Goal: Task Accomplishment & Management: Use online tool/utility

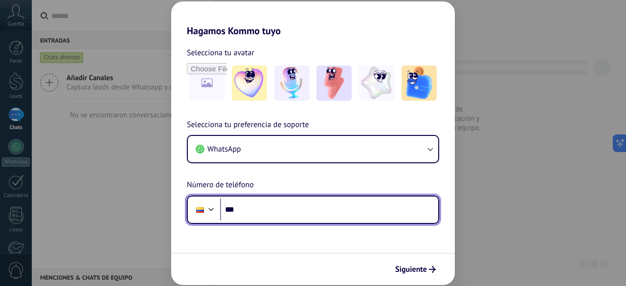
click at [267, 200] on input "***" at bounding box center [329, 210] width 218 height 23
type input "**********"
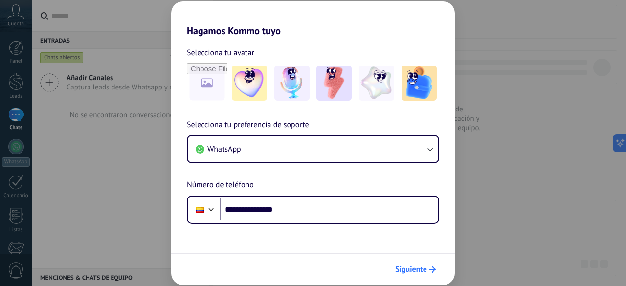
click at [405, 275] on button "Siguiente" at bounding box center [415, 269] width 49 height 17
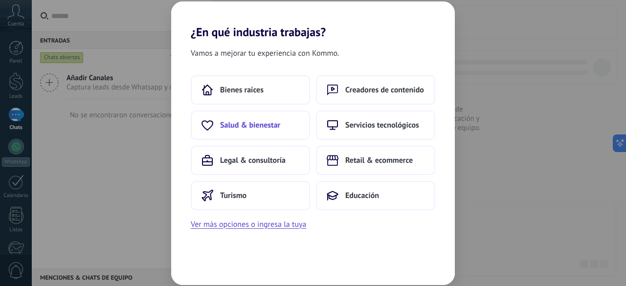
click at [221, 133] on button "Salud & bienestar" at bounding box center [250, 125] width 119 height 29
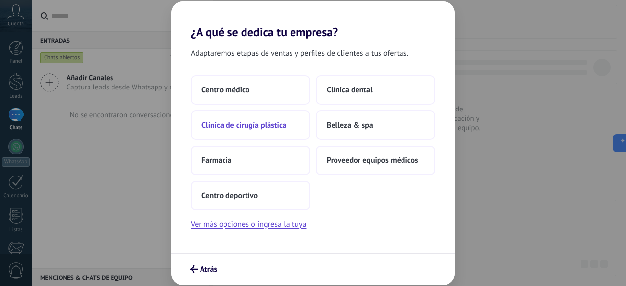
click at [271, 133] on button "Clínica de cirugía plástica" at bounding box center [250, 125] width 119 height 29
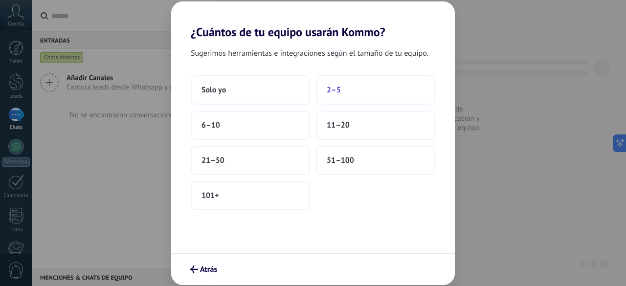
click at [330, 85] on span "2–5" at bounding box center [334, 90] width 14 height 10
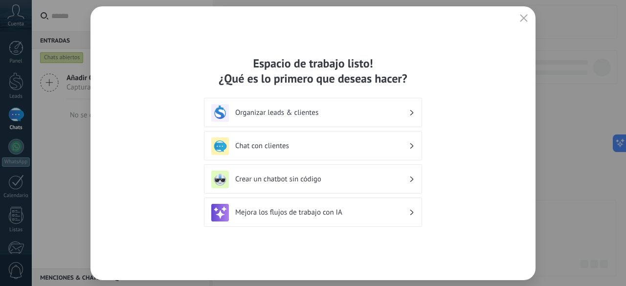
click at [359, 182] on h3 "Crear un chatbot sin código" at bounding box center [322, 179] width 174 height 9
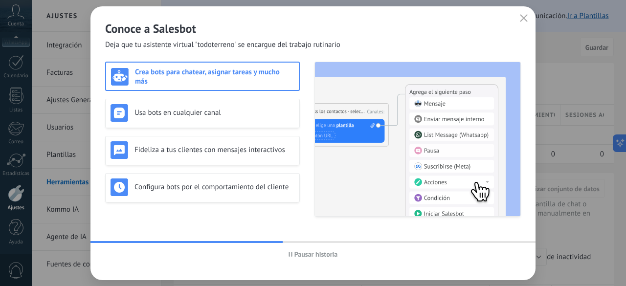
click at [268, 76] on h3 "Crea bots para chatear, asignar tareas y mucho más" at bounding box center [214, 77] width 159 height 19
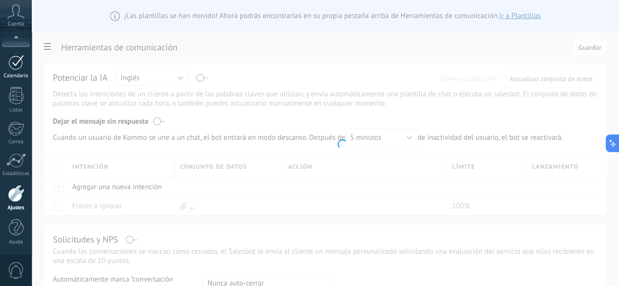
click at [17, 69] on div at bounding box center [16, 62] width 16 height 15
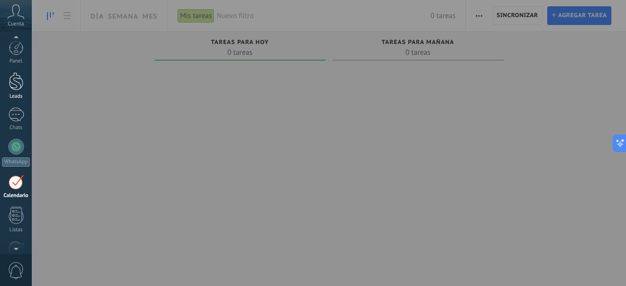
click at [15, 92] on link "Leads" at bounding box center [16, 85] width 32 height 27
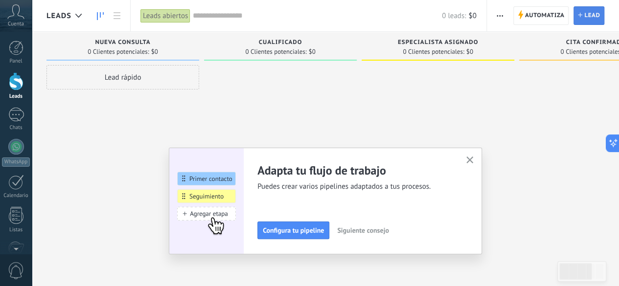
click at [589, 22] on span "Lead" at bounding box center [592, 16] width 16 height 18
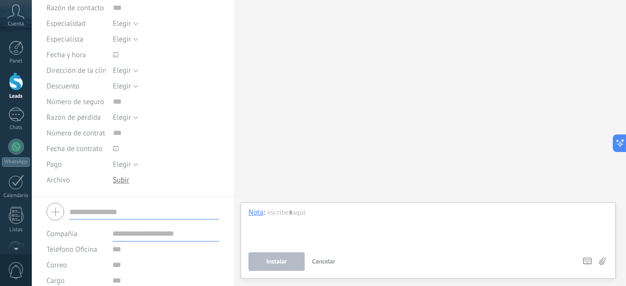
scroll to position [178, 0]
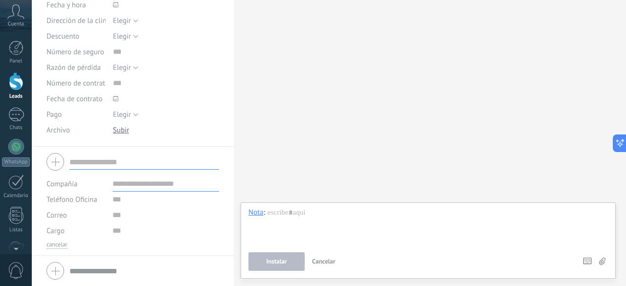
click at [129, 163] on input "text" at bounding box center [144, 162] width 150 height 16
type input "*"
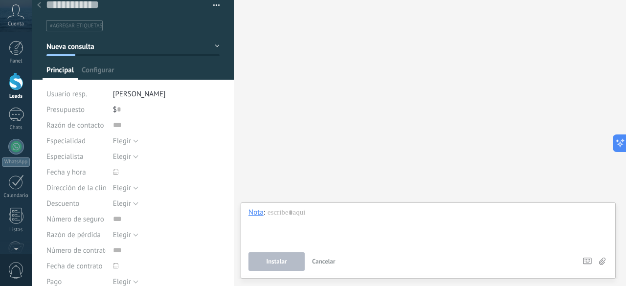
scroll to position [0, 0]
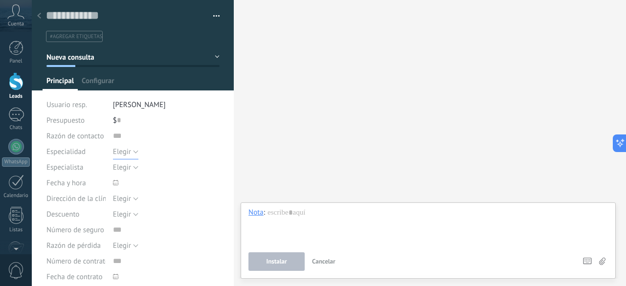
click at [135, 153] on button "Elegir" at bounding box center [125, 152] width 25 height 16
click at [195, 144] on li "Elegir" at bounding box center [158, 151] width 112 height 17
click at [172, 131] on input "text" at bounding box center [166, 136] width 107 height 16
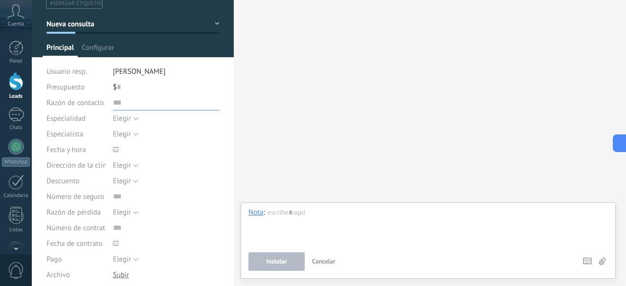
scroll to position [49, 0]
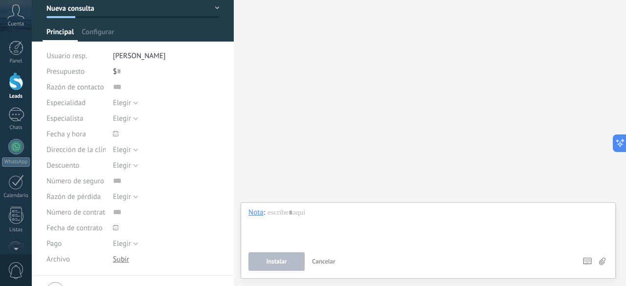
click at [142, 72] on div "$ 0" at bounding box center [166, 72] width 107 height 16
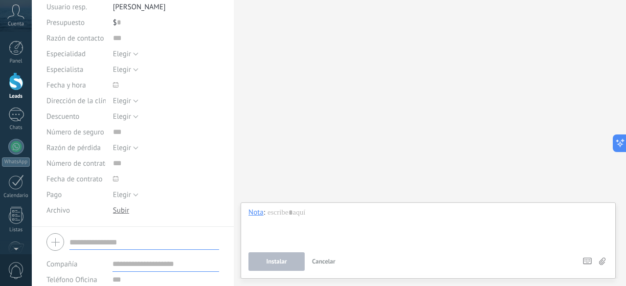
click at [114, 84] on icon at bounding box center [115, 84] width 5 height 5
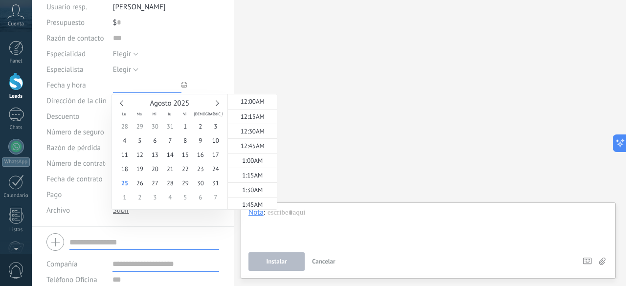
scroll to position [1038, 0]
click at [145, 85] on input "text" at bounding box center [147, 85] width 69 height 16
click at [94, 108] on div "Dirección de la clínica" at bounding box center [75, 101] width 59 height 16
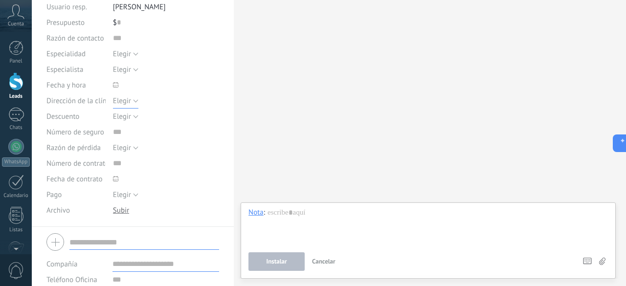
click at [122, 99] on span "Elegir" at bounding box center [122, 100] width 18 height 9
click at [156, 95] on li "Elegir" at bounding box center [158, 100] width 112 height 17
click at [119, 113] on span "Elegir" at bounding box center [122, 116] width 18 height 9
click at [152, 110] on li "Elegir" at bounding box center [158, 116] width 112 height 17
click at [121, 132] on input "text" at bounding box center [166, 132] width 107 height 16
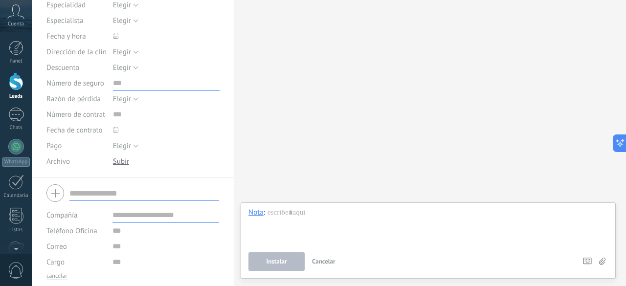
scroll to position [178, 0]
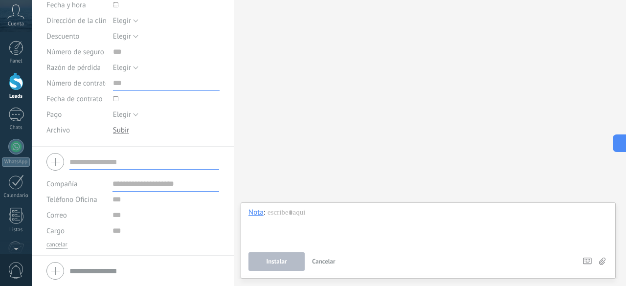
click at [113, 82] on input "text" at bounding box center [166, 83] width 107 height 16
click at [120, 96] on span at bounding box center [143, 99] width 61 height 16
click at [120, 112] on span "Elegir" at bounding box center [122, 114] width 18 height 9
click at [154, 112] on span "Elegir" at bounding box center [156, 114] width 109 height 9
click at [101, 160] on input "text" at bounding box center [144, 162] width 150 height 16
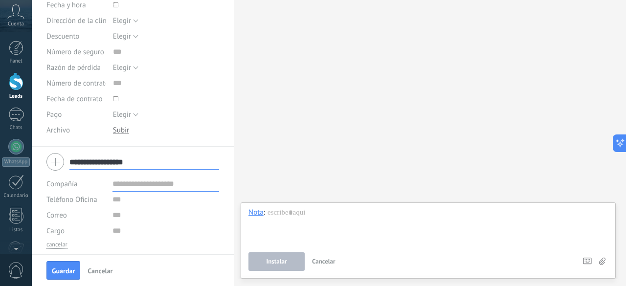
type input "**********"
click at [183, 183] on input "text" at bounding box center [166, 184] width 107 height 16
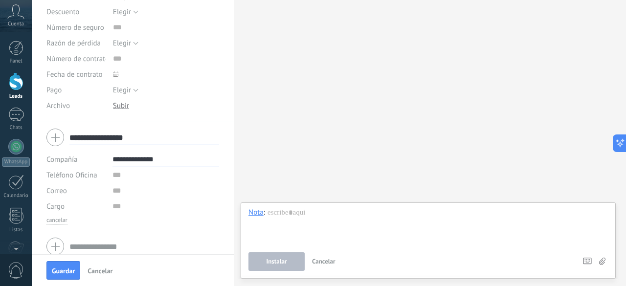
scroll to position [209, 0]
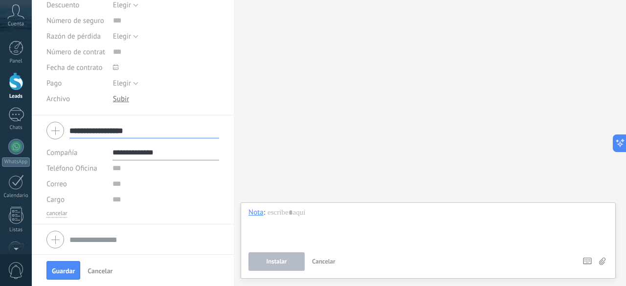
type input "**********"
click at [160, 179] on input "text" at bounding box center [166, 184] width 107 height 16
type input "**********"
click at [126, 172] on input "text" at bounding box center [166, 169] width 107 height 16
click at [128, 184] on input "text" at bounding box center [166, 184] width 107 height 16
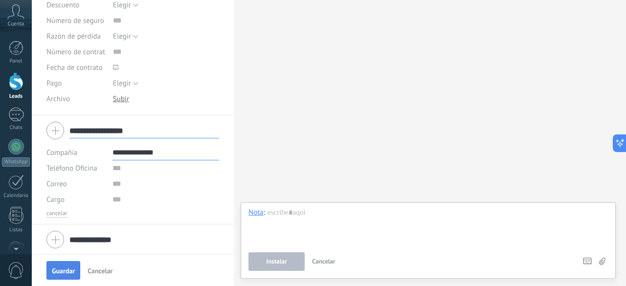
click at [53, 266] on button "Guardar" at bounding box center [63, 270] width 34 height 19
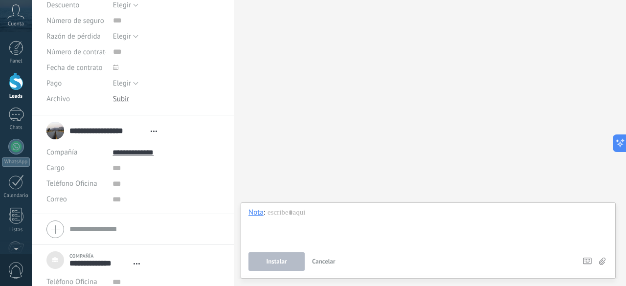
scroll to position [209, 0]
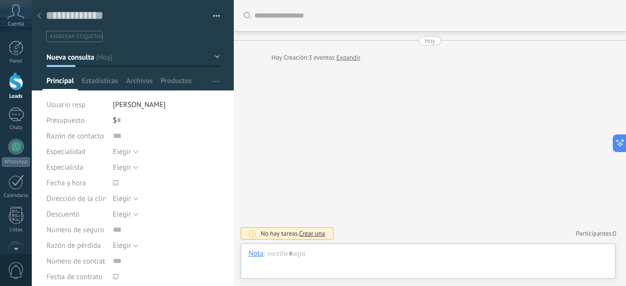
type textarea "***"
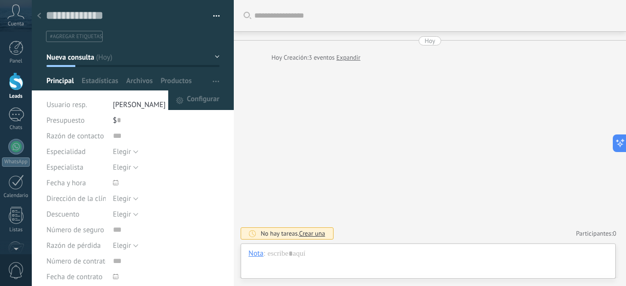
click at [209, 82] on button "button" at bounding box center [216, 81] width 14 height 19
click at [207, 100] on span "Configurar" at bounding box center [203, 101] width 32 height 20
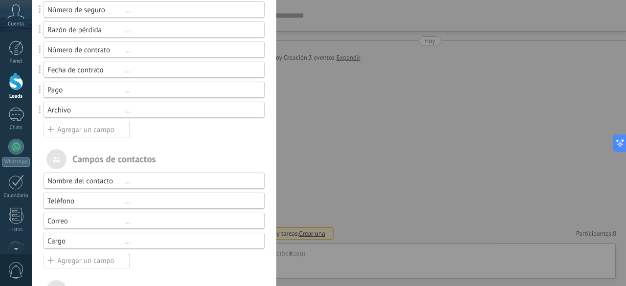
scroll to position [294, 0]
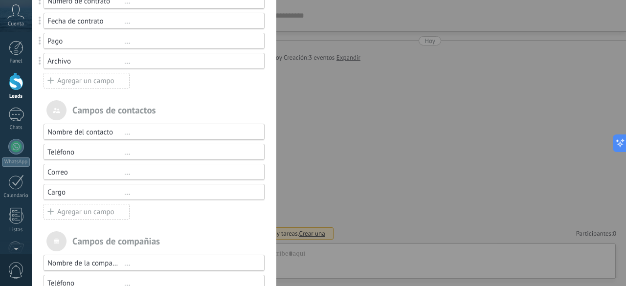
click at [125, 212] on div "Agregar un campo" at bounding box center [87, 212] width 86 height 16
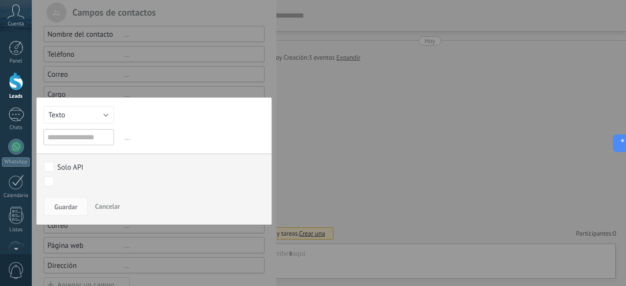
scroll to position [414, 0]
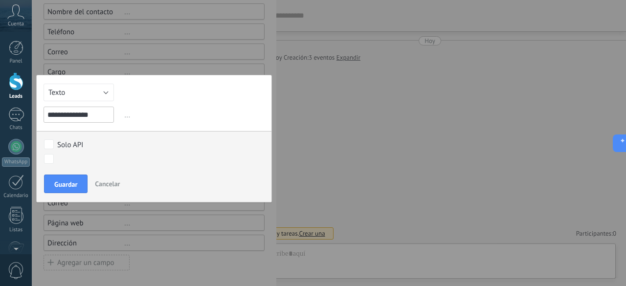
type input "**********"
click at [122, 114] on span "..." at bounding box center [193, 115] width 142 height 16
click at [126, 116] on span "..." at bounding box center [193, 115] width 142 height 16
click at [106, 93] on button "Texto" at bounding box center [79, 93] width 70 height 18
click at [160, 96] on div "**********" at bounding box center [154, 139] width 236 height 128
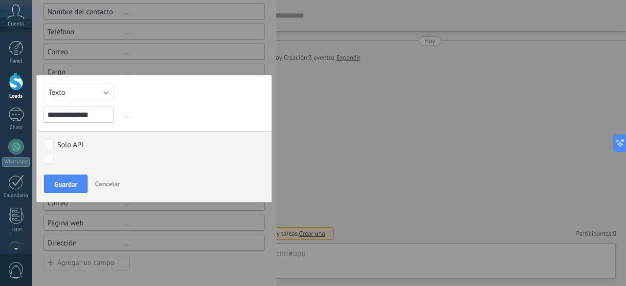
click at [69, 149] on div "Solo API Nueva consulta Cualificado Especialista asignado Cita confirmada Trata…" at bounding box center [154, 152] width 235 height 43
click at [76, 188] on button "Guardar" at bounding box center [66, 184] width 44 height 19
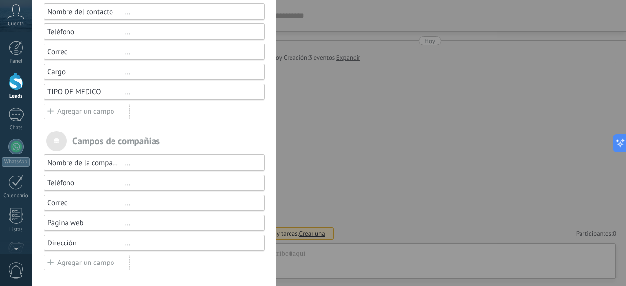
click at [105, 111] on div "Agregar un campo" at bounding box center [87, 112] width 86 height 16
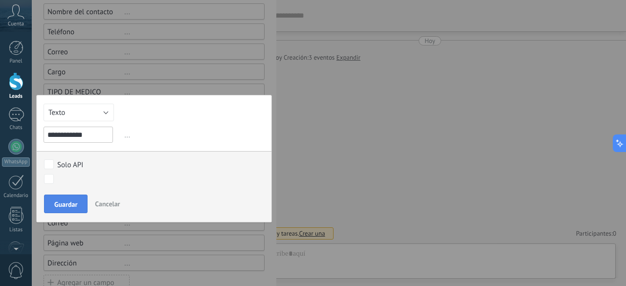
scroll to position [0, 0]
type input "*"
type input "**********"
click at [73, 201] on span "Guardar" at bounding box center [65, 204] width 23 height 7
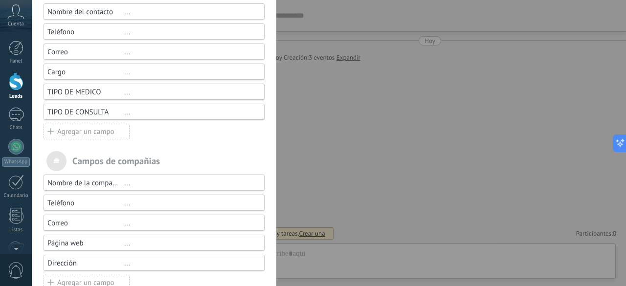
click at [105, 92] on div "TIPO DE MEDICO" at bounding box center [85, 92] width 77 height 9
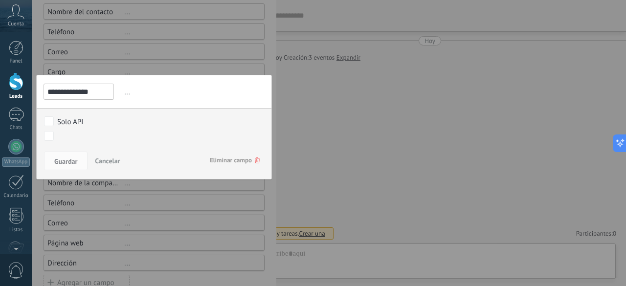
drag, startPoint x: 100, startPoint y: 92, endPoint x: 75, endPoint y: 89, distance: 25.6
click at [75, 89] on input "**********" at bounding box center [79, 92] width 70 height 16
type input "**********"
click at [58, 153] on button "Guardar" at bounding box center [66, 161] width 44 height 19
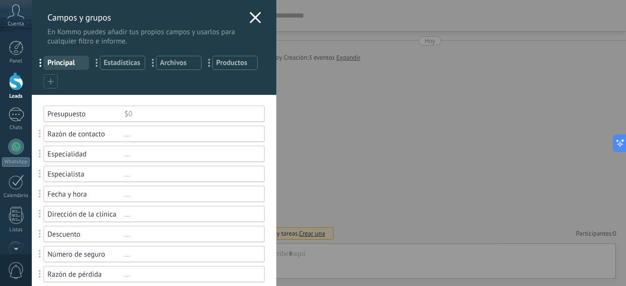
click at [255, 12] on icon at bounding box center [256, 18] width 12 height 12
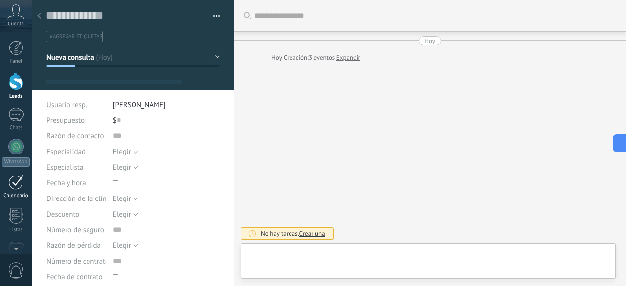
type textarea "***"
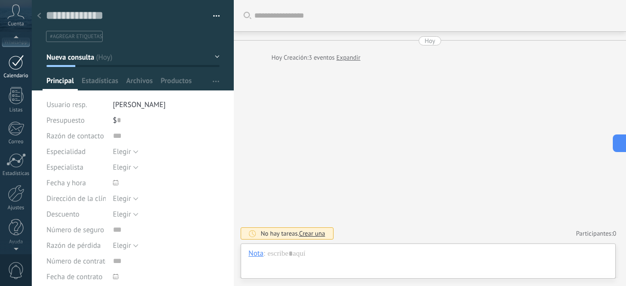
scroll to position [10, 0]
click at [21, 200] on div at bounding box center [16, 193] width 17 height 17
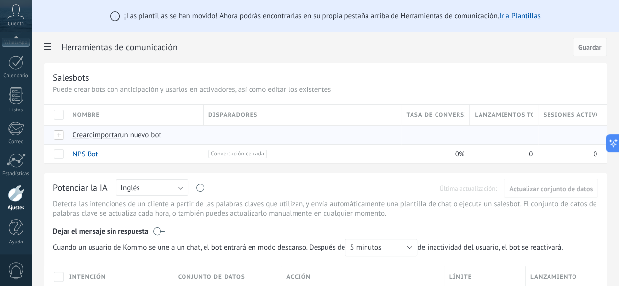
click at [89, 134] on span "Crear" at bounding box center [80, 135] width 17 height 9
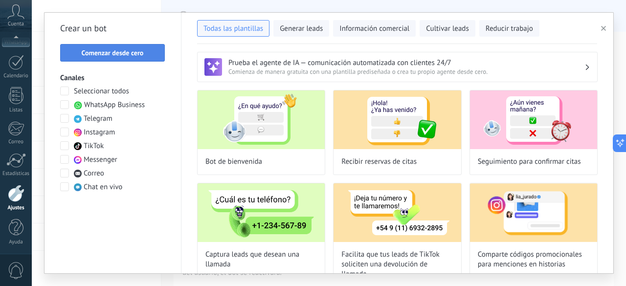
click at [114, 50] on span "Comenzar desde cero" at bounding box center [113, 52] width 62 height 7
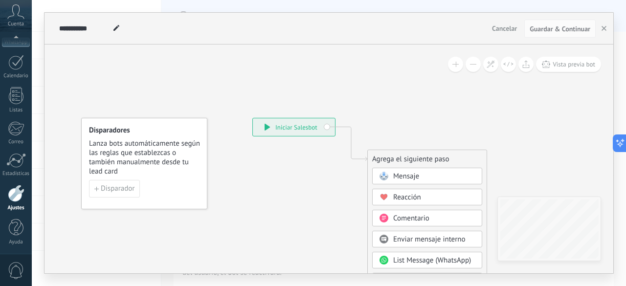
click at [115, 30] on use at bounding box center [117, 28] width 6 height 6
drag, startPoint x: 109, startPoint y: 25, endPoint x: 36, endPoint y: 28, distance: 73.4
click at [36, 28] on div "**********" at bounding box center [329, 143] width 595 height 286
type input "****"
click at [143, 33] on div "**** LUMI" at bounding box center [273, 28] width 432 height 31
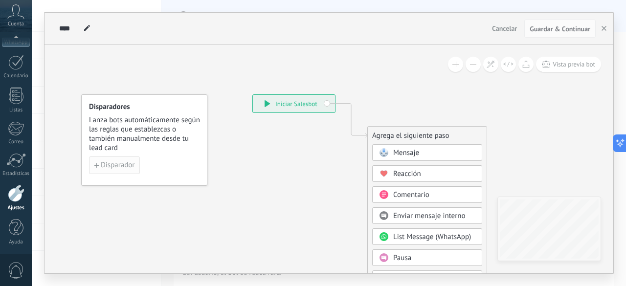
click at [131, 169] on span "Disparador" at bounding box center [118, 165] width 34 height 7
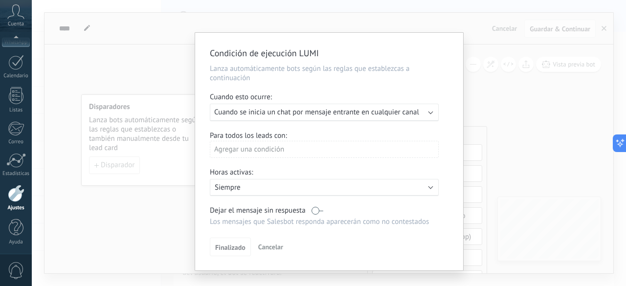
click at [271, 115] on span "Cuando se inicia un chat por mensaje entrante en cualquier canal" at bounding box center [316, 112] width 205 height 9
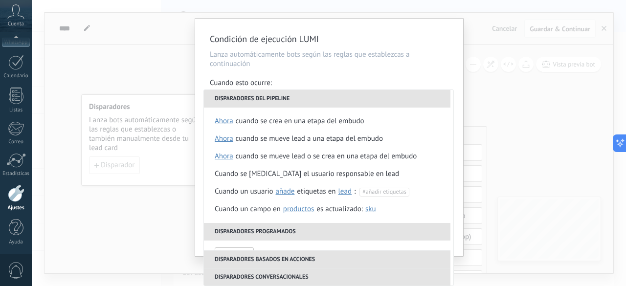
click at [351, 82] on div "Cuando esto ocurre:" at bounding box center [329, 83] width 239 height 11
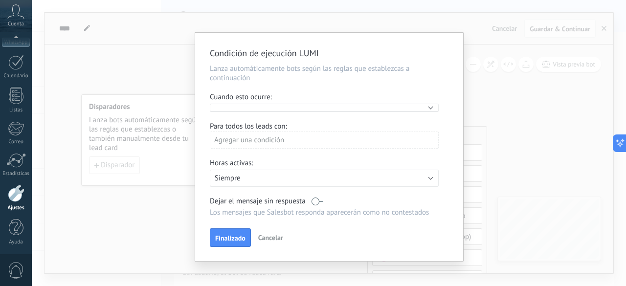
click at [290, 111] on div "Ejecutar:" at bounding box center [324, 108] width 229 height 8
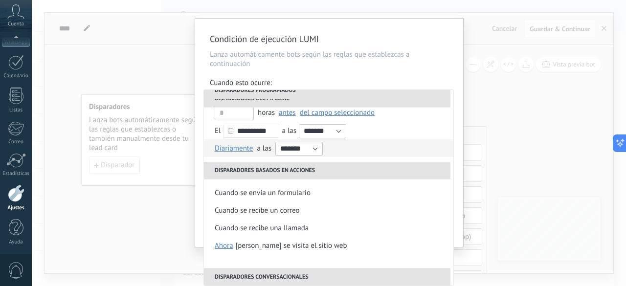
scroll to position [161, 0]
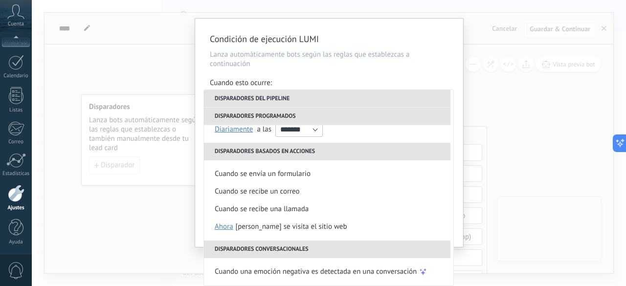
click at [506, 177] on div "Condición de ejecución LUMI Lanza automáticamente bots según las reglas que est…" at bounding box center [329, 143] width 595 height 286
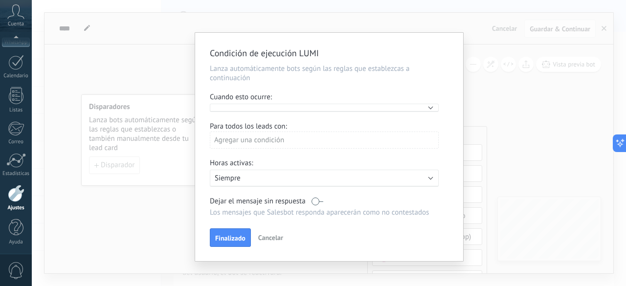
click at [280, 241] on span "Cancelar" at bounding box center [270, 237] width 25 height 9
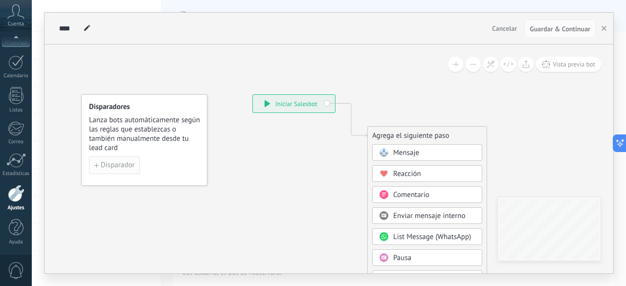
click at [134, 164] on button "Disparador" at bounding box center [114, 166] width 51 height 18
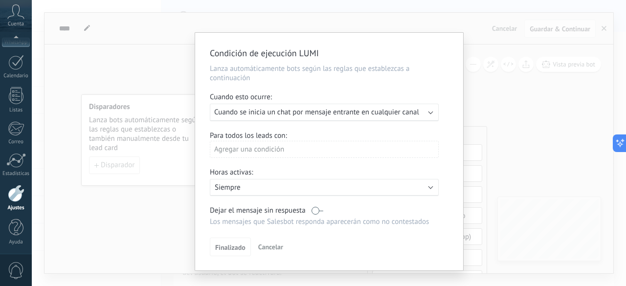
click at [246, 151] on div "Agregar una condición" at bounding box center [324, 149] width 229 height 17
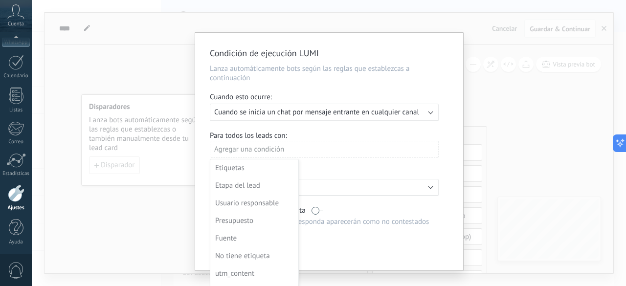
click at [453, 202] on div at bounding box center [329, 152] width 269 height 239
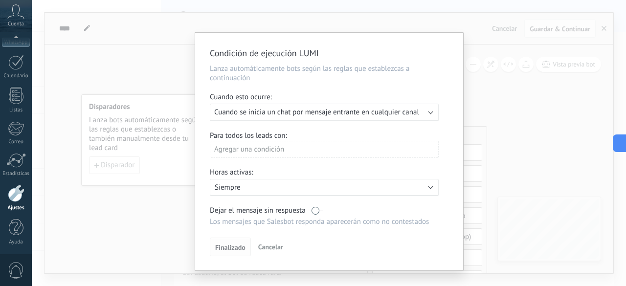
click at [224, 251] on span "Finalizado" at bounding box center [230, 247] width 30 height 7
click at [229, 248] on span "Finalizado" at bounding box center [230, 247] width 30 height 7
click at [263, 179] on div "Horas activas:" at bounding box center [329, 173] width 239 height 11
click at [268, 197] on div "Condición de ejecución [PERSON_NAME] automáticamente bots según las reglas que …" at bounding box center [329, 152] width 268 height 238
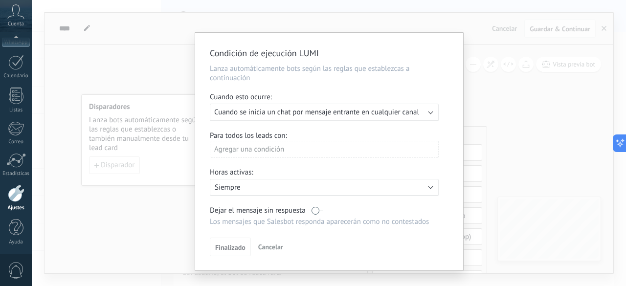
click at [263, 194] on div "Activo: Siempre" at bounding box center [324, 187] width 229 height 17
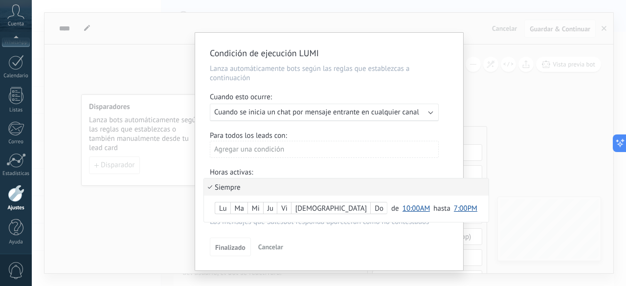
click at [282, 195] on li "Siempre" at bounding box center [346, 187] width 285 height 17
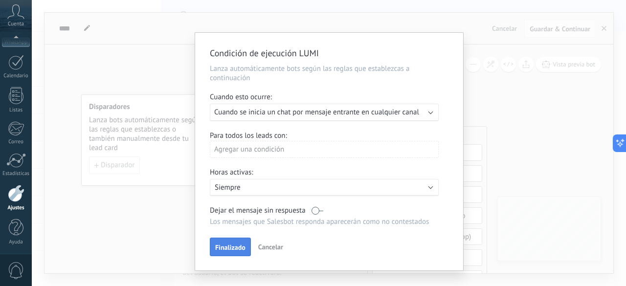
click at [235, 250] on span "Finalizado" at bounding box center [230, 247] width 30 height 7
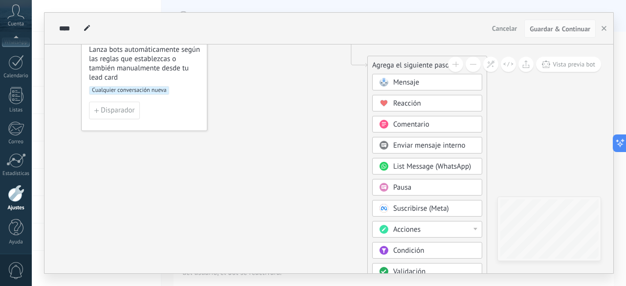
click at [406, 250] on span "Condición" at bounding box center [408, 250] width 31 height 9
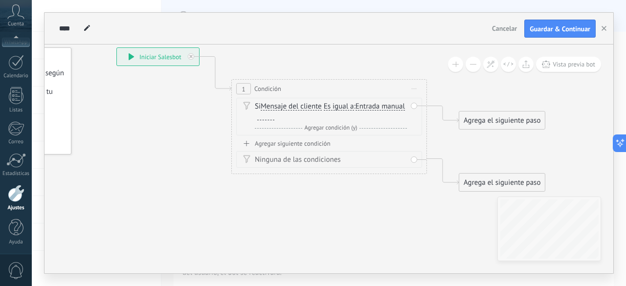
click at [313, 109] on span "Mensaje del cliente" at bounding box center [291, 107] width 61 height 8
click at [313, 109] on button "Mensaje del cliente" at bounding box center [317, 107] width 122 height 18
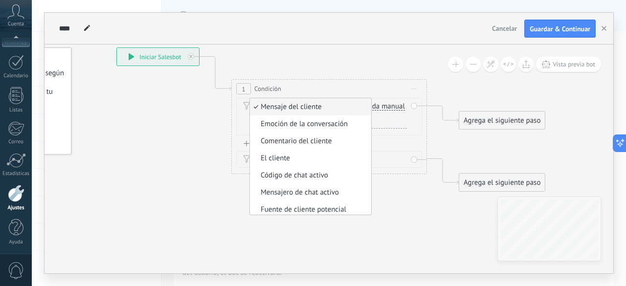
click at [276, 106] on span "Mensaje del cliente" at bounding box center [309, 107] width 118 height 10
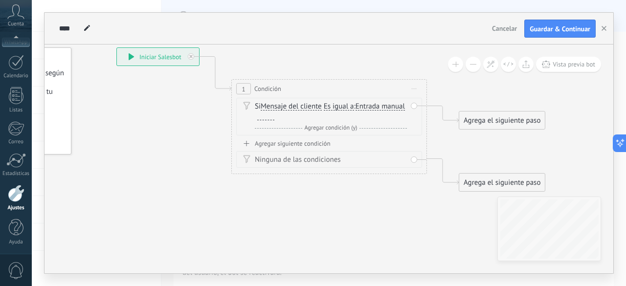
click at [337, 103] on span "Es igual a" at bounding box center [339, 107] width 30 height 8
click at [337, 103] on button "Es igual a" at bounding box center [380, 107] width 122 height 18
click at [347, 140] on span "Contiene" at bounding box center [372, 142] width 118 height 10
click at [267, 120] on div at bounding box center [265, 117] width 20 height 9
click at [386, 105] on span "Entrada manual" at bounding box center [377, 107] width 49 height 8
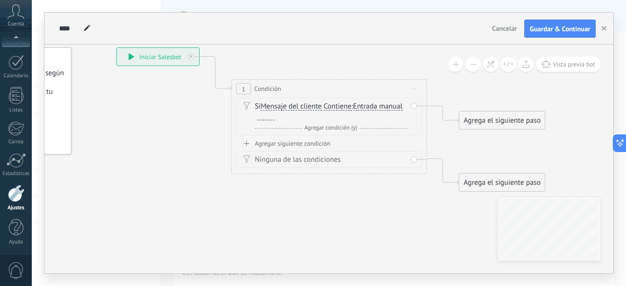
click at [386, 105] on button "Entrada manual" at bounding box center [409, 107] width 122 height 18
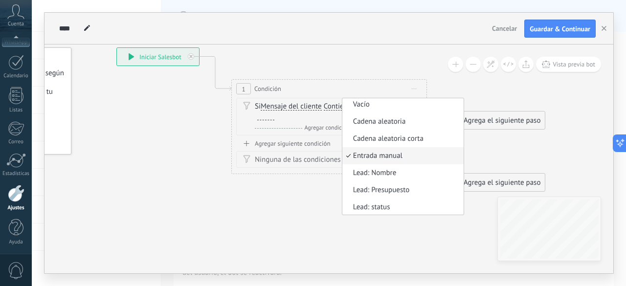
click at [386, 157] on span "Entrada manual" at bounding box center [402, 156] width 118 height 10
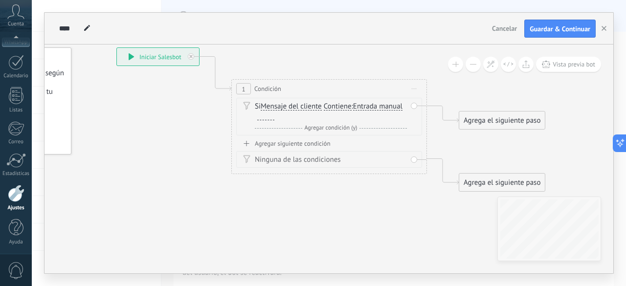
click at [322, 139] on div "Agregar siguiente condición" at bounding box center [329, 143] width 186 height 8
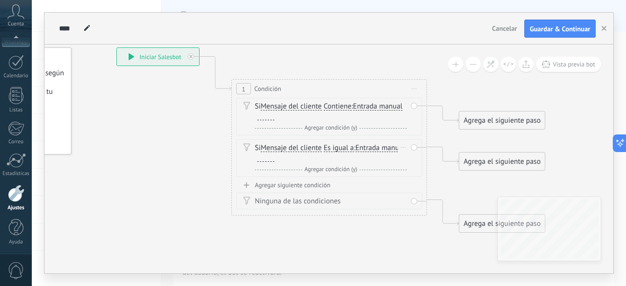
click at [247, 146] on icon at bounding box center [246, 148] width 7 height 8
drag, startPoint x: 246, startPoint y: 152, endPoint x: 214, endPoint y: 172, distance: 37.2
click at [214, 172] on icon at bounding box center [314, 140] width 885 height 675
click at [263, 116] on div at bounding box center [266, 117] width 17 height 8
click at [247, 144] on icon at bounding box center [246, 148] width 7 height 8
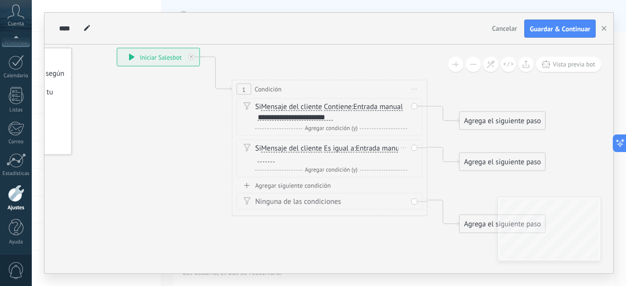
click at [247, 150] on icon at bounding box center [247, 148] width 7 height 8
click at [356, 153] on span "Entrada manual" at bounding box center [380, 149] width 49 height 8
click at [351, 158] on button "Entrada manual" at bounding box center [412, 149] width 122 height 18
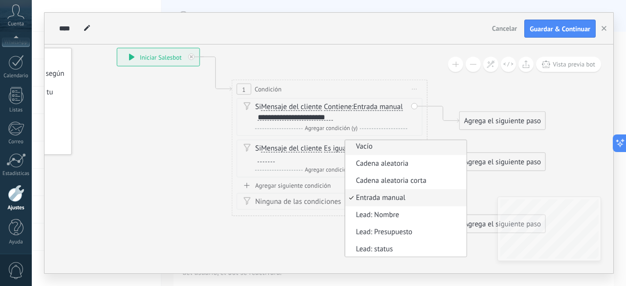
click at [345, 152] on span "Vacío" at bounding box center [404, 147] width 118 height 10
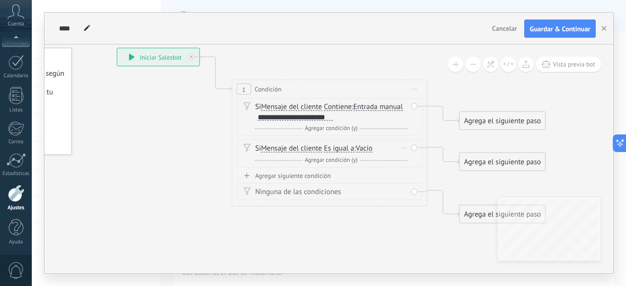
click at [276, 152] on span "Mensaje del cliente" at bounding box center [291, 149] width 61 height 8
click at [276, 152] on button "Mensaje del cliente" at bounding box center [317, 149] width 122 height 18
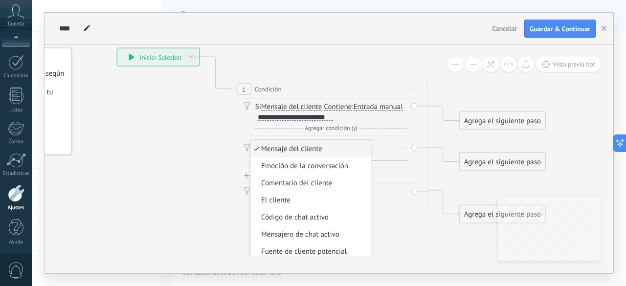
scroll to position [147, 0]
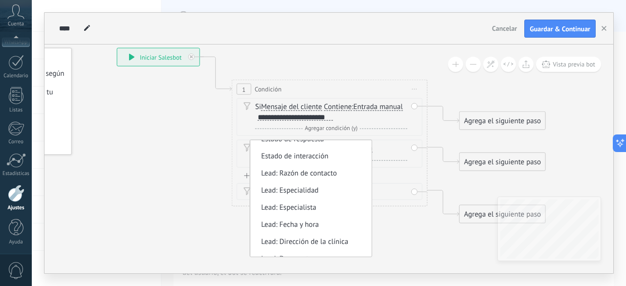
click at [195, 188] on icon at bounding box center [314, 140] width 885 height 675
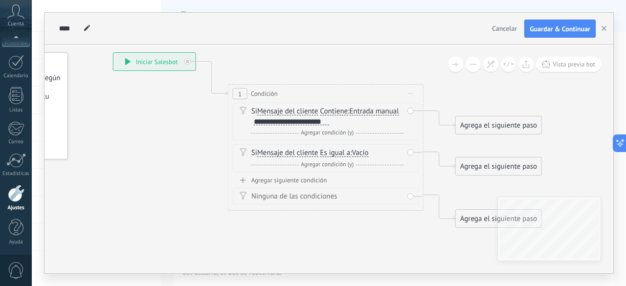
drag, startPoint x: 222, startPoint y: 151, endPoint x: 217, endPoint y: 155, distance: 6.2
click at [217, 155] on icon at bounding box center [310, 145] width 885 height 675
click at [262, 196] on div "Ninguna de las condiciones" at bounding box center [327, 197] width 152 height 10
click at [463, 127] on div "Agrega el siguiente paso" at bounding box center [499, 125] width 86 height 16
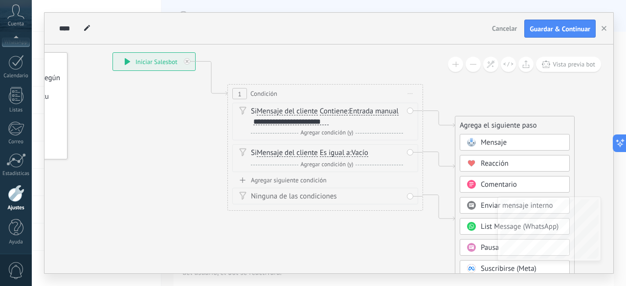
click at [484, 141] on span "Mensaje" at bounding box center [494, 142] width 26 height 9
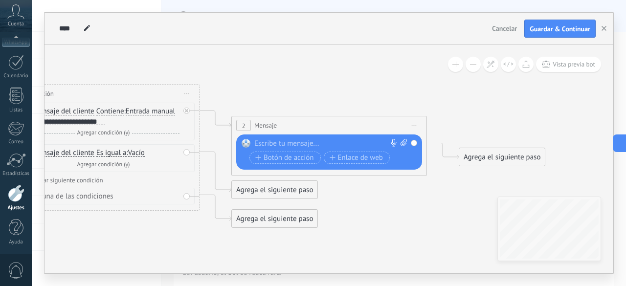
click at [297, 125] on div "2 Mensaje ******* (a): Todos los contactos - canales seleccionados Todos los co…" at bounding box center [329, 125] width 195 height 18
click at [302, 141] on div at bounding box center [326, 144] width 145 height 10
click at [284, 145] on div at bounding box center [326, 144] width 145 height 10
paste div
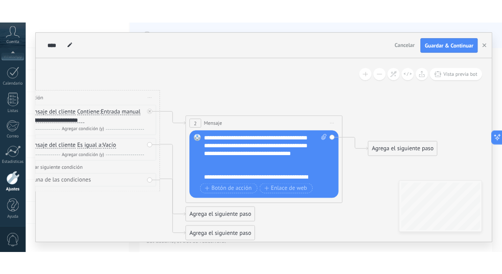
scroll to position [88, 0]
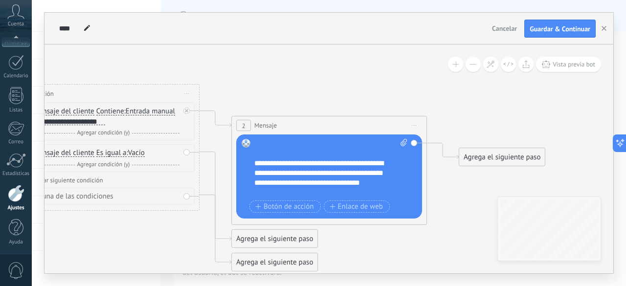
click at [357, 226] on icon at bounding box center [200, 140] width 1113 height 665
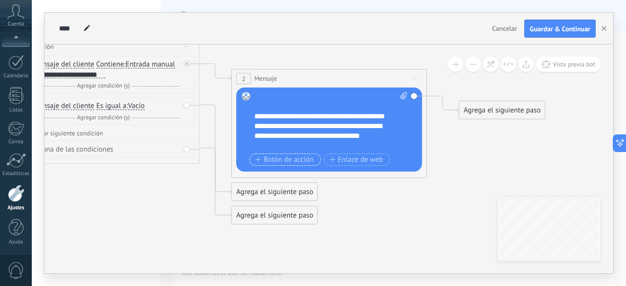
click at [290, 157] on span "Botón de acción" at bounding box center [284, 160] width 59 height 8
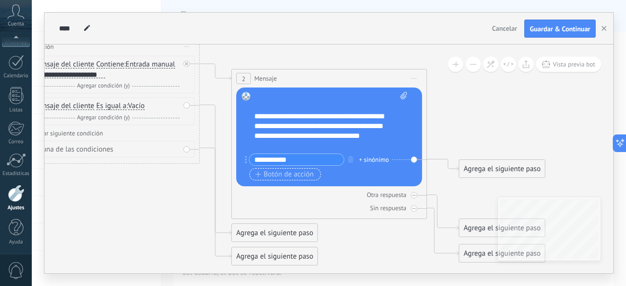
type input "**********"
click at [256, 171] on span "Botón de acción" at bounding box center [284, 175] width 59 height 8
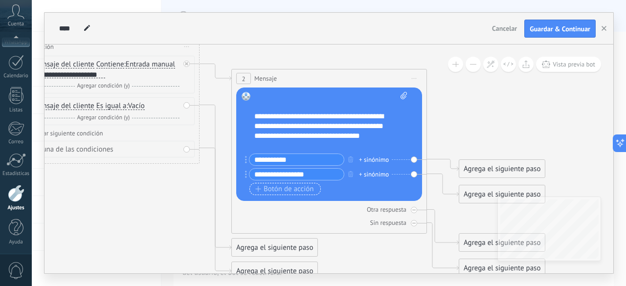
type input "**********"
click at [266, 189] on span "Botón de acción" at bounding box center [284, 189] width 59 height 8
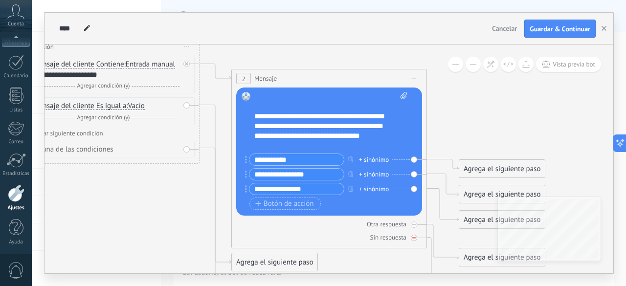
type input "**********"
click at [313, 238] on div "Sin respuesta" at bounding box center [329, 237] width 186 height 9
click at [413, 158] on div "Reemplazar Quitar Convertir a mensaje de voz Arrastre la imagen aquí para adjun…" at bounding box center [329, 152] width 186 height 128
click at [376, 158] on div "+ sinónimo" at bounding box center [374, 160] width 30 height 10
click at [446, 138] on icon at bounding box center [200, 150] width 1113 height 779
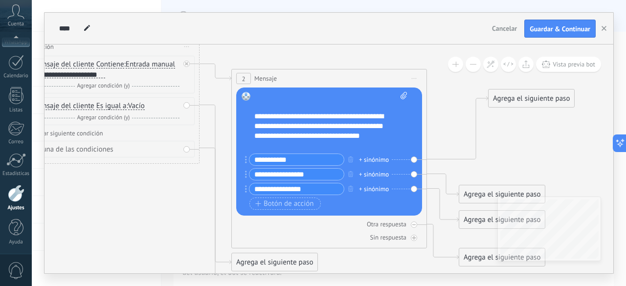
drag, startPoint x: 480, startPoint y: 171, endPoint x: 509, endPoint y: 100, distance: 76.3
click at [509, 100] on div "Agrega el siguiente paso" at bounding box center [532, 99] width 86 height 16
click at [514, 102] on div "Agrega el siguiente paso" at bounding box center [532, 99] width 86 height 16
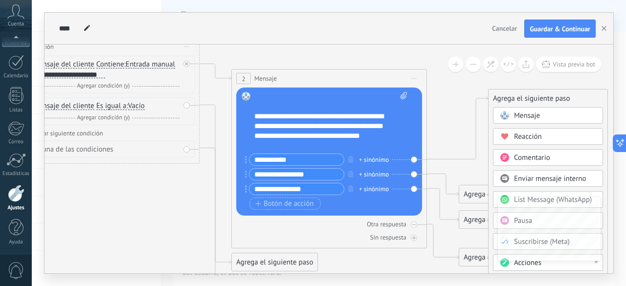
click at [519, 115] on span "Mensaje" at bounding box center [527, 115] width 26 height 9
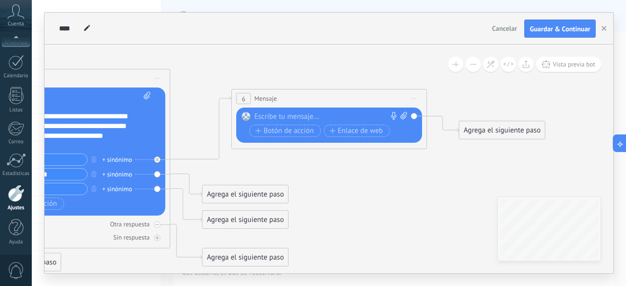
click at [360, 154] on icon at bounding box center [72, 150] width 1370 height 779
click at [326, 95] on div "6 Mensaje ******* (a): Todos los contactos - canales seleccionados Todos los co…" at bounding box center [329, 99] width 195 height 18
click at [267, 99] on span "Mensaje" at bounding box center [265, 98] width 23 height 9
click at [238, 97] on div "6" at bounding box center [243, 98] width 15 height 11
click at [412, 116] on div "Reemplazar Quitar Convertir a mensaje de voz Arrastre la imagen aquí para adjun…" at bounding box center [329, 125] width 186 height 35
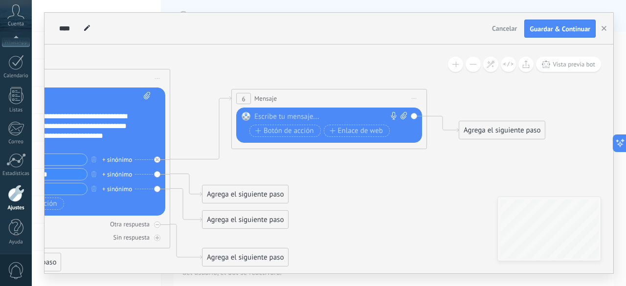
drag, startPoint x: 415, startPoint y: 118, endPoint x: 403, endPoint y: 116, distance: 12.4
click at [403, 116] on icon at bounding box center [404, 115] width 6 height 7
click input "Subir" at bounding box center [0, 0] width 0 height 0
click at [406, 118] on icon at bounding box center [404, 115] width 6 height 7
click input "Subir" at bounding box center [0, 0] width 0 height 0
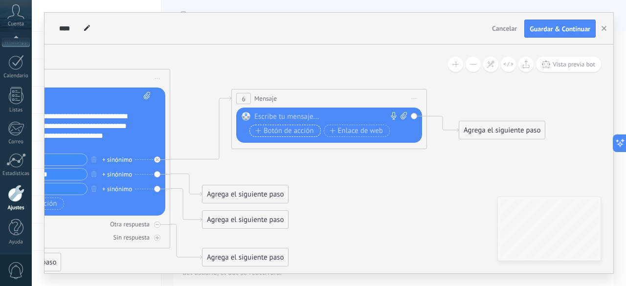
drag, startPoint x: 244, startPoint y: 116, endPoint x: 255, endPoint y: 134, distance: 20.9
click at [255, 134] on div "Reemplazar Quitar Convertir a mensaje de voz Arrastre la imagen aquí para adjun…" at bounding box center [329, 125] width 186 height 35
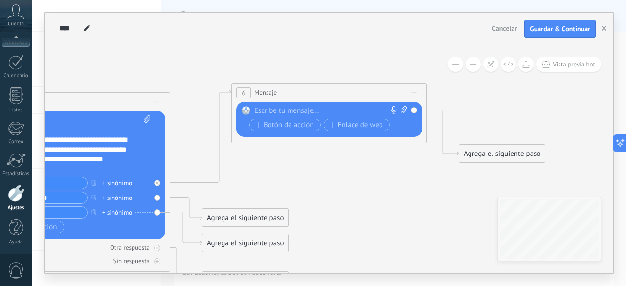
drag, startPoint x: 256, startPoint y: 121, endPoint x: 256, endPoint y: 92, distance: 29.4
click at [256, 92] on span "Mensaje" at bounding box center [265, 92] width 23 height 9
click at [284, 103] on div "Reemplazar Quitar Convertir a mensaje de voz Arrastre la imagen aquí para adjun…" at bounding box center [329, 119] width 186 height 35
click at [265, 91] on span "Mensaje" at bounding box center [265, 92] width 23 height 9
click at [245, 91] on span "6" at bounding box center [243, 93] width 3 height 8
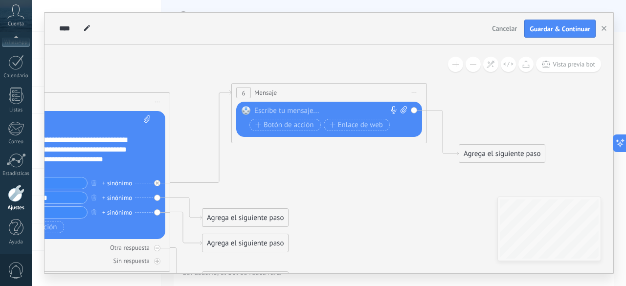
click at [245, 91] on span "6" at bounding box center [243, 93] width 3 height 8
click at [243, 96] on span "6" at bounding box center [243, 93] width 3 height 8
click at [238, 95] on div "6" at bounding box center [243, 92] width 15 height 11
click at [226, 92] on icon at bounding box center [200, 137] width 61 height 92
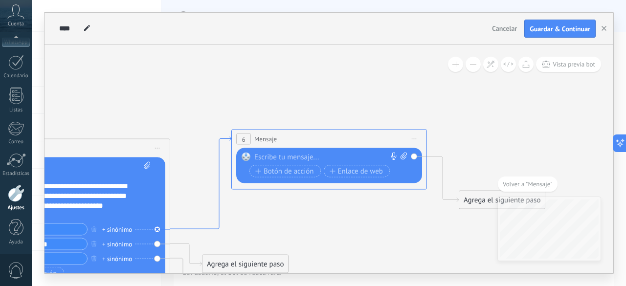
click at [220, 140] on icon at bounding box center [200, 183] width 61 height 92
click at [158, 228] on icon at bounding box center [157, 229] width 3 height 3
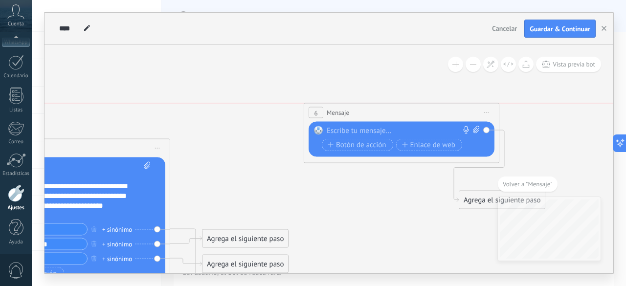
drag, startPoint x: 266, startPoint y: 138, endPoint x: 339, endPoint y: 109, distance: 78.1
click at [339, 109] on span "Mensaje" at bounding box center [338, 112] width 23 height 9
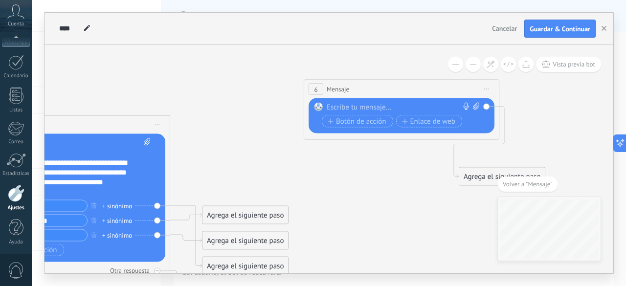
click at [389, 97] on div "6 Mensaje ******* (a): Todos los contactos - canales seleccionados Todos los co…" at bounding box center [401, 89] width 195 height 18
click at [366, 93] on div "6 Mensaje ******* (a): Todos los contactos - canales seleccionados Todos los co…" at bounding box center [401, 89] width 195 height 18
click at [319, 103] on rect at bounding box center [318, 107] width 9 height 9
click at [366, 90] on div "6 Mensaje ******* (a): Todos los contactos - canales seleccionados Todos los co…" at bounding box center [401, 89] width 195 height 18
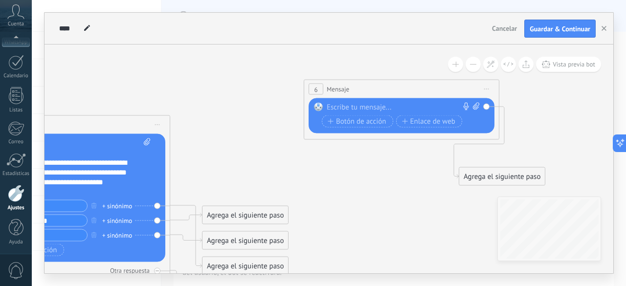
click at [461, 66] on button at bounding box center [455, 64] width 15 height 15
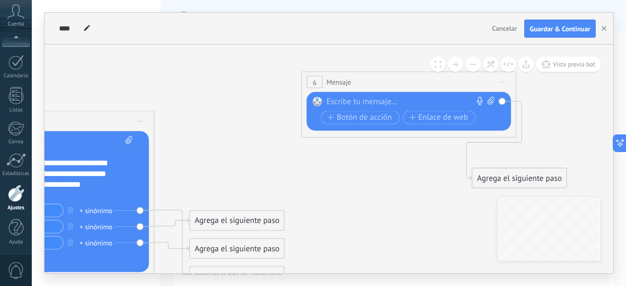
click at [473, 62] on button at bounding box center [473, 64] width 15 height 15
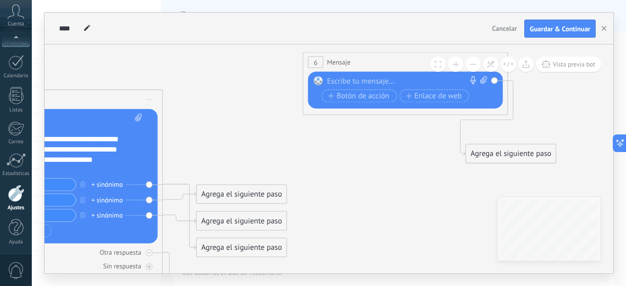
drag, startPoint x: 390, startPoint y: 181, endPoint x: 346, endPoint y: 166, distance: 46.4
click at [346, 166] on icon at bounding box center [60, 175] width 1437 height 817
click at [472, 80] on icon at bounding box center [473, 80] width 8 height 8
click at [404, 133] on icon at bounding box center [60, 175] width 1437 height 817
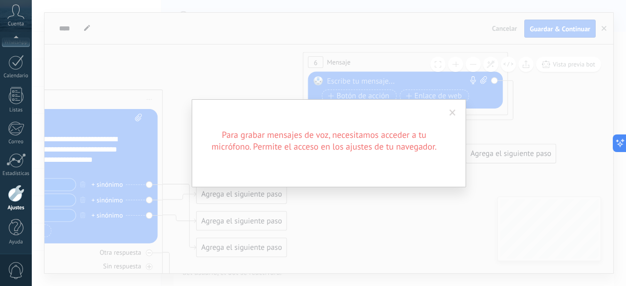
drag, startPoint x: 416, startPoint y: 70, endPoint x: 413, endPoint y: 84, distance: 13.5
click at [413, 84] on div "Para grabar mensajes de voz, necesitamos acceder a tu micrófono. Permite el acc…" at bounding box center [329, 143] width 595 height 286
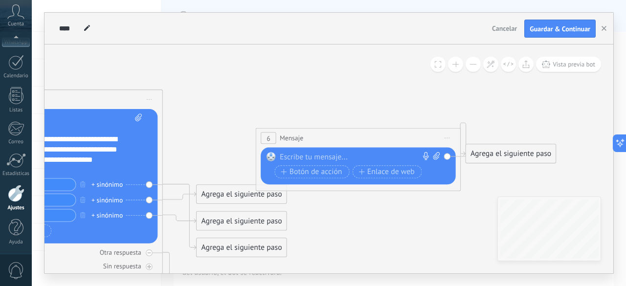
drag, startPoint x: 413, startPoint y: 70, endPoint x: 366, endPoint y: 146, distance: 89.6
click at [366, 146] on div "6 Mensaje ******* (a): Todos los contactos - canales seleccionados Todos los co…" at bounding box center [358, 138] width 204 height 19
click at [279, 143] on div "6 Mensaje ******* (a): Todos los contactos - canales seleccionados Todos los co…" at bounding box center [358, 138] width 204 height 19
click at [267, 139] on span "6" at bounding box center [268, 138] width 3 height 9
click at [266, 139] on div "6" at bounding box center [268, 139] width 15 height 12
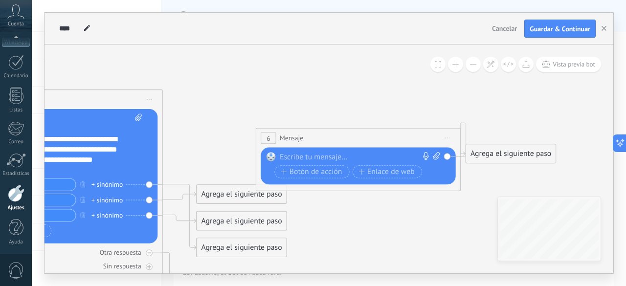
click at [266, 139] on div "6" at bounding box center [268, 139] width 15 height 12
click at [272, 154] on rect at bounding box center [271, 156] width 9 height 9
drag, startPoint x: 272, startPoint y: 154, endPoint x: 279, endPoint y: 123, distance: 32.3
drag, startPoint x: 321, startPoint y: 149, endPoint x: 321, endPoint y: 117, distance: 31.8
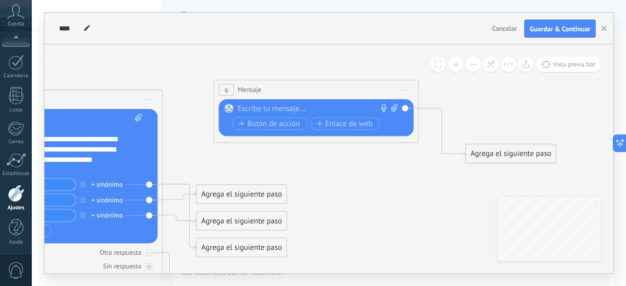
drag, startPoint x: 346, startPoint y: 141, endPoint x: 304, endPoint y: 93, distance: 63.8
click at [304, 93] on div "6 Mensaje ******* (a): Todos los contactos - canales seleccionados Todos los co…" at bounding box center [316, 90] width 204 height 19
click at [383, 135] on div "Reemplazar Quitar Convertir a mensaje de voz Arrastre la imagen aquí para adjun…" at bounding box center [316, 117] width 195 height 37
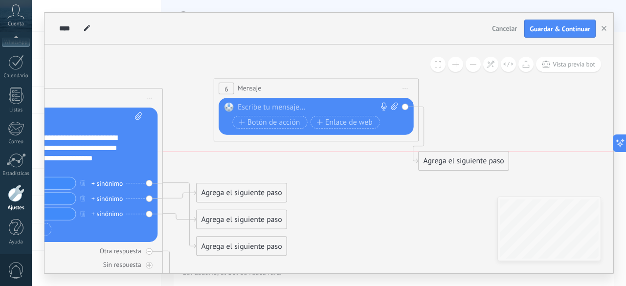
drag, startPoint x: 505, startPoint y: 154, endPoint x: 469, endPoint y: 166, distance: 37.8
click at [469, 166] on div "Agrega el siguiente paso" at bounding box center [464, 161] width 90 height 17
click at [404, 109] on div "Reemplazar Quitar Convertir a mensaje de voz Arrastre la imagen aquí para adjun…" at bounding box center [316, 116] width 195 height 37
click at [424, 112] on icon at bounding box center [425, 135] width 12 height 56
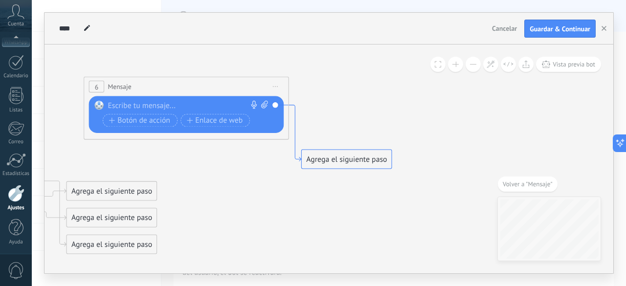
drag, startPoint x: 295, startPoint y: 108, endPoint x: 287, endPoint y: 111, distance: 7.9
click at [287, 111] on div "6 Mensaje ******* (a): Todos los contactos - canales seleccionados Todos los co…" at bounding box center [187, 108] width 206 height 63
click at [292, 108] on icon at bounding box center [295, 133] width 12 height 56
click at [266, 130] on div "Reemplazar Quitar Convertir a mensaje de voz Arrastre la imagen aquí para adjun…" at bounding box center [186, 114] width 195 height 37
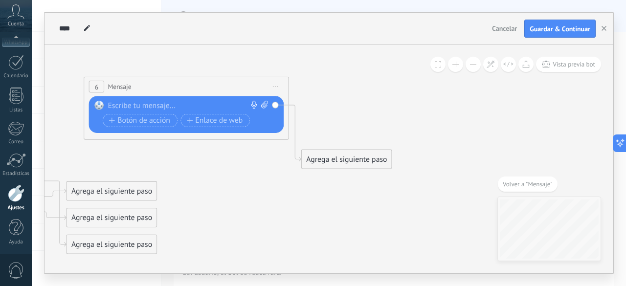
click at [266, 130] on div "Reemplazar Quitar Convertir a mensaje de voz Arrastre la imagen aquí para adjun…" at bounding box center [186, 114] width 195 height 37
click at [141, 103] on div at bounding box center [184, 106] width 152 height 10
click at [169, 104] on div at bounding box center [184, 106] width 152 height 10
drag, startPoint x: 169, startPoint y: 104, endPoint x: 110, endPoint y: 104, distance: 59.7
click at [110, 104] on div at bounding box center [184, 106] width 152 height 10
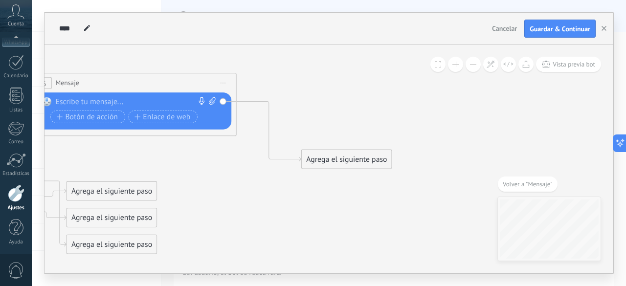
drag, startPoint x: 257, startPoint y: 78, endPoint x: 206, endPoint y: 75, distance: 52.0
click at [206, 75] on div "6 Mensaje ******* (a): Todos los contactos - canales seleccionados Todos los co…" at bounding box center [134, 83] width 204 height 19
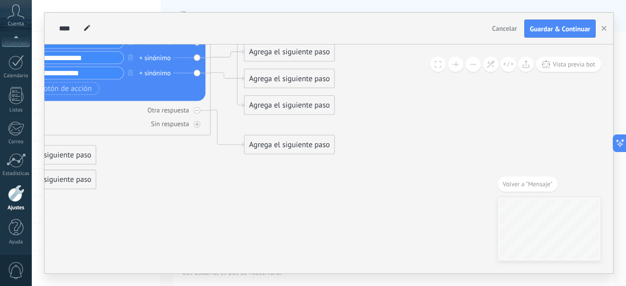
drag, startPoint x: 264, startPoint y: 259, endPoint x: 275, endPoint y: 243, distance: 19.3
click at [535, 285] on div "**********" at bounding box center [329, 143] width 595 height 286
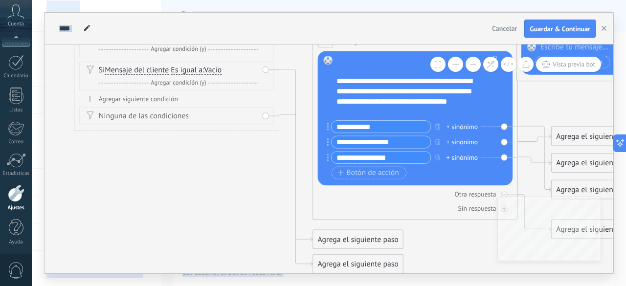
drag, startPoint x: 275, startPoint y: 243, endPoint x: 489, endPoint y: 303, distance: 222.0
click at [489, 286] on html ".abccls-1,.abccls-2{fill-rule:evenodd}.abccls-2{fill:#fff} .abfcls-1{fill:none}…" at bounding box center [313, 143] width 626 height 286
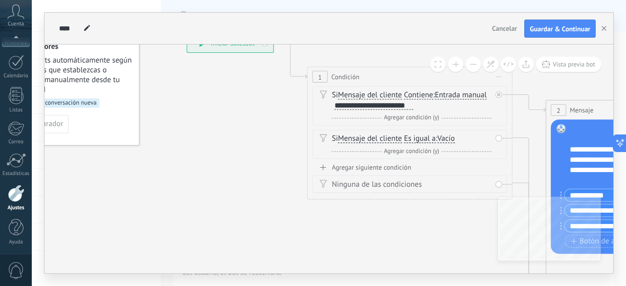
drag, startPoint x: 195, startPoint y: 195, endPoint x: 428, endPoint y: 264, distance: 243.3
click at [428, 264] on icon at bounding box center [631, 170] width 1402 height 787
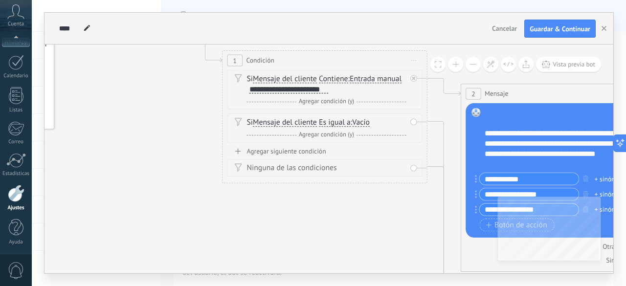
drag, startPoint x: 126, startPoint y: 204, endPoint x: 41, endPoint y: 187, distance: 87.2
click at [41, 187] on div "**********" at bounding box center [329, 143] width 595 height 286
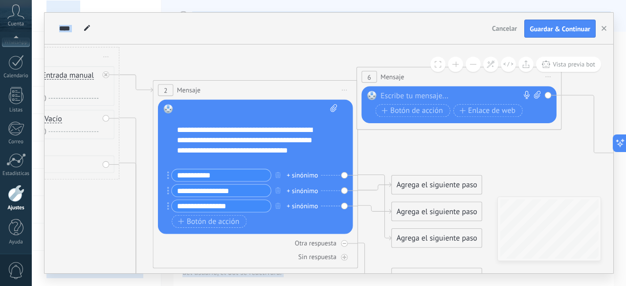
drag, startPoint x: 308, startPoint y: 192, endPoint x: 0, endPoint y: 188, distance: 307.8
click at [0, 188] on body ".abccls-1,.abccls-2{fill-rule:evenodd}.abccls-2{fill:#fff} .abfcls-1{fill:none}…" at bounding box center [313, 143] width 626 height 286
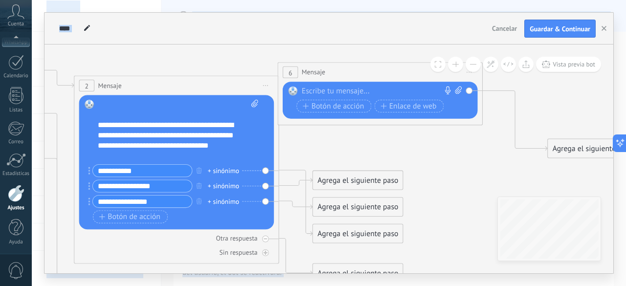
drag, startPoint x: 93, startPoint y: 188, endPoint x: 14, endPoint y: 184, distance: 79.4
click at [14, 184] on body ".abccls-1,.abccls-2{fill-rule:evenodd}.abccls-2{fill:#fff} .abfcls-1{fill:none}…" at bounding box center [313, 143] width 626 height 286
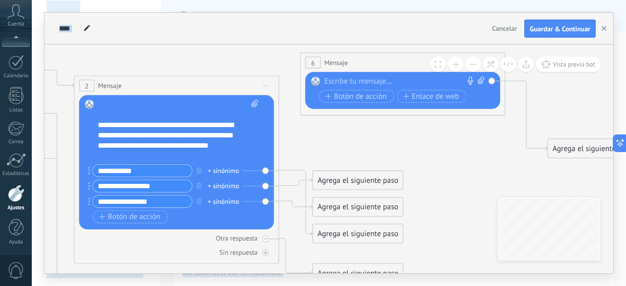
drag, startPoint x: 380, startPoint y: 72, endPoint x: 403, endPoint y: 63, distance: 24.8
click at [403, 63] on div "6 Mensaje ******* (a): Todos los contactos - canales seleccionados Todos los co…" at bounding box center [403, 62] width 204 height 19
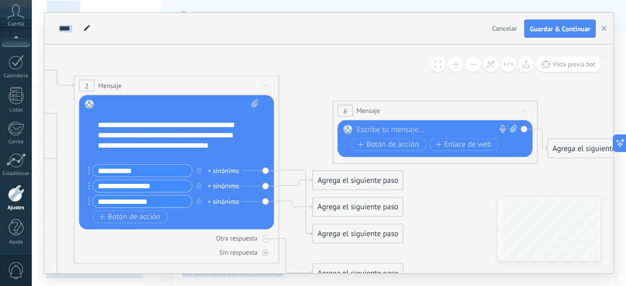
drag, startPoint x: 403, startPoint y: 63, endPoint x: 436, endPoint y: 111, distance: 58.2
click at [436, 111] on div "6 Mensaje ******* (a): Todos los contactos - canales seleccionados Todos los co…" at bounding box center [435, 110] width 204 height 19
click at [351, 112] on div "6" at bounding box center [345, 111] width 15 height 12
click at [372, 115] on span "Mensaje" at bounding box center [368, 111] width 23 height 10
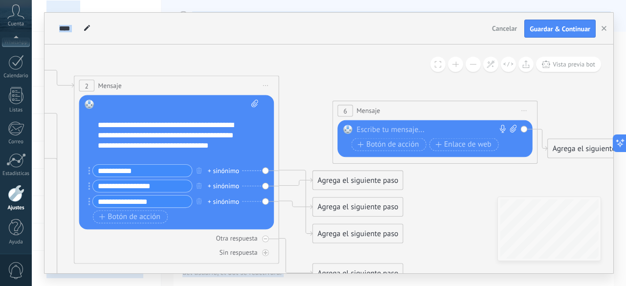
click at [369, 132] on div at bounding box center [433, 130] width 152 height 10
click at [443, 132] on div at bounding box center [433, 130] width 152 height 10
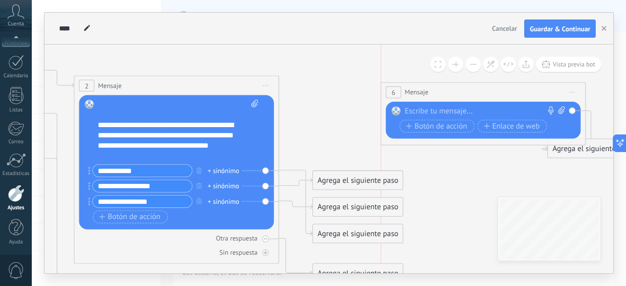
drag, startPoint x: 356, startPoint y: 113, endPoint x: 403, endPoint y: 95, distance: 49.9
click at [403, 95] on div "6 Mensaje ******* (a): Todos los contactos - canales seleccionados Todos los co…" at bounding box center [483, 92] width 204 height 19
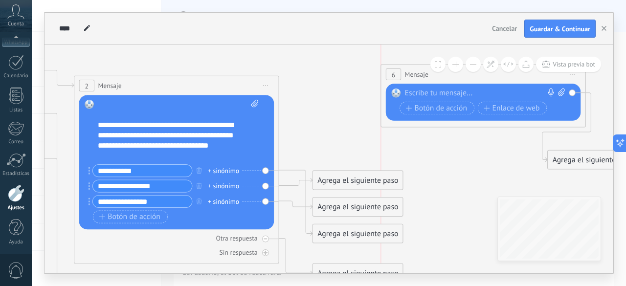
drag, startPoint x: 415, startPoint y: 92, endPoint x: 411, endPoint y: 74, distance: 18.6
click at [411, 74] on span "Mensaje" at bounding box center [416, 74] width 23 height 10
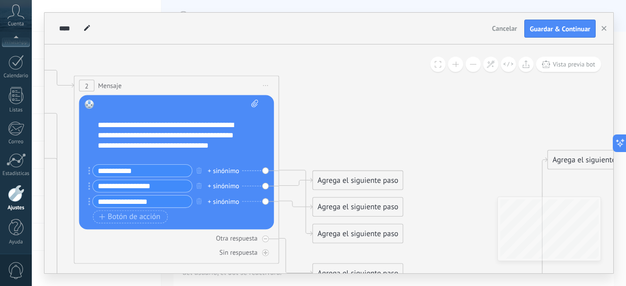
drag, startPoint x: 430, startPoint y: 73, endPoint x: 464, endPoint y: 279, distance: 208.3
click at [464, 279] on div "**********" at bounding box center [329, 143] width 595 height 286
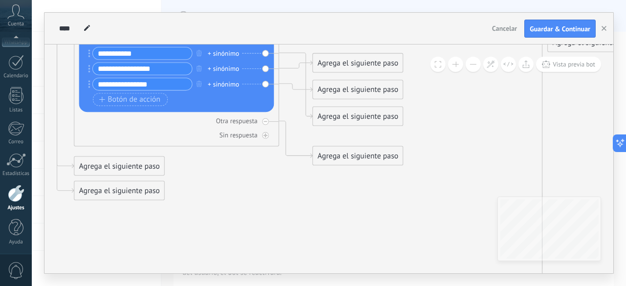
drag, startPoint x: 470, startPoint y: 167, endPoint x: 451, endPoint y: 309, distance: 143.6
click at [451, 286] on html ".abccls-1,.abccls-2{fill-rule:evenodd}.abccls-2{fill:#fff} .abfcls-1{fill:none}…" at bounding box center [313, 143] width 626 height 286
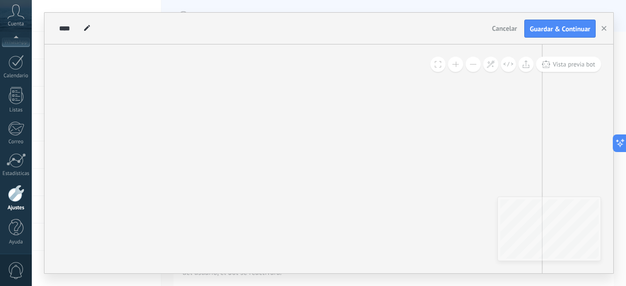
drag, startPoint x: 453, startPoint y: 170, endPoint x: 432, endPoint y: 223, distance: 57.3
click at [452, 286] on html ".abccls-1,.abccls-2{fill-rule:evenodd}.abccls-2{fill:#fff} .abfcls-1{fill:none}…" at bounding box center [313, 143] width 626 height 286
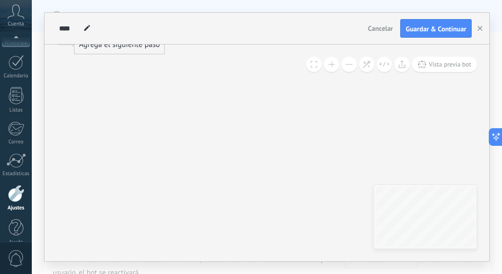
type textarea "***"
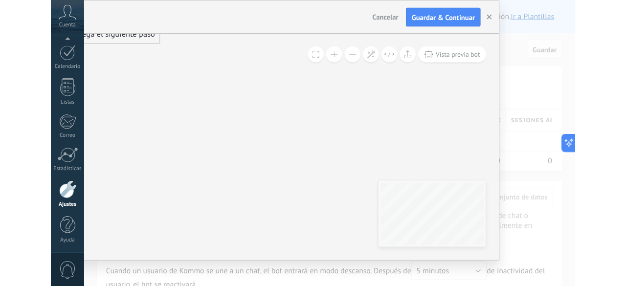
scroll to position [120, 0]
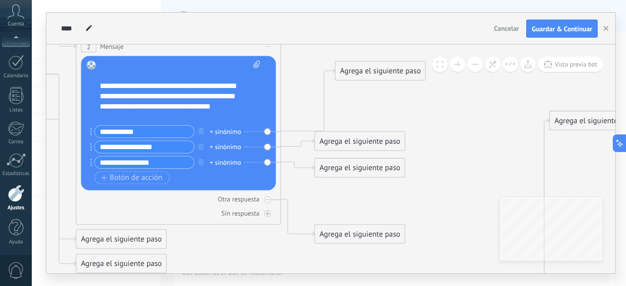
drag, startPoint x: 318, startPoint y: 194, endPoint x: 339, endPoint y: 70, distance: 125.5
click at [339, 70] on div "Agrega el siguiente paso" at bounding box center [381, 71] width 90 height 17
click at [268, 216] on div at bounding box center [267, 213] width 7 height 7
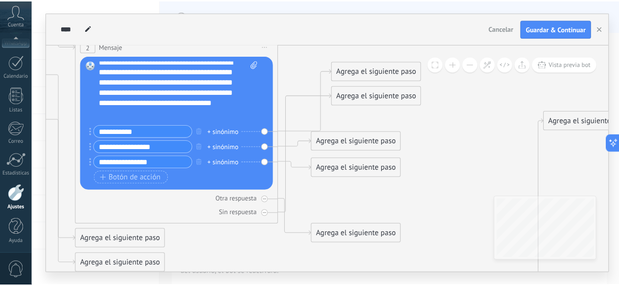
scroll to position [0, 0]
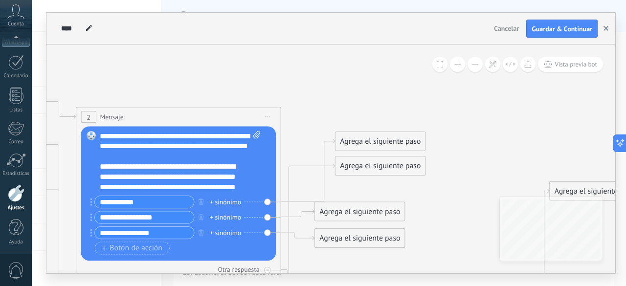
click at [604, 32] on button "button" at bounding box center [606, 29] width 15 height 19
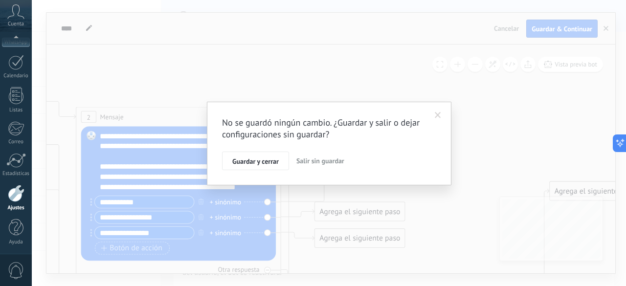
click at [314, 161] on span "Salir sin guardar" at bounding box center [321, 161] width 48 height 9
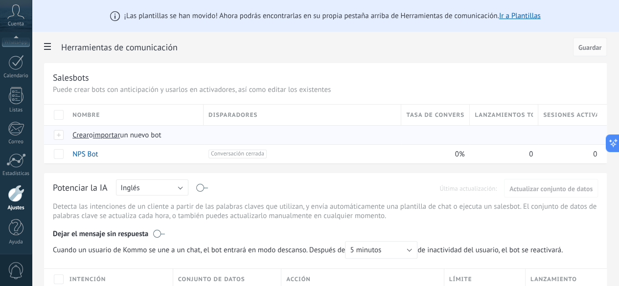
click at [89, 136] on span "Crear" at bounding box center [80, 135] width 17 height 9
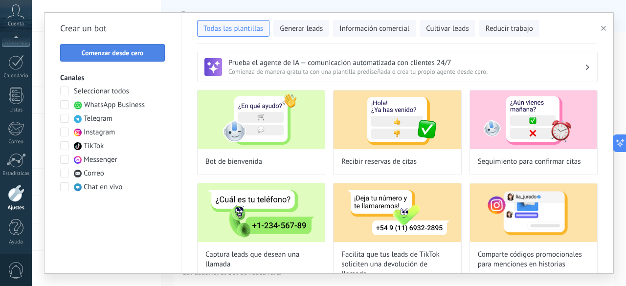
click at [142, 58] on button "Comenzar desde cero" at bounding box center [112, 53] width 105 height 18
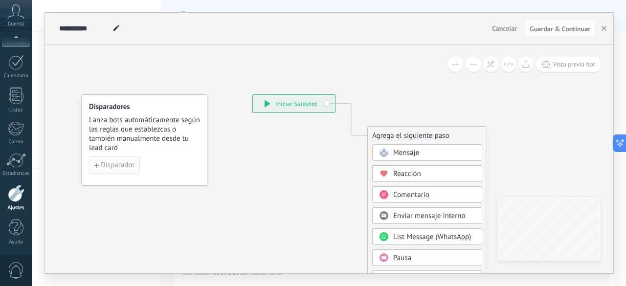
click at [113, 169] on span "Disparador" at bounding box center [118, 165] width 34 height 7
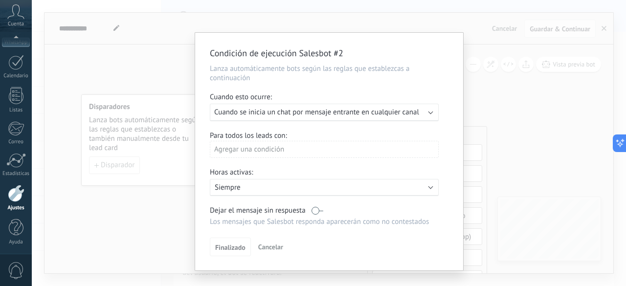
click at [267, 154] on div "Agregar una condición" at bounding box center [324, 149] width 229 height 17
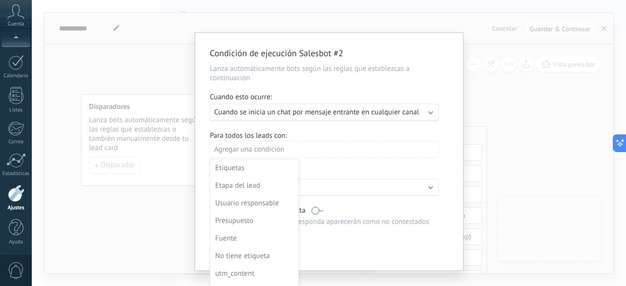
click at [313, 175] on div at bounding box center [329, 152] width 269 height 239
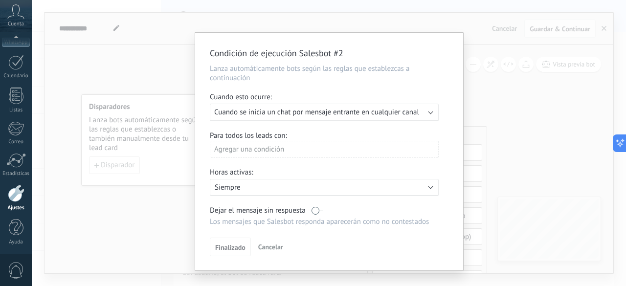
click at [264, 191] on p "Siempre" at bounding box center [300, 187] width 171 height 9
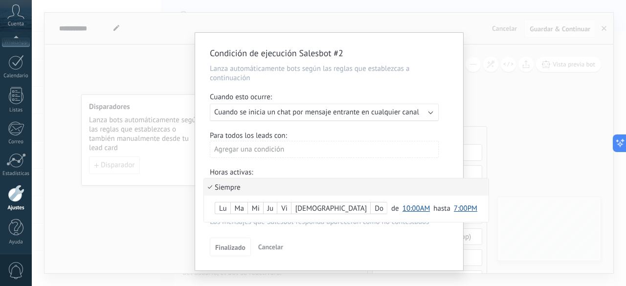
click at [264, 191] on li "Siempre" at bounding box center [346, 187] width 285 height 17
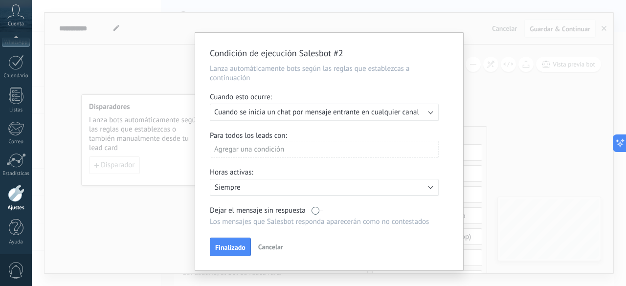
click at [226, 248] on span "Finalizado" at bounding box center [230, 247] width 30 height 7
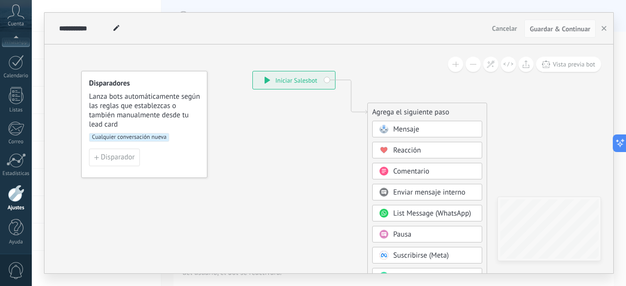
click at [384, 131] on rect at bounding box center [384, 129] width 9 height 9
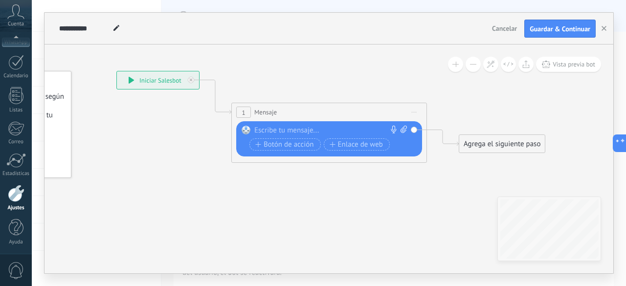
click at [315, 130] on div at bounding box center [326, 131] width 145 height 10
paste div
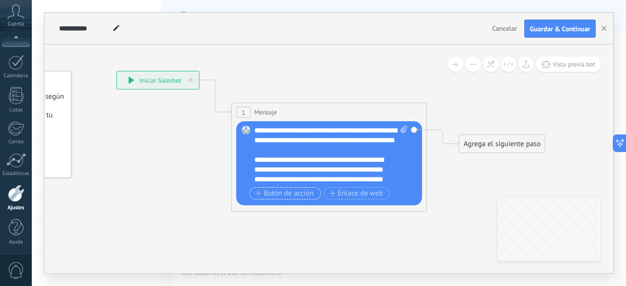
click at [308, 193] on span "Botón de acción" at bounding box center [284, 194] width 59 height 8
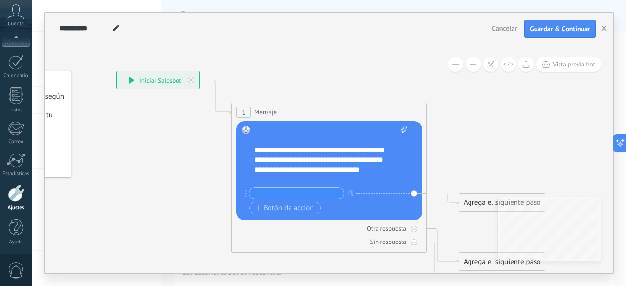
scroll to position [88, 0]
type input "**********"
click at [282, 206] on span "Botón de acción" at bounding box center [284, 209] width 59 height 8
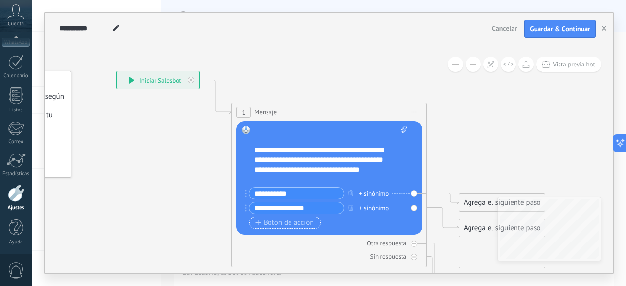
type input "**********"
click at [296, 226] on span "Botón de acción" at bounding box center [284, 223] width 59 height 8
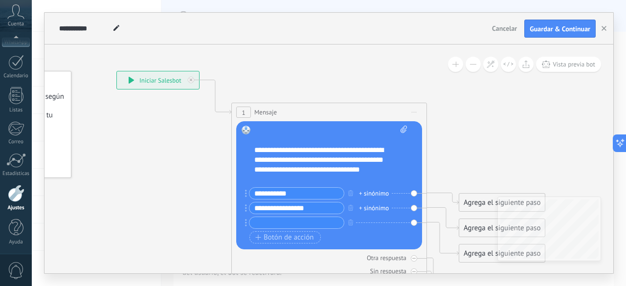
click at [288, 224] on input "text" at bounding box center [297, 222] width 94 height 11
type input "**********"
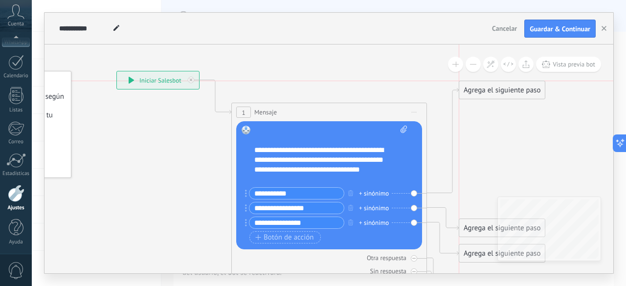
drag, startPoint x: 477, startPoint y: 199, endPoint x: 478, endPoint y: 87, distance: 112.6
click at [478, 87] on div "Agrega el siguiente paso" at bounding box center [502, 90] width 86 height 16
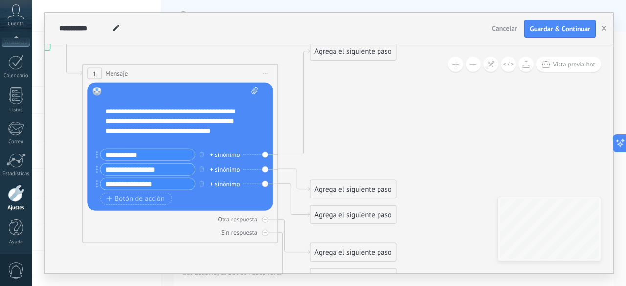
drag, startPoint x: 388, startPoint y: 219, endPoint x: 239, endPoint y: 275, distance: 159.2
click at [239, 275] on div "**********" at bounding box center [329, 143] width 595 height 286
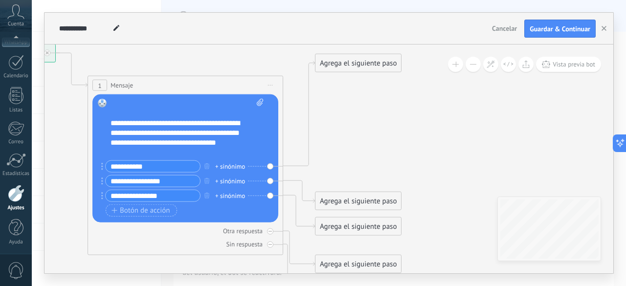
drag, startPoint x: 380, startPoint y: 115, endPoint x: 385, endPoint y: 127, distance: 12.7
click at [385, 127] on icon at bounding box center [170, 171] width 885 height 744
click at [374, 65] on div "Agrega el siguiente paso" at bounding box center [359, 63] width 86 height 16
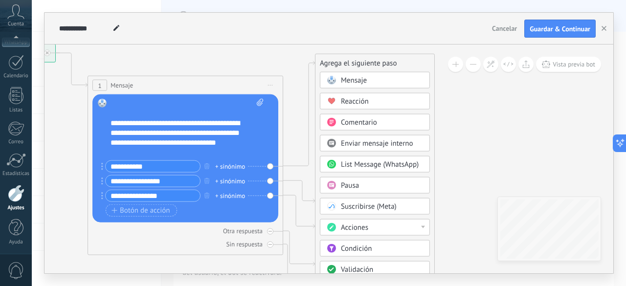
click at [380, 248] on div "Condición" at bounding box center [382, 249] width 82 height 10
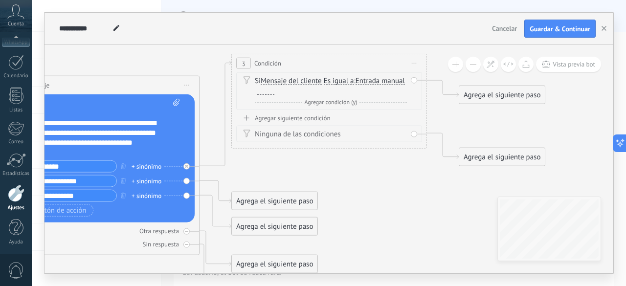
click at [335, 80] on span "Es igual a" at bounding box center [339, 81] width 30 height 8
click at [335, 80] on button "Es igual a" at bounding box center [380, 81] width 122 height 18
click at [341, 114] on span "Contiene" at bounding box center [372, 116] width 118 height 10
drag, startPoint x: 277, startPoint y: 207, endPoint x: 327, endPoint y: 119, distance: 101.0
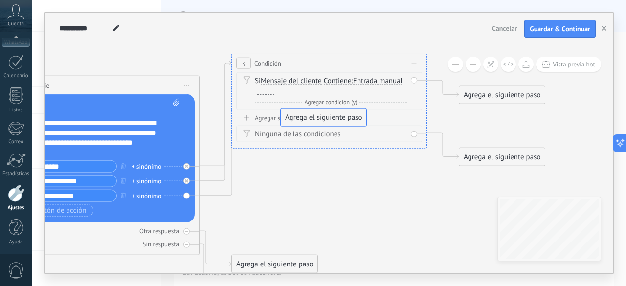
drag, startPoint x: 278, startPoint y: 230, endPoint x: 326, endPoint y: 121, distance: 119.2
click at [285, 118] on div "Agregar siguiente condición" at bounding box center [329, 118] width 186 height 8
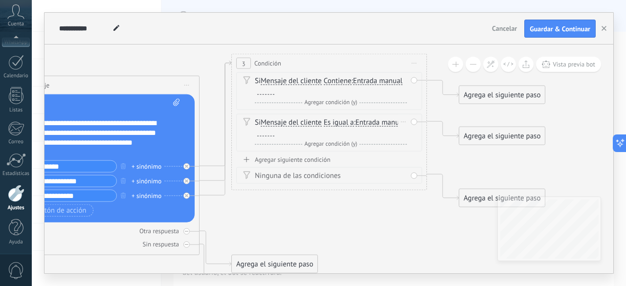
click at [339, 123] on span "Es igual a" at bounding box center [339, 123] width 30 height 8
click at [339, 123] on button "Es igual a" at bounding box center [380, 123] width 122 height 18
click at [344, 158] on span "Contiene" at bounding box center [372, 158] width 118 height 10
click at [314, 161] on div "Agregar siguiente condición" at bounding box center [329, 160] width 186 height 8
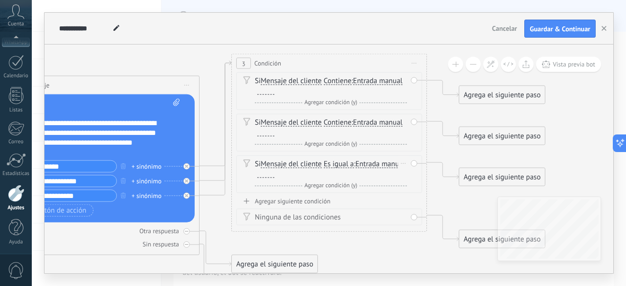
click at [337, 166] on span "Es igual a" at bounding box center [339, 165] width 30 height 8
click at [337, 166] on button "Es igual a" at bounding box center [380, 165] width 122 height 18
click at [340, 194] on span "Contiene" at bounding box center [372, 199] width 118 height 10
click at [264, 89] on div at bounding box center [265, 91] width 17 height 8
click at [263, 130] on div at bounding box center [265, 133] width 17 height 8
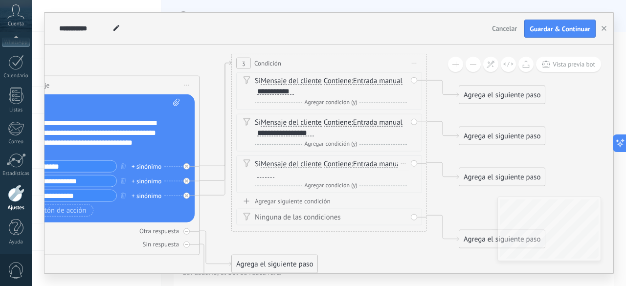
click at [261, 172] on div at bounding box center [265, 174] width 17 height 8
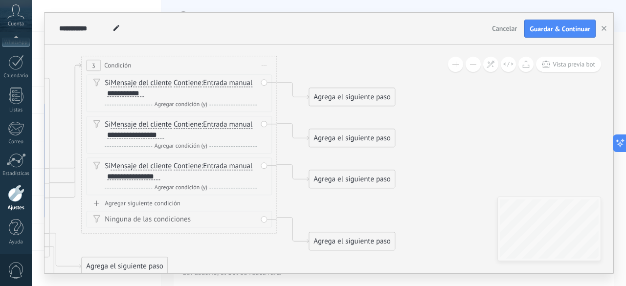
drag, startPoint x: 357, startPoint y: 245, endPoint x: 206, endPoint y: 248, distance: 150.2
click at [206, 248] on icon at bounding box center [50, 174] width 1113 height 744
click at [337, 93] on div "Agrega el siguiente paso" at bounding box center [352, 98] width 86 height 16
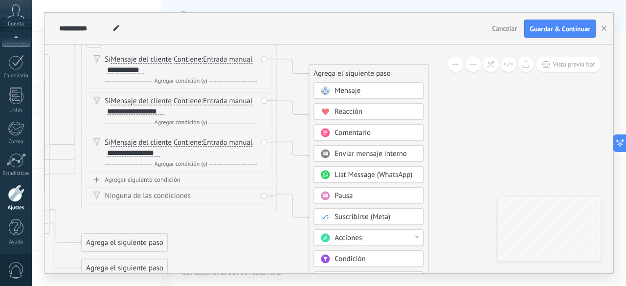
click at [368, 239] on div "Acciones" at bounding box center [376, 239] width 82 height 10
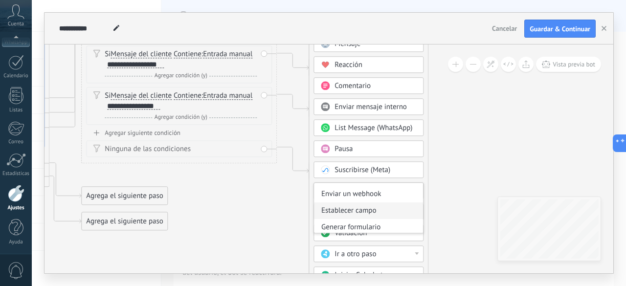
click at [391, 211] on div "Establecer campo" at bounding box center [368, 211] width 109 height 17
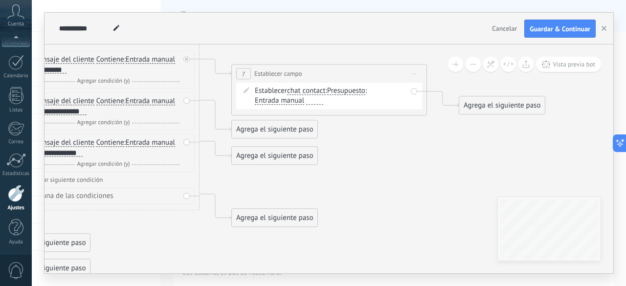
click at [349, 90] on span "Presupuesto" at bounding box center [346, 92] width 38 height 8
click at [349, 90] on button "Presupuesto" at bounding box center [383, 92] width 122 height 18
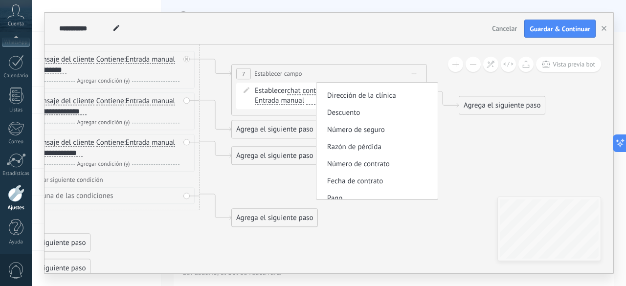
scroll to position [0, 0]
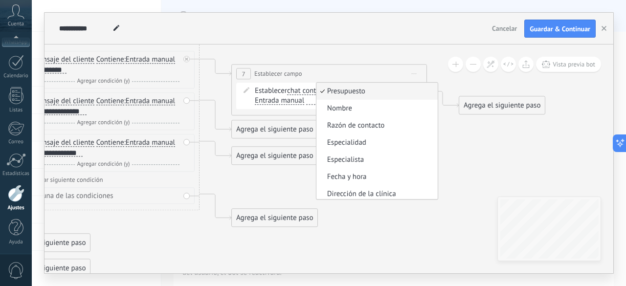
drag, startPoint x: 441, startPoint y: 112, endPoint x: 440, endPoint y: 118, distance: 6.4
click at [438, 118] on ul "Presupuesto Nombre Razón de contacto Especialidad Especialista Fecha y hora Dir…" at bounding box center [377, 141] width 122 height 117
click at [440, 100] on button "Presupuesto" at bounding box center [383, 92] width 122 height 18
click at [369, 144] on span "Especialidad" at bounding box center [376, 143] width 118 height 10
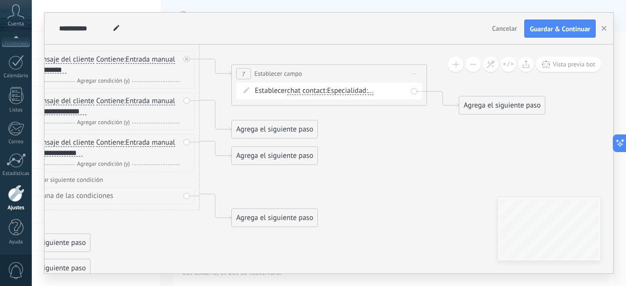
click at [374, 93] on span "..." at bounding box center [371, 92] width 6 height 8
click at [377, 93] on button "..." at bounding box center [424, 92] width 122 height 18
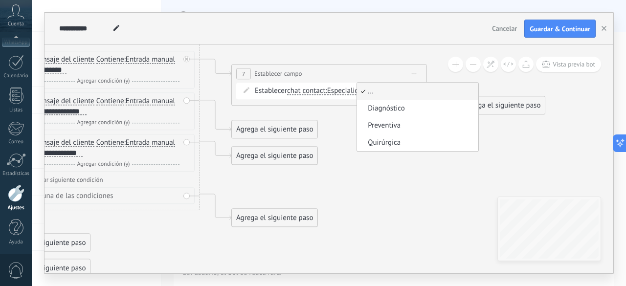
click at [347, 94] on span "Especialidad" at bounding box center [346, 92] width 39 height 8
click at [347, 94] on button "Especialidad" at bounding box center [383, 92] width 122 height 18
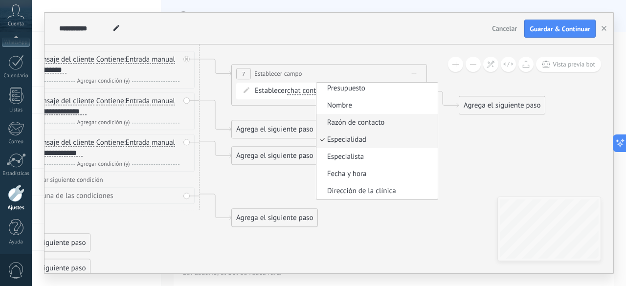
scroll to position [52, 0]
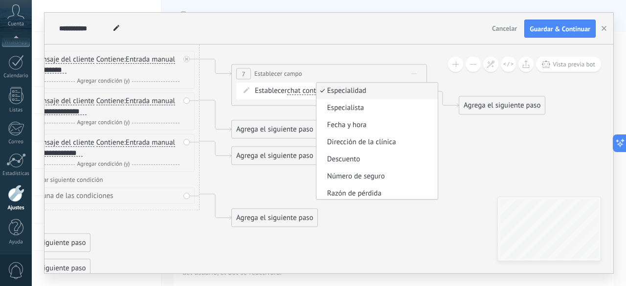
click at [428, 218] on icon at bounding box center [87, 150] width 1340 height 744
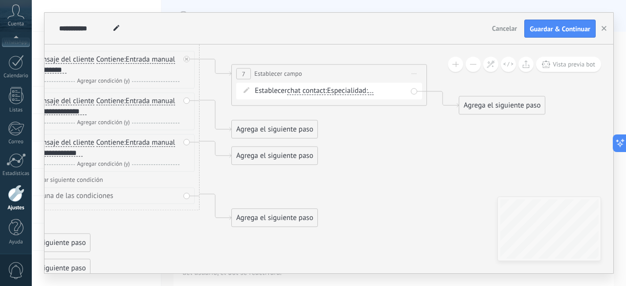
click at [380, 92] on div "Establecer chat contact chat contact all contacts main contact lead empresa con…" at bounding box center [331, 92] width 152 height 10
click at [374, 92] on span "..." at bounding box center [371, 92] width 6 height 8
click at [377, 92] on button "..." at bounding box center [424, 92] width 122 height 18
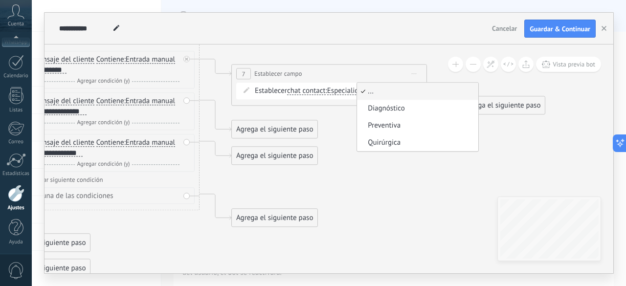
click at [388, 90] on span "..." at bounding box center [416, 92] width 118 height 10
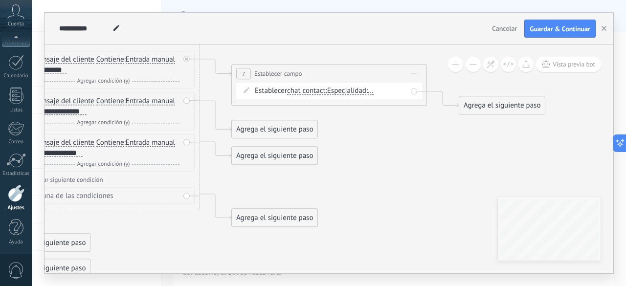
click at [388, 92] on div "Establecer chat contact chat contact all contacts main contact lead empresa con…" at bounding box center [331, 92] width 152 height 10
click at [303, 89] on span "chat contact" at bounding box center [306, 92] width 39 height 8
click at [303, 89] on button "chat contact" at bounding box center [343, 92] width 122 height 18
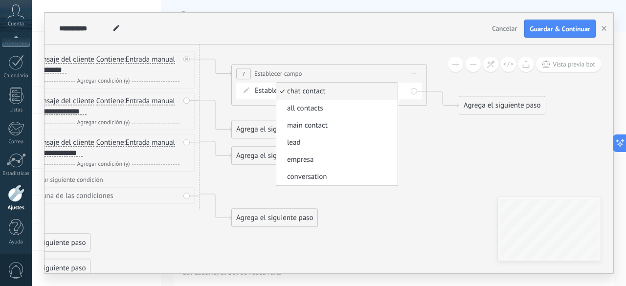
click at [432, 225] on icon at bounding box center [87, 150] width 1340 height 744
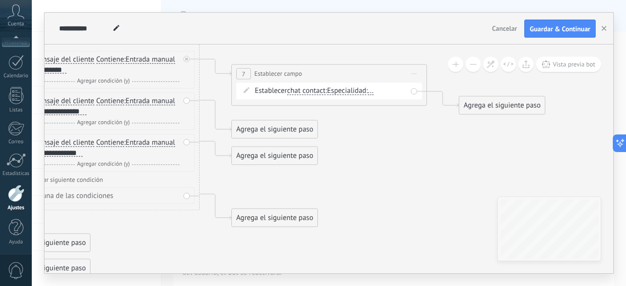
click at [347, 91] on span "Especialidad" at bounding box center [346, 92] width 39 height 8
click at [347, 91] on button "Especialidad" at bounding box center [383, 92] width 122 height 18
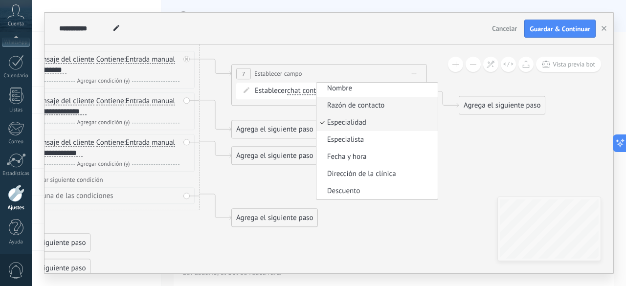
scroll to position [0, 0]
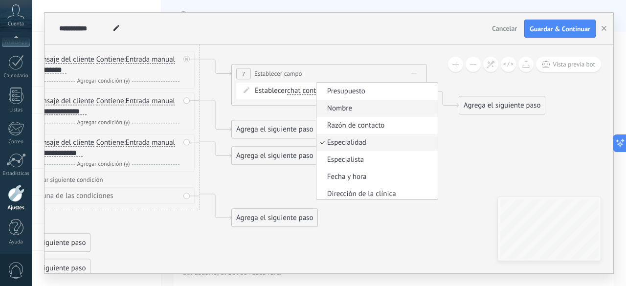
click at [343, 110] on span "Nombre" at bounding box center [376, 109] width 118 height 10
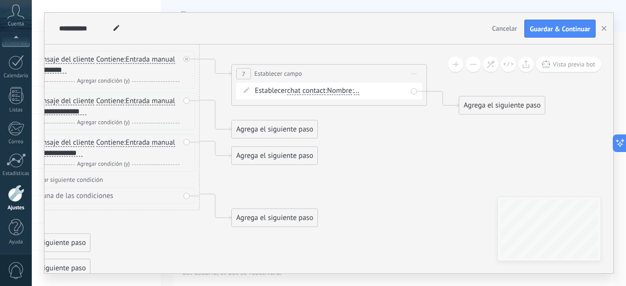
click at [365, 92] on div "Establecer chat contact chat contact all contacts main contact lead empresa con…" at bounding box center [331, 92] width 152 height 10
click at [360, 92] on span "..." at bounding box center [357, 92] width 6 height 8
click at [362, 92] on button "..." at bounding box center [410, 92] width 122 height 18
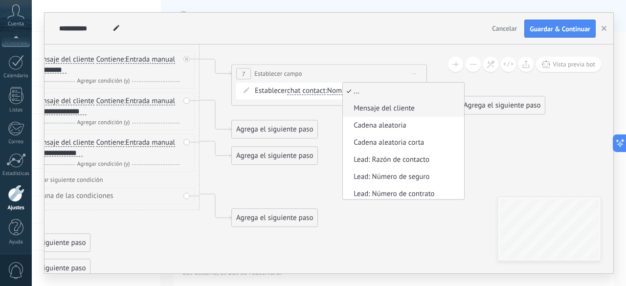
click at [394, 109] on span "Mensaje del cliente" at bounding box center [402, 109] width 118 height 10
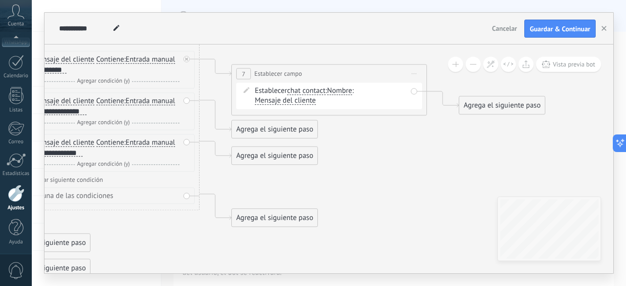
click at [342, 92] on span "Nombre" at bounding box center [339, 92] width 25 height 8
click at [342, 92] on button "Nombre" at bounding box center [383, 92] width 122 height 18
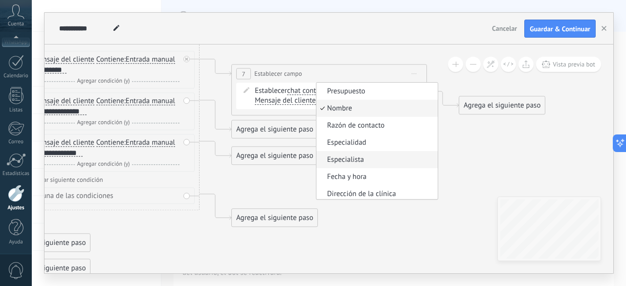
click at [372, 161] on span "Especialista" at bounding box center [376, 161] width 118 height 10
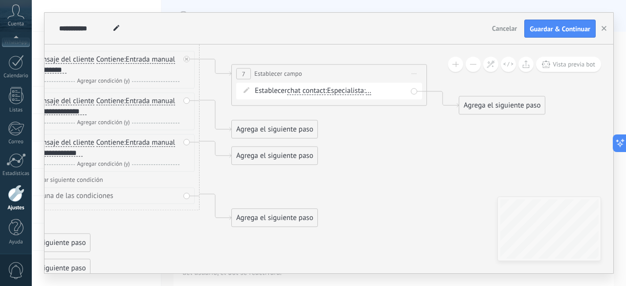
click at [364, 90] on span "Especialista" at bounding box center [345, 92] width 37 height 8
click at [364, 90] on button "Especialista" at bounding box center [383, 92] width 122 height 18
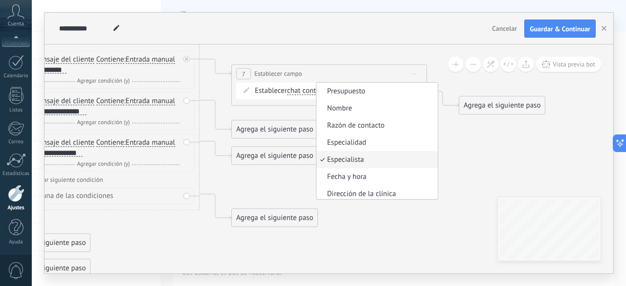
scroll to position [20, 0]
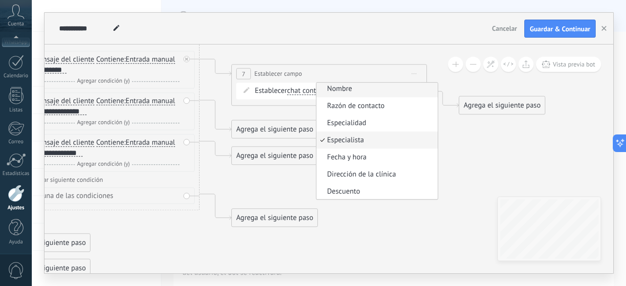
click at [360, 90] on span "Nombre" at bounding box center [376, 90] width 118 height 10
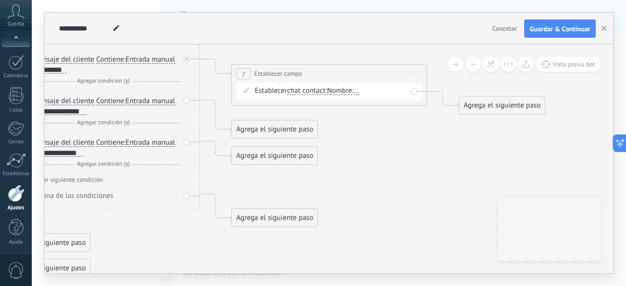
click at [360, 93] on span "..." at bounding box center [357, 92] width 6 height 8
click at [362, 93] on button "..." at bounding box center [410, 92] width 122 height 18
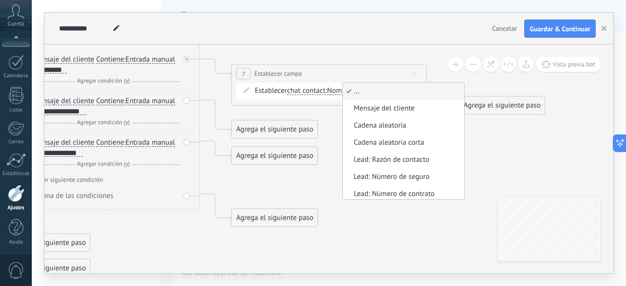
click at [340, 91] on span "Nombre" at bounding box center [339, 92] width 25 height 8
click at [340, 91] on button "Nombre" at bounding box center [383, 92] width 122 height 18
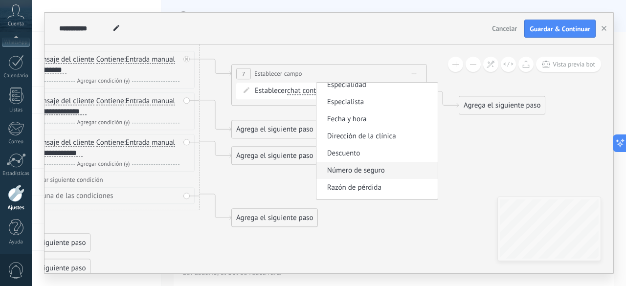
scroll to position [49, 0]
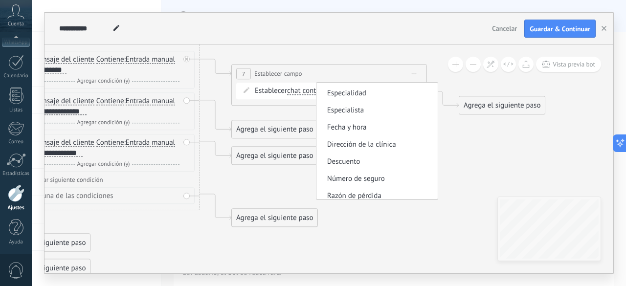
click at [495, 187] on icon at bounding box center [87, 150] width 1340 height 744
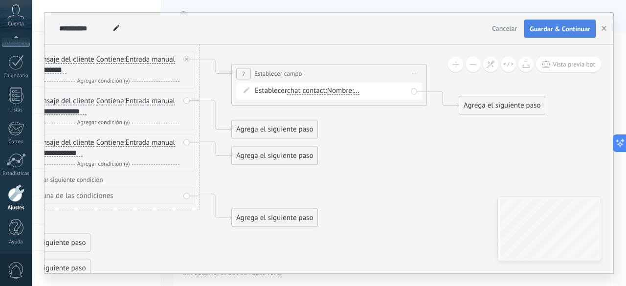
click at [555, 23] on button "Guardar & Continuar" at bounding box center [560, 29] width 71 height 19
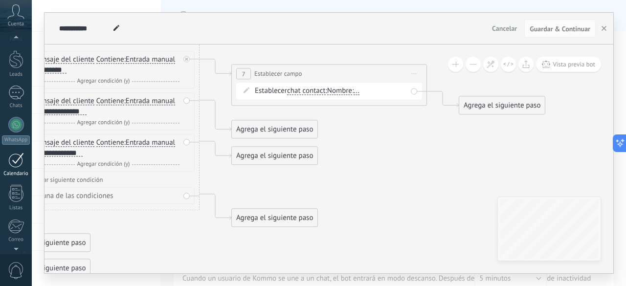
scroll to position [0, 0]
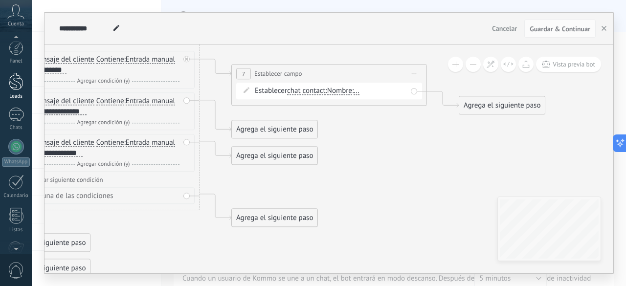
click at [18, 92] on link "Leads" at bounding box center [16, 85] width 32 height 27
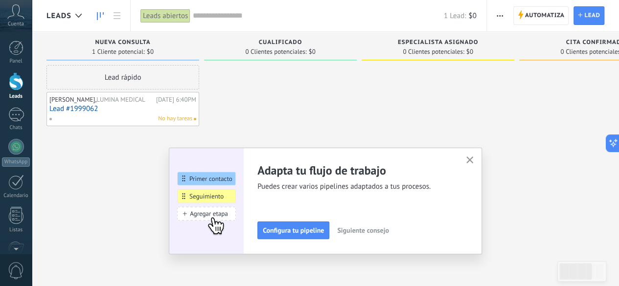
click at [128, 104] on div "[PERSON_NAME], LUMINA MEDICAL" at bounding box center [101, 100] width 104 height 8
click at [101, 113] on link "Lead #1999062" at bounding box center [122, 109] width 147 height 8
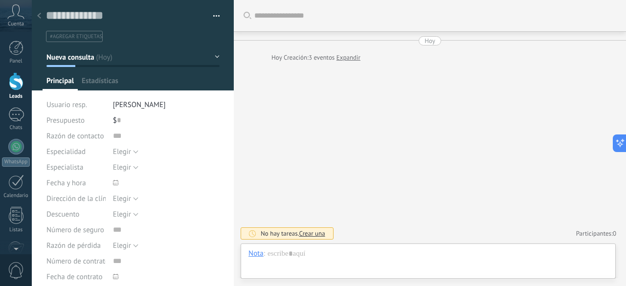
type textarea "***"
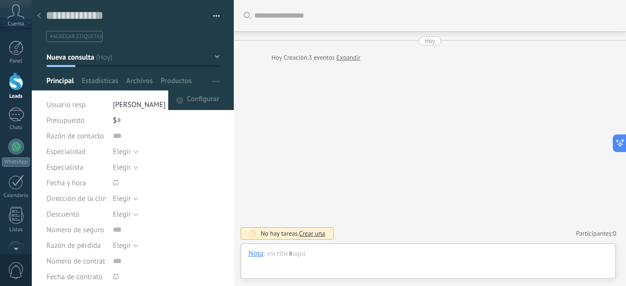
click at [209, 79] on button "button" at bounding box center [216, 81] width 14 height 19
click at [203, 96] on span "Configurar" at bounding box center [203, 101] width 32 height 20
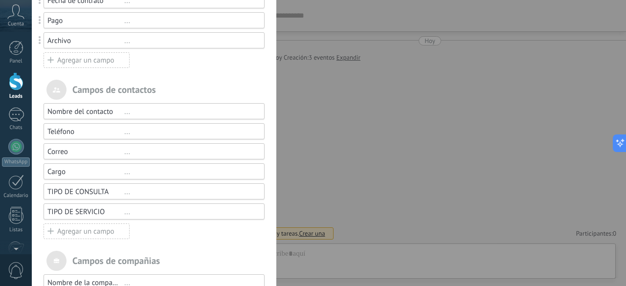
scroll to position [336, 0]
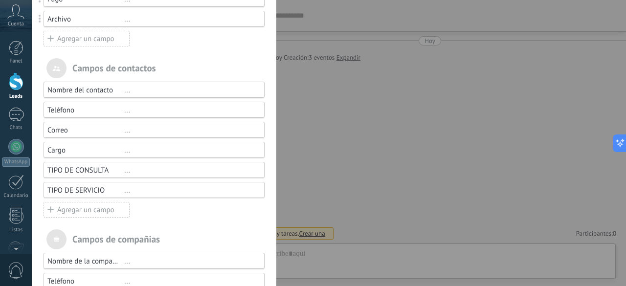
click at [86, 188] on div "TIPO DE SERVICIO" at bounding box center [85, 190] width 77 height 9
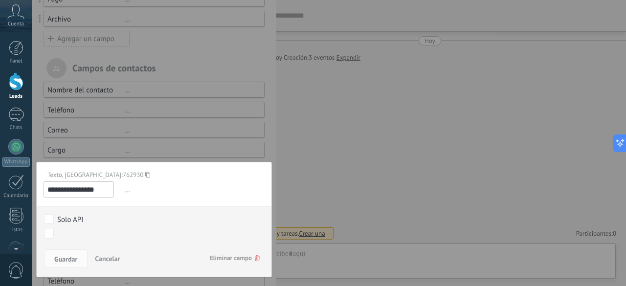
click at [54, 233] on div "Nueva consulta Cualificado Especialista asignado Cita confirmada Tratamiento in…" at bounding box center [154, 234] width 220 height 11
click at [51, 234] on body ".abccls-1,.abccls-2{fill-rule:evenodd}.abccls-2{fill:#fff} .abfcls-1{fill:none}…" at bounding box center [313, 143] width 626 height 286
click at [75, 260] on span "Guardar" at bounding box center [65, 259] width 23 height 7
click at [167, 135] on div at bounding box center [154, 25] width 245 height 723
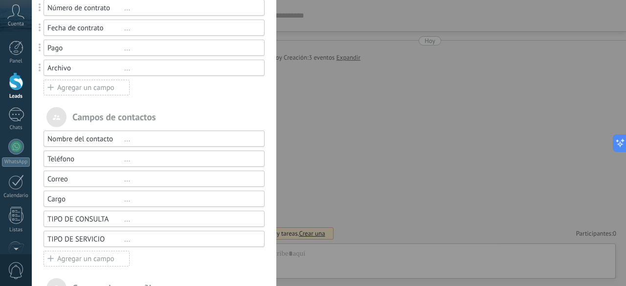
scroll to position [385, 0]
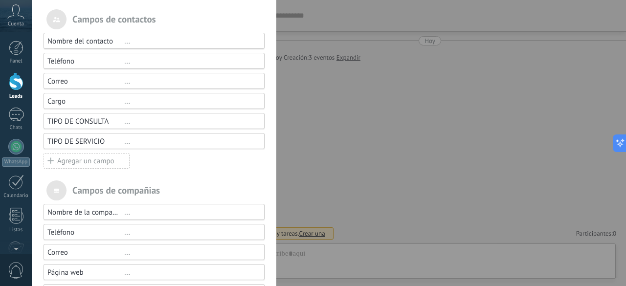
click at [111, 123] on div "TIPO DE CONSULTA" at bounding box center [85, 121] width 77 height 9
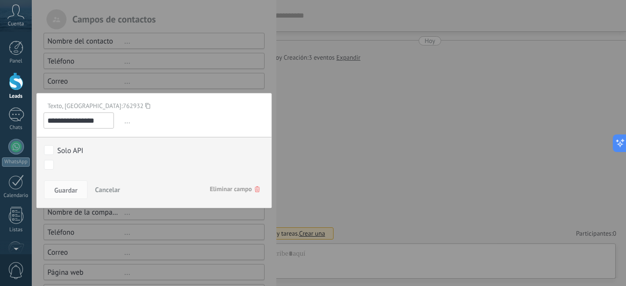
click at [128, 122] on span "..." at bounding box center [193, 121] width 142 height 16
click at [186, 102] on div "Texto, ID: 762932" at bounding box center [151, 106] width 214 height 8
click at [119, 189] on span "Cancelar" at bounding box center [107, 189] width 25 height 9
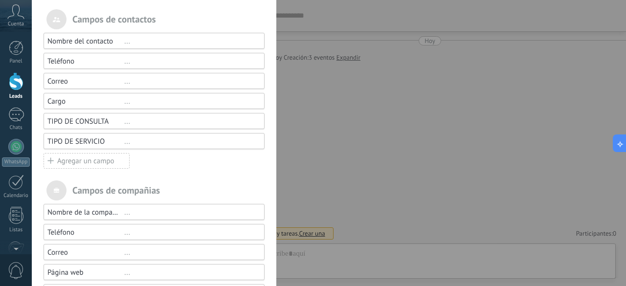
click at [124, 124] on div "..." at bounding box center [190, 121] width 132 height 9
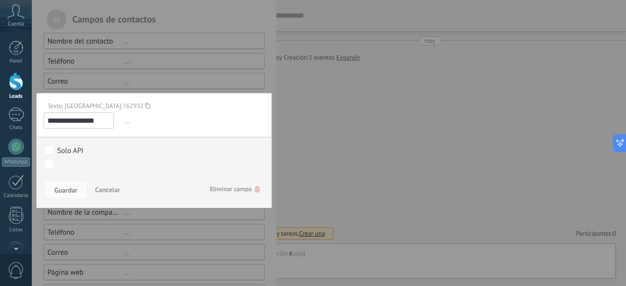
click at [256, 187] on use at bounding box center [257, 189] width 5 height 6
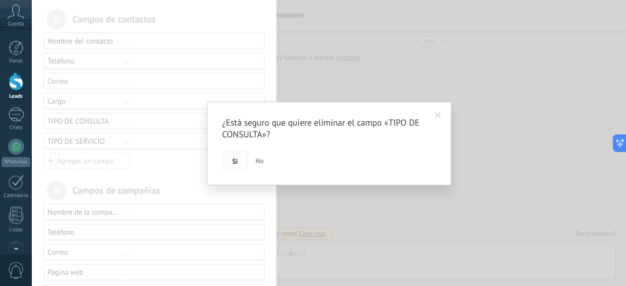
click at [237, 160] on span "Si" at bounding box center [234, 161] width 5 height 7
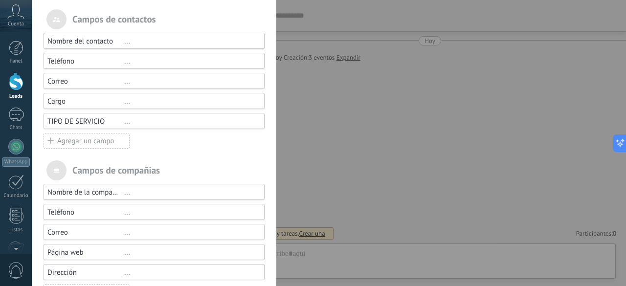
click at [125, 119] on div "..." at bounding box center [190, 121] width 132 height 9
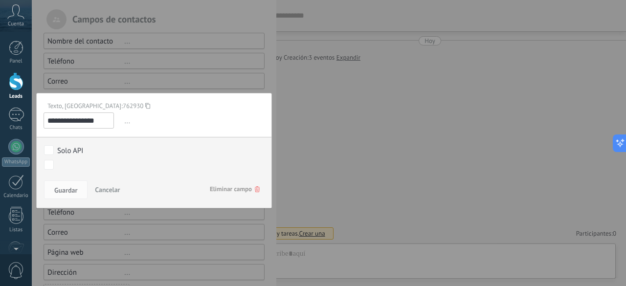
click at [251, 183] on span "Eliminar campo" at bounding box center [235, 190] width 50 height 18
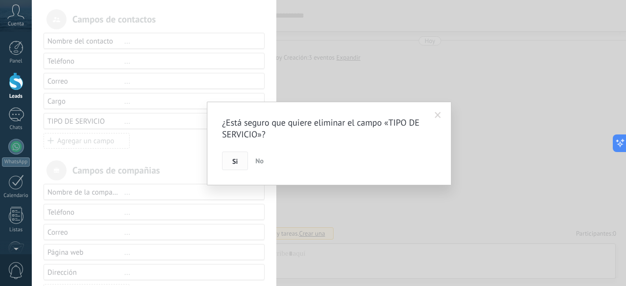
click at [234, 165] on span "Si" at bounding box center [234, 161] width 5 height 7
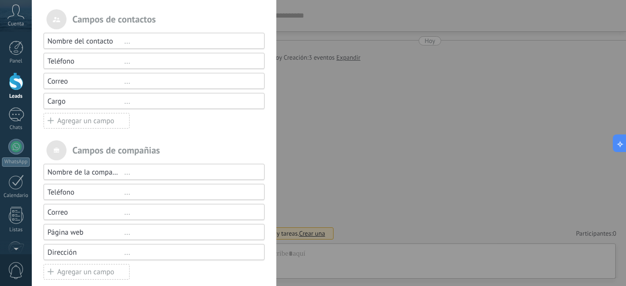
click at [71, 118] on div "Agregar un campo" at bounding box center [87, 121] width 86 height 16
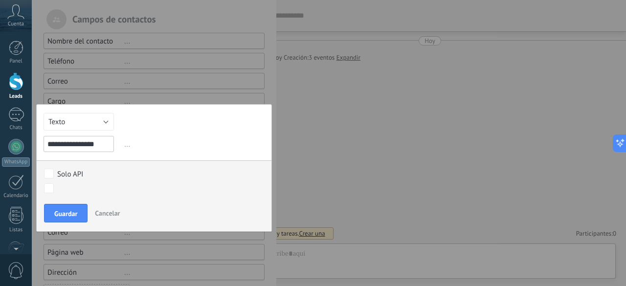
drag, startPoint x: 102, startPoint y: 141, endPoint x: 24, endPoint y: 154, distance: 78.8
click at [32, 154] on div "**********" at bounding box center [329, 143] width 595 height 286
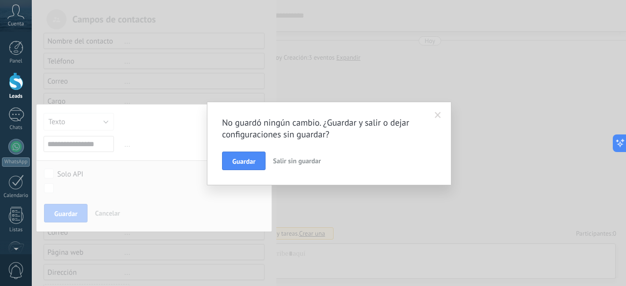
type input "**********"
click at [435, 114] on span at bounding box center [438, 115] width 6 height 7
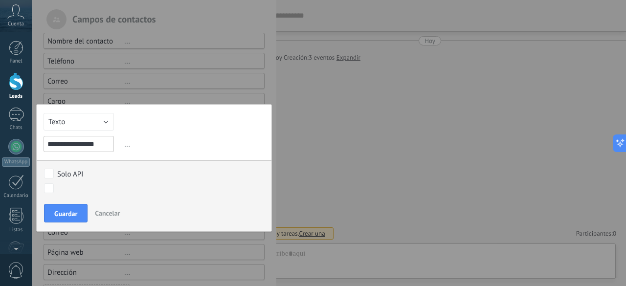
drag, startPoint x: 105, startPoint y: 143, endPoint x: 47, endPoint y: 146, distance: 57.3
click at [47, 146] on input "**********" at bounding box center [79, 144] width 70 height 16
type input "**********"
click at [70, 207] on button "Guardar" at bounding box center [66, 213] width 44 height 19
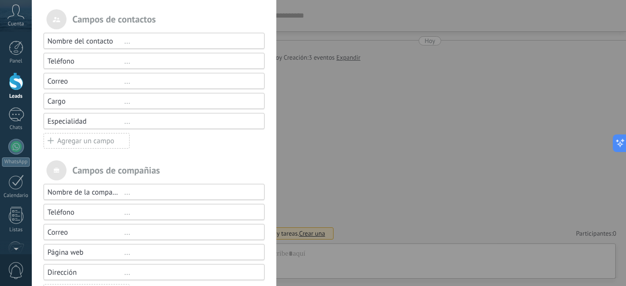
click at [82, 141] on div "Agregar un campo" at bounding box center [87, 141] width 86 height 16
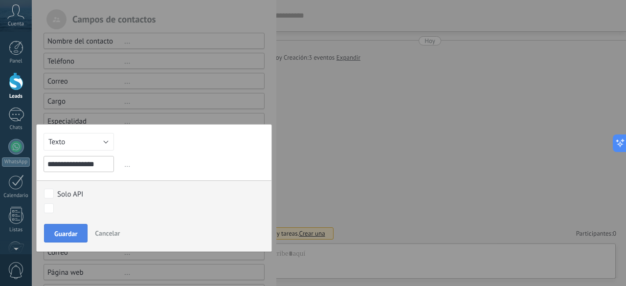
type input "**********"
click at [63, 230] on span "Guardar" at bounding box center [65, 233] width 23 height 7
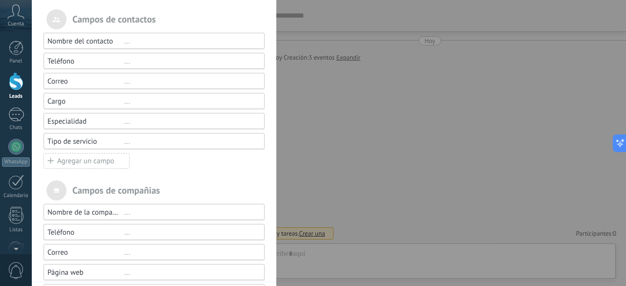
click at [32, 249] on div "Campos y grupos En Kommo puedes añadir tus propios campos y usarlos para cualqu…" at bounding box center [329, 143] width 595 height 286
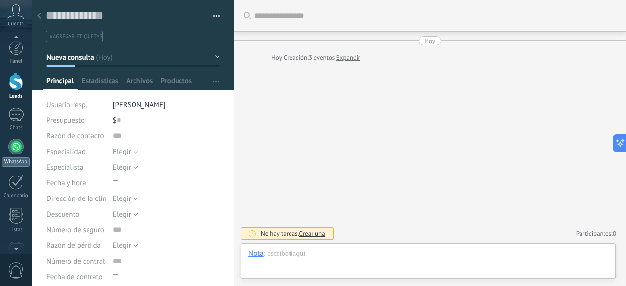
type textarea "***"
click at [19, 85] on div at bounding box center [16, 81] width 15 height 18
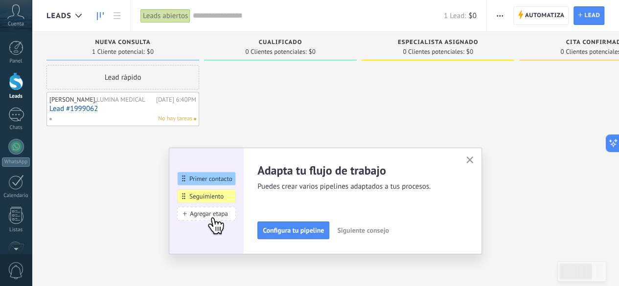
click at [471, 161] on icon "button" at bounding box center [469, 160] width 7 height 7
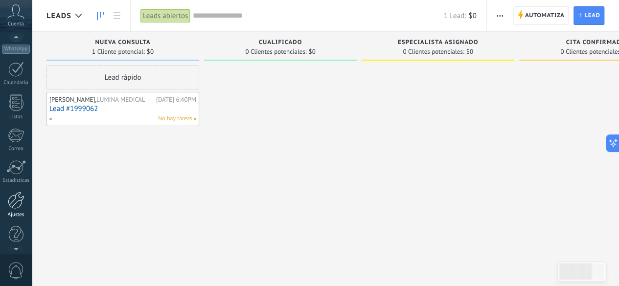
scroll to position [120, 0]
click at [22, 192] on div at bounding box center [16, 193] width 17 height 17
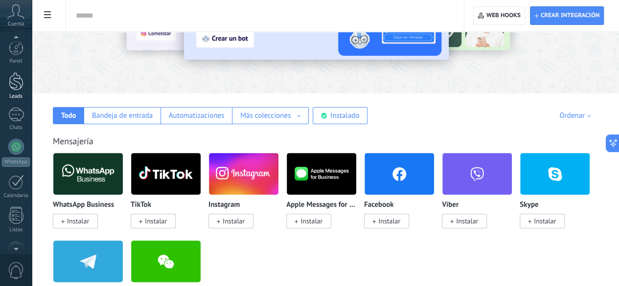
click at [17, 77] on div at bounding box center [16, 81] width 15 height 18
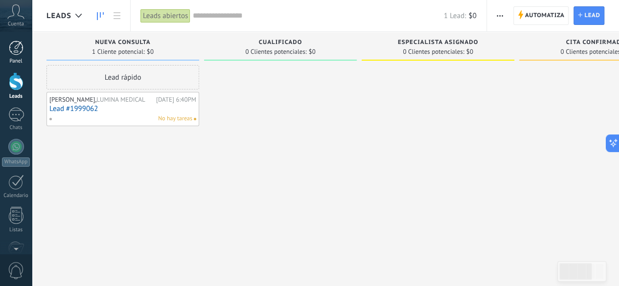
click at [21, 58] on div "Panel" at bounding box center [16, 61] width 28 height 6
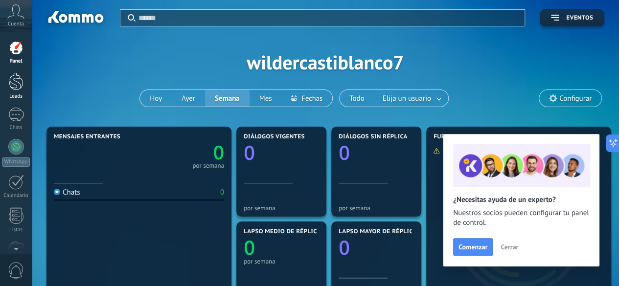
click at [15, 86] on div at bounding box center [16, 81] width 15 height 18
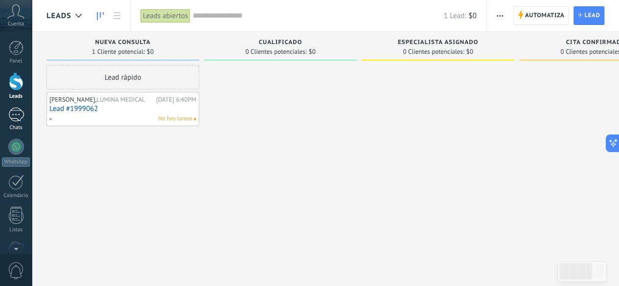
click at [19, 116] on div at bounding box center [16, 115] width 16 height 14
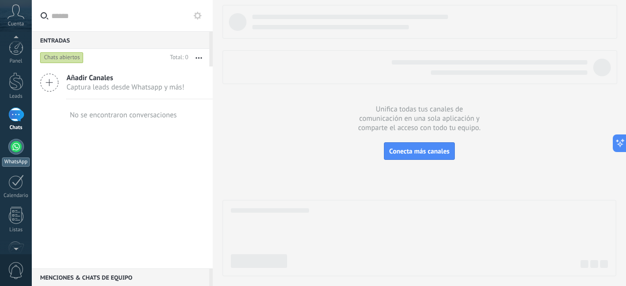
scroll to position [49, 0]
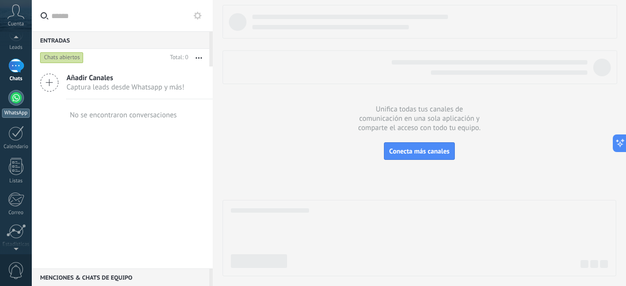
click at [17, 145] on div "Calendario" at bounding box center [16, 147] width 28 height 6
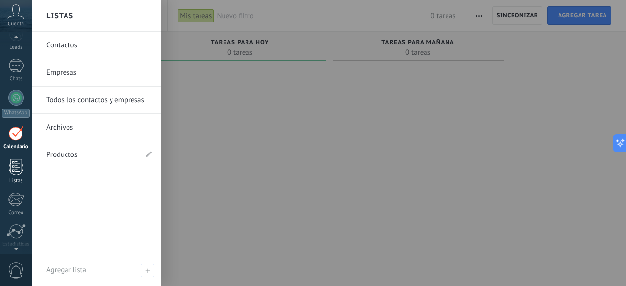
click at [15, 174] on div at bounding box center [16, 166] width 15 height 17
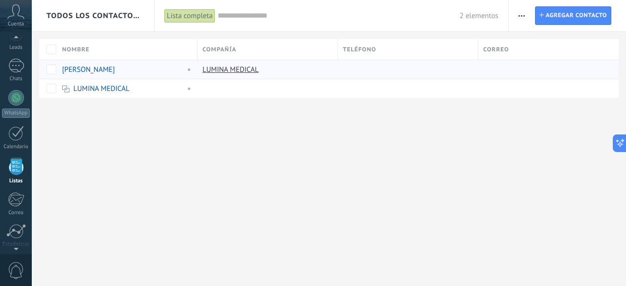
scroll to position [60, 0]
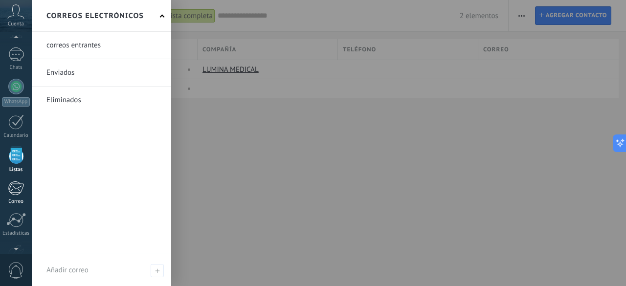
click at [5, 193] on link "Correo" at bounding box center [16, 193] width 32 height 24
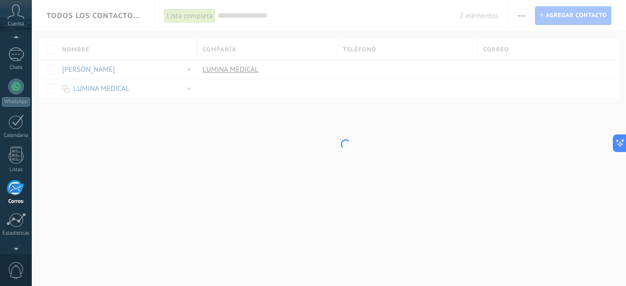
scroll to position [94, 0]
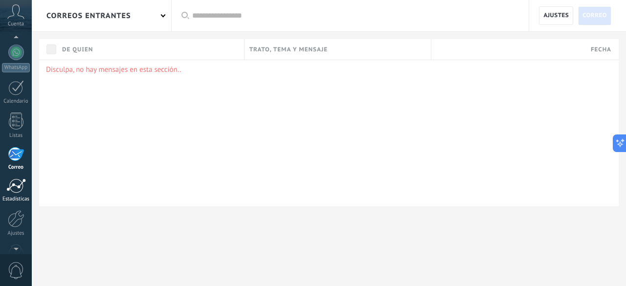
click at [21, 187] on div at bounding box center [16, 186] width 20 height 15
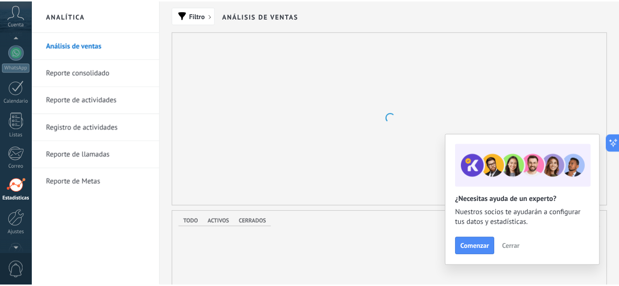
scroll to position [120, 0]
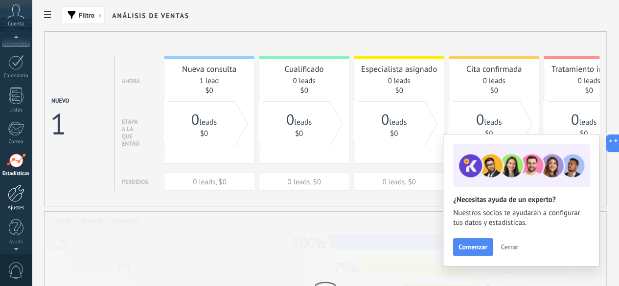
click at [20, 197] on div at bounding box center [16, 193] width 17 height 17
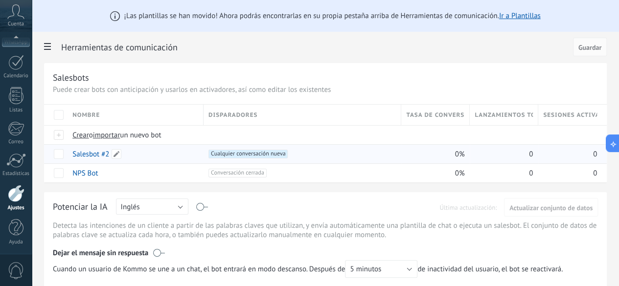
click at [109, 152] on link "Salesbot #2" at bounding box center [90, 154] width 37 height 9
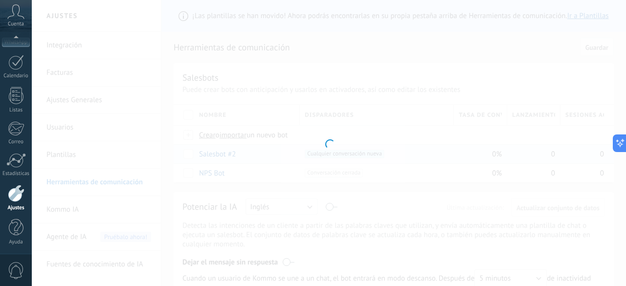
type input "**********"
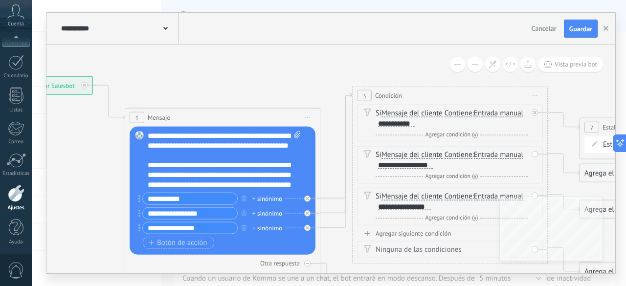
drag, startPoint x: 449, startPoint y: 113, endPoint x: 205, endPoint y: 71, distance: 248.2
click at [205, 71] on icon at bounding box center [435, 204] width 1340 height 744
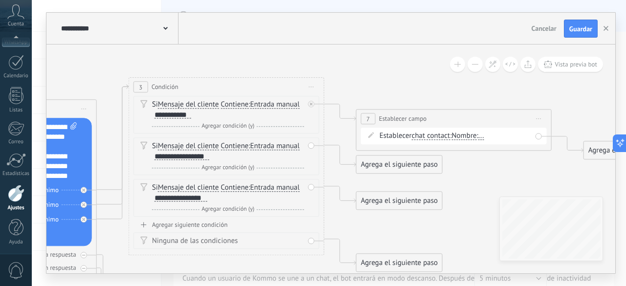
drag, startPoint x: 268, startPoint y: 55, endPoint x: 103, endPoint y: 52, distance: 165.4
click at [41, 46] on div "**********" at bounding box center [329, 143] width 595 height 286
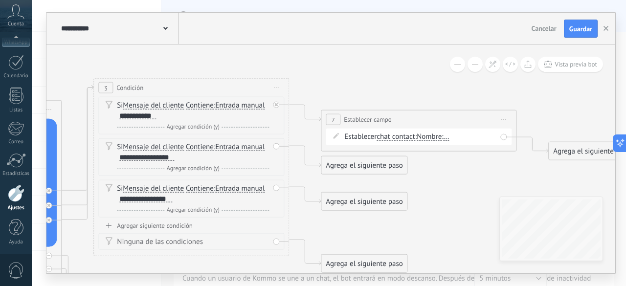
drag, startPoint x: 443, startPoint y: 74, endPoint x: 412, endPoint y: 75, distance: 31.3
click at [412, 75] on icon at bounding box center [176, 196] width 1340 height 744
click at [430, 139] on span "Nombre" at bounding box center [429, 137] width 25 height 8
click at [430, 139] on button "Nombre" at bounding box center [473, 137] width 122 height 18
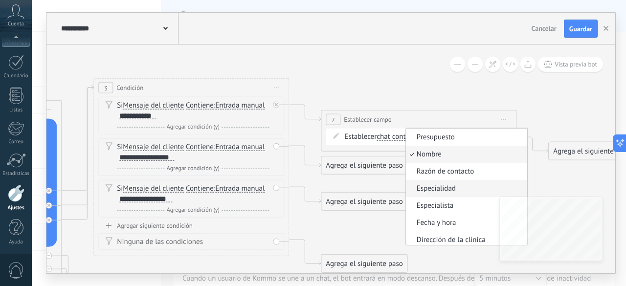
click at [460, 190] on span "Especialidad" at bounding box center [465, 189] width 118 height 10
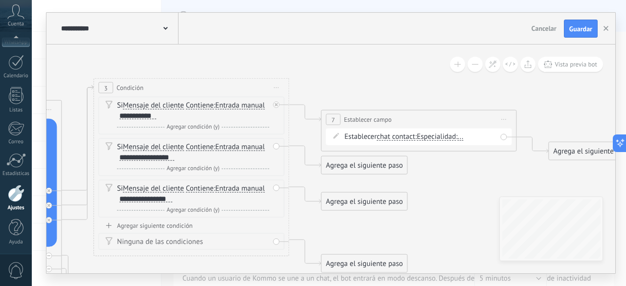
click at [464, 136] on span "..." at bounding box center [461, 137] width 6 height 8
click at [465, 136] on button "..." at bounding box center [514, 137] width 122 height 18
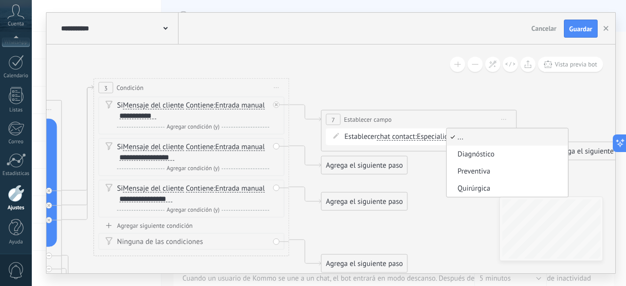
click at [467, 138] on span "..." at bounding box center [506, 138] width 118 height 10
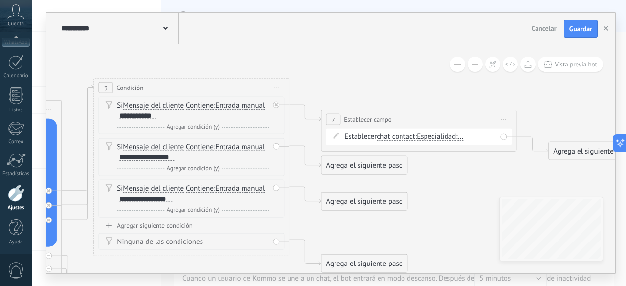
click at [454, 138] on span "Especialidad" at bounding box center [436, 137] width 39 height 8
click at [454, 138] on button "Especialidad" at bounding box center [473, 137] width 122 height 18
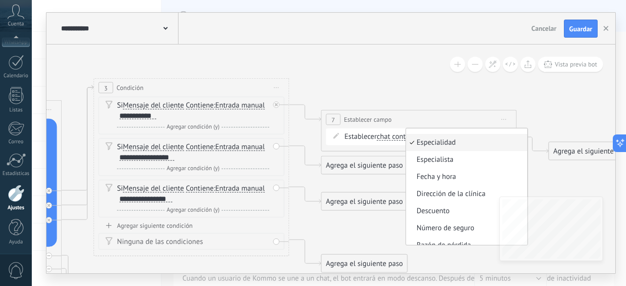
scroll to position [51, 0]
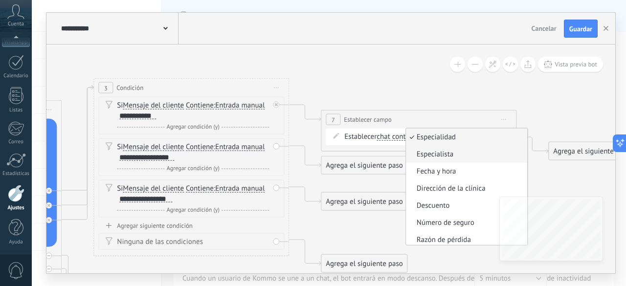
click at [443, 154] on span "Especialista" at bounding box center [465, 155] width 118 height 10
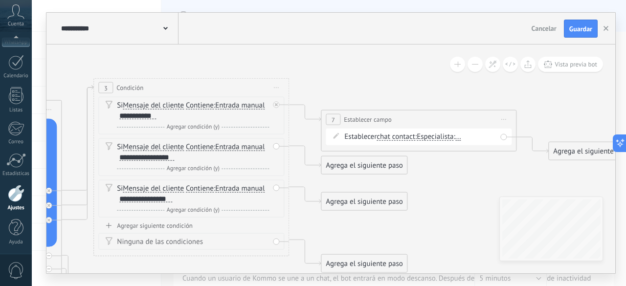
click at [461, 138] on span "..." at bounding box center [459, 137] width 6 height 8
click at [464, 138] on button "..." at bounding box center [512, 137] width 122 height 18
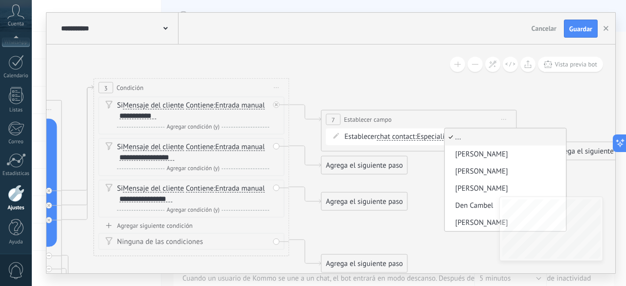
click at [445, 135] on span "Especialista" at bounding box center [435, 137] width 37 height 8
click at [445, 135] on button "Especialista" at bounding box center [473, 137] width 122 height 18
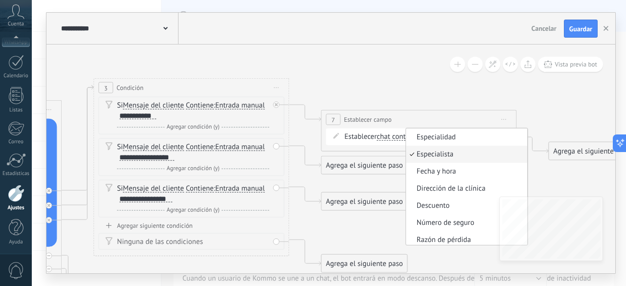
scroll to position [20, 0]
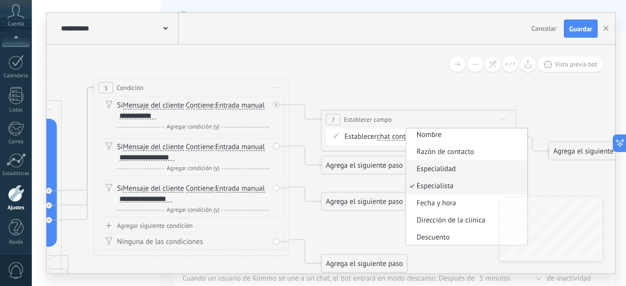
click at [460, 173] on span "Especialidad" at bounding box center [465, 169] width 118 height 10
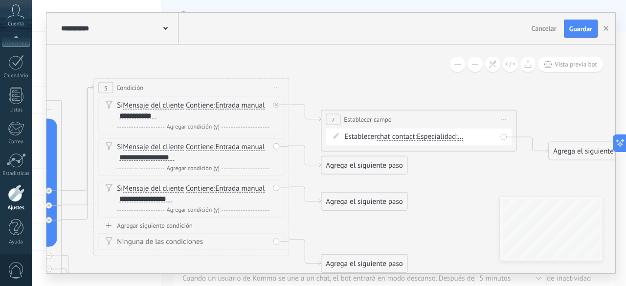
click at [471, 139] on div "Establecer chat contact chat contact all contacts main contact lead empresa con…" at bounding box center [420, 137] width 152 height 10
click at [464, 138] on span "..." at bounding box center [461, 137] width 6 height 8
click at [468, 138] on button "..." at bounding box center [514, 137] width 122 height 18
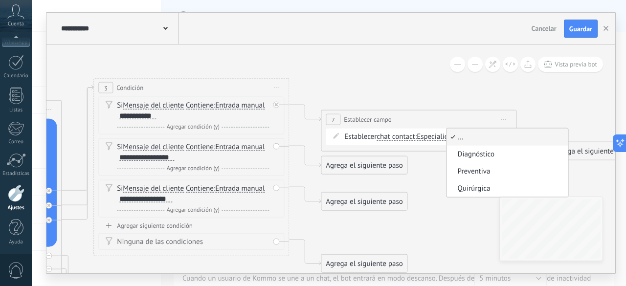
click at [423, 167] on icon at bounding box center [176, 196] width 1340 height 744
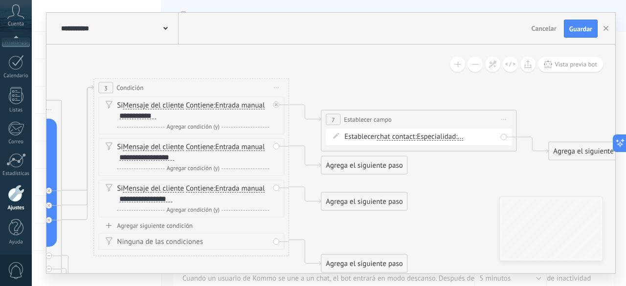
click at [464, 139] on span "..." at bounding box center [461, 137] width 6 height 8
click at [465, 139] on button "..." at bounding box center [514, 137] width 122 height 18
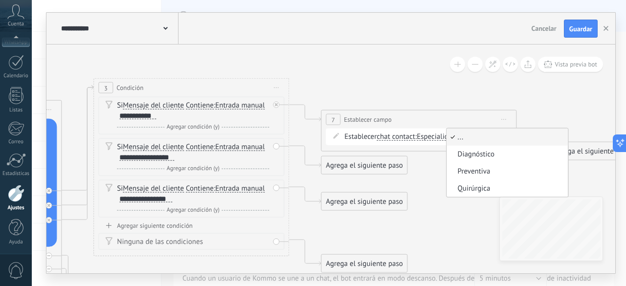
click at [473, 137] on span "..." at bounding box center [506, 138] width 118 height 10
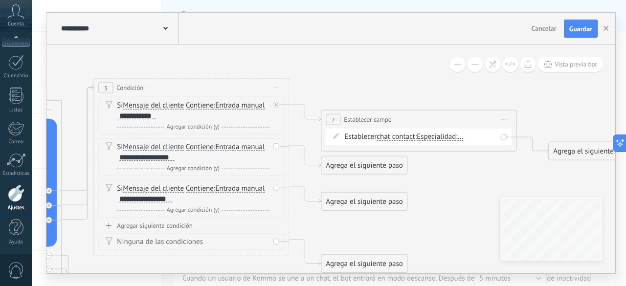
click at [464, 138] on span "..." at bounding box center [461, 137] width 6 height 8
click at [467, 138] on button "..." at bounding box center [514, 137] width 122 height 18
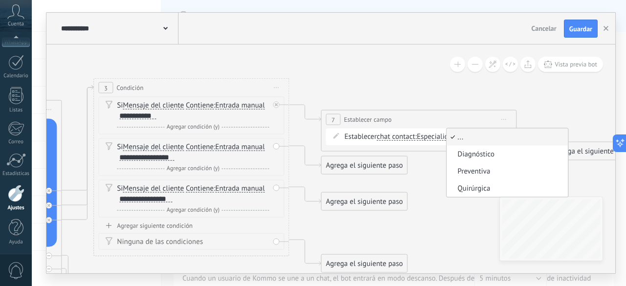
click at [439, 162] on icon at bounding box center [176, 196] width 1340 height 744
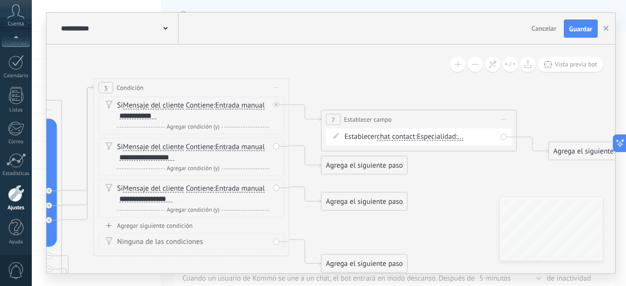
click at [464, 138] on span "..." at bounding box center [461, 137] width 6 height 8
click at [467, 138] on button "..." at bounding box center [514, 137] width 122 height 18
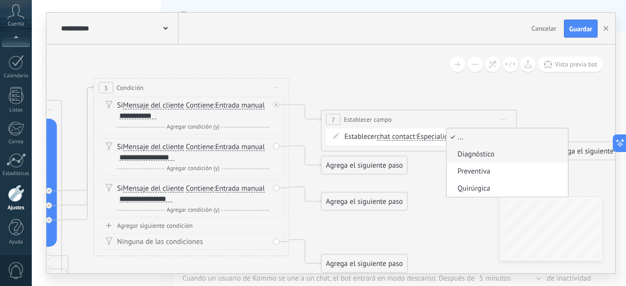
click at [474, 155] on span "Diagnóstico" at bounding box center [506, 155] width 118 height 10
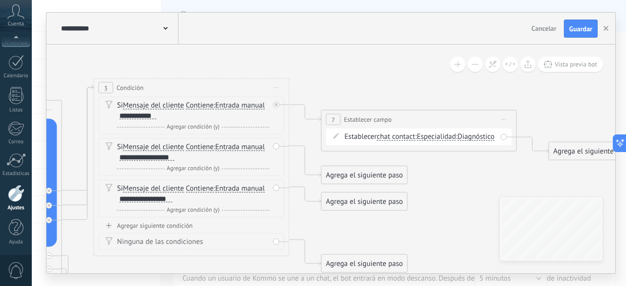
click at [458, 141] on span "Diagnóstico" at bounding box center [476, 137] width 37 height 8
click at [453, 146] on button "Diagnóstico" at bounding box center [514, 137] width 122 height 18
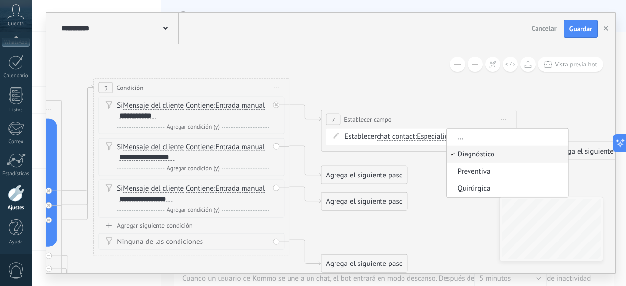
click at [447, 160] on span "Diagnóstico" at bounding box center [506, 155] width 118 height 10
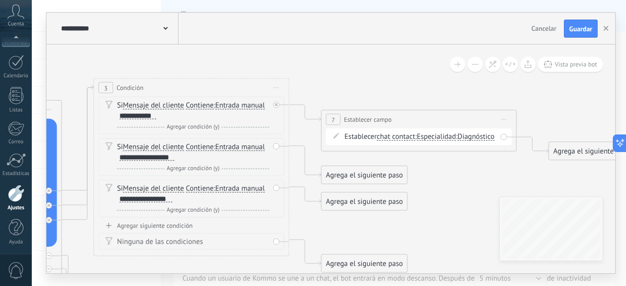
click at [458, 141] on span "Diagnóstico" at bounding box center [476, 137] width 37 height 8
click at [453, 146] on button "Diagnóstico" at bounding box center [514, 137] width 122 height 18
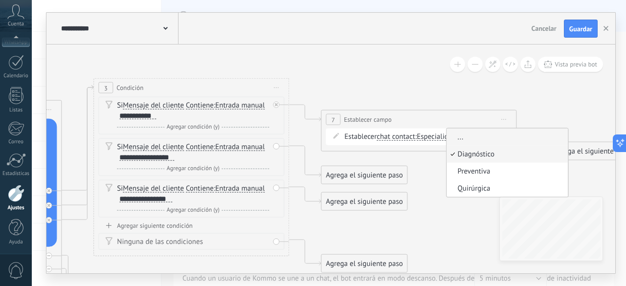
click at [447, 142] on span "..." at bounding box center [506, 138] width 118 height 10
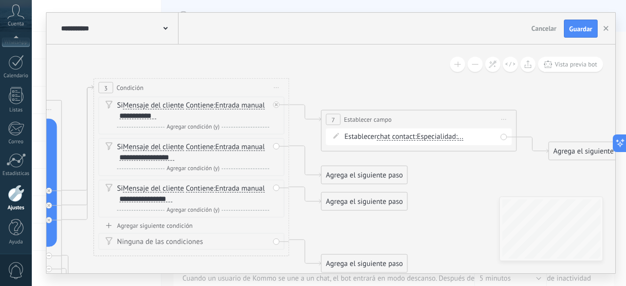
click at [464, 136] on span "..." at bounding box center [461, 137] width 6 height 8
click at [466, 136] on button "..." at bounding box center [514, 137] width 122 height 18
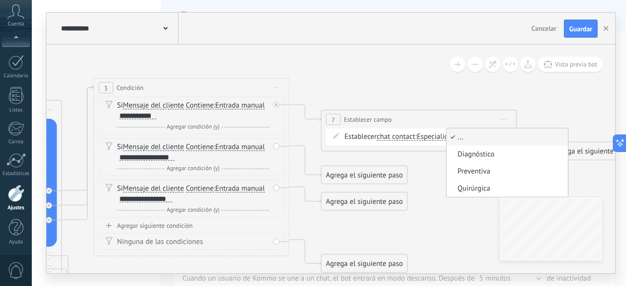
click at [441, 174] on icon at bounding box center [176, 196] width 1340 height 744
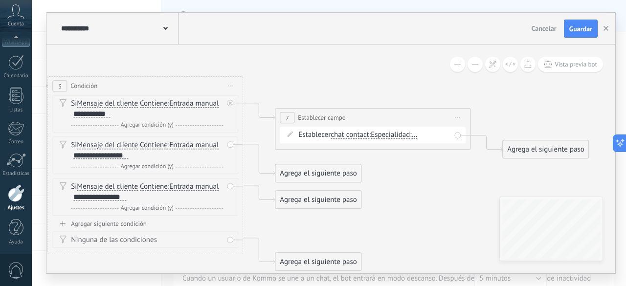
drag, startPoint x: 447, startPoint y: 175, endPoint x: 401, endPoint y: 174, distance: 46.0
click at [401, 174] on icon at bounding box center [130, 194] width 1340 height 744
click at [396, 136] on span "Especialidad" at bounding box center [390, 136] width 39 height 8
click at [396, 136] on button "Especialidad" at bounding box center [427, 136] width 122 height 18
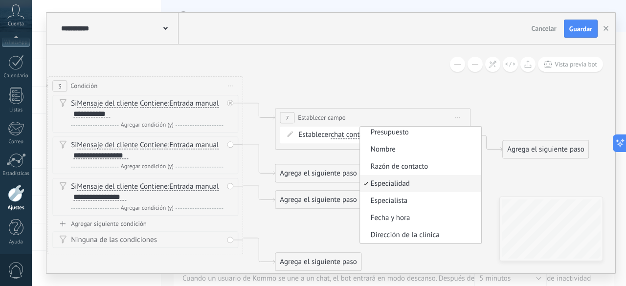
scroll to position [0, 0]
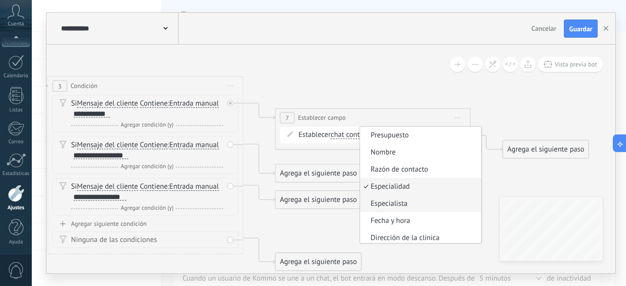
click at [409, 205] on span "Especialista" at bounding box center [419, 205] width 118 height 10
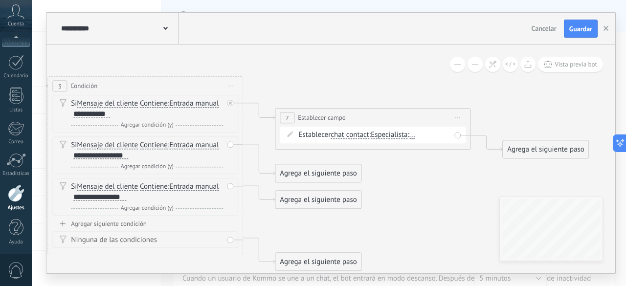
click at [415, 138] on span "..." at bounding box center [413, 136] width 6 height 8
click at [418, 138] on button "..." at bounding box center [466, 136] width 122 height 18
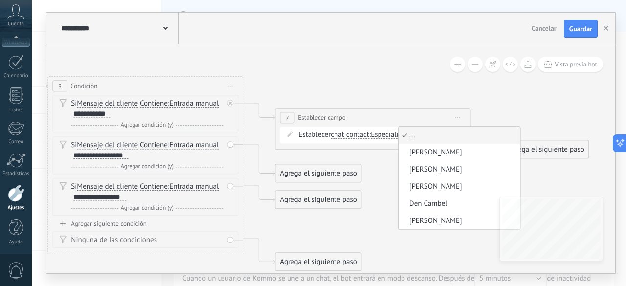
click at [389, 137] on span "Especialista" at bounding box center [389, 136] width 37 height 8
click at [389, 137] on button "Especialista" at bounding box center [427, 136] width 122 height 18
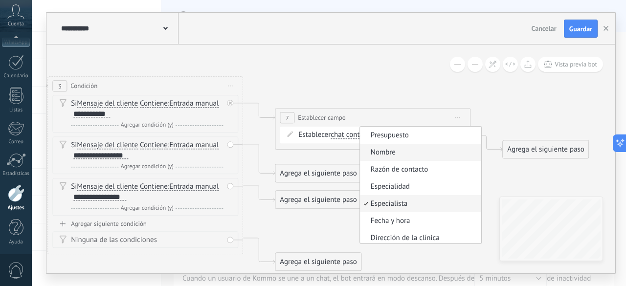
click at [403, 151] on span "Nombre" at bounding box center [419, 153] width 118 height 10
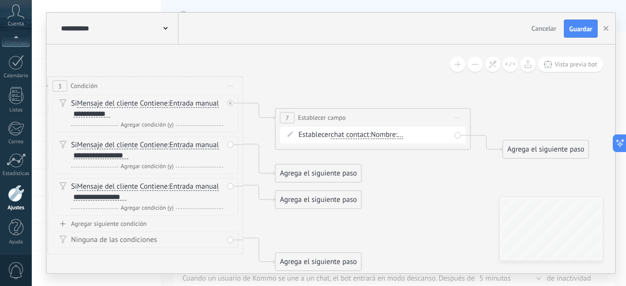
click at [404, 138] on span "..." at bounding box center [401, 136] width 6 height 8
click at [407, 138] on button "..." at bounding box center [454, 136] width 122 height 18
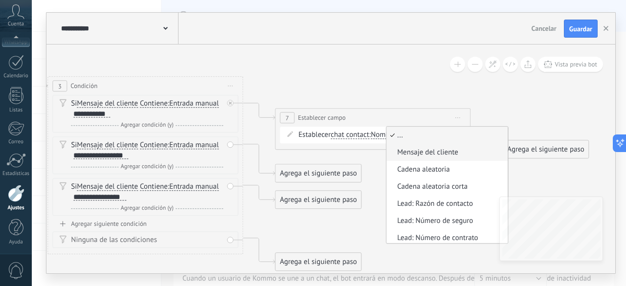
click at [423, 151] on span "Mensaje del cliente" at bounding box center [446, 153] width 118 height 10
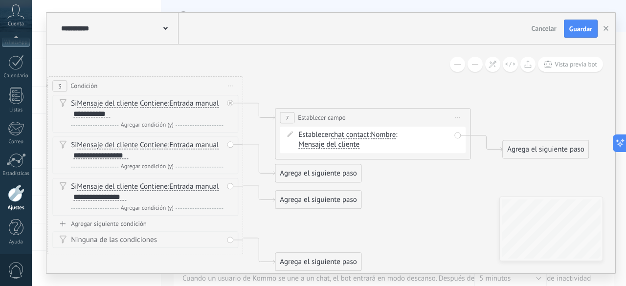
click at [348, 175] on div "Agrega el siguiente paso" at bounding box center [318, 174] width 86 height 16
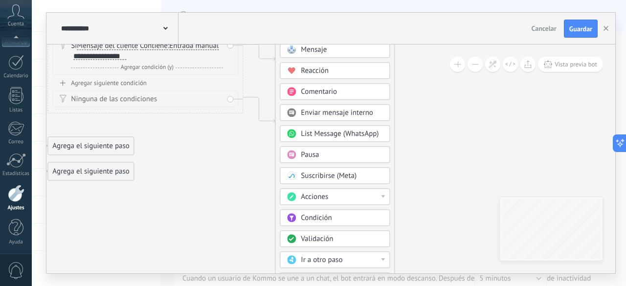
click at [355, 197] on div "Acciones" at bounding box center [342, 198] width 82 height 10
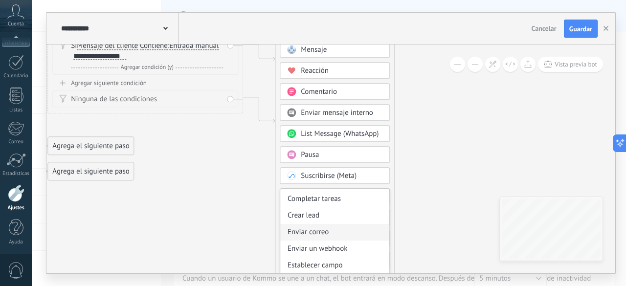
scroll to position [141, 0]
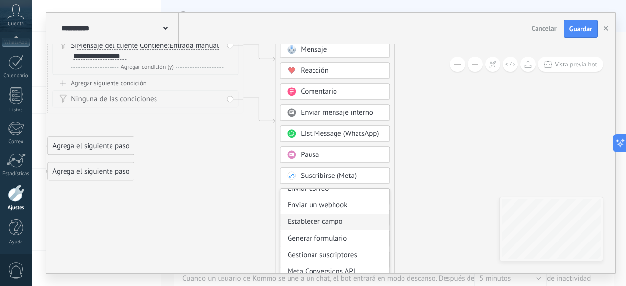
click at [339, 225] on div "Establecer campo" at bounding box center [334, 222] width 109 height 17
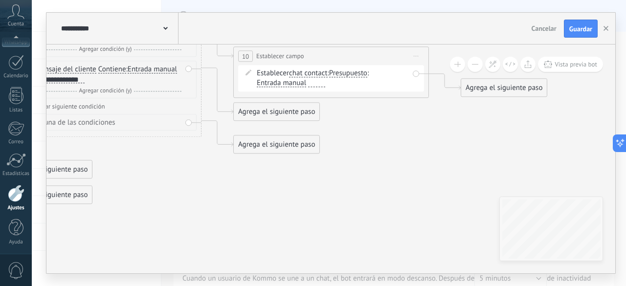
click at [354, 73] on span "Presupuesto" at bounding box center [348, 74] width 38 height 8
click at [354, 73] on button "Presupuesto" at bounding box center [385, 74] width 122 height 18
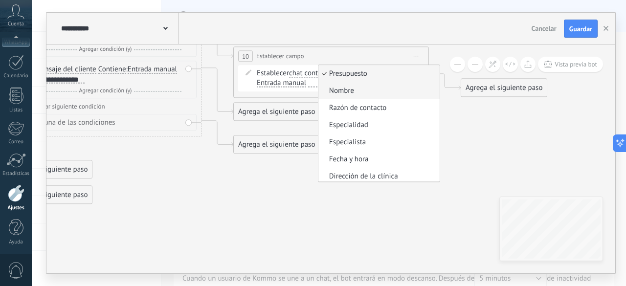
click at [362, 91] on span "Nombre" at bounding box center [378, 92] width 118 height 10
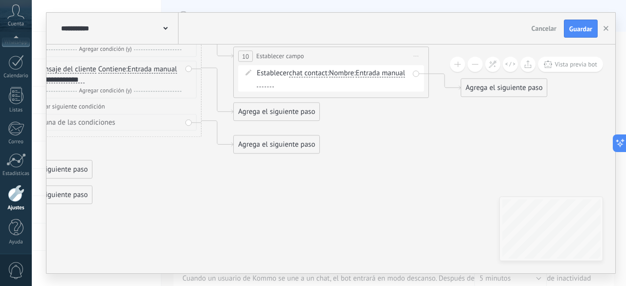
click at [356, 78] on span "Entrada manual" at bounding box center [380, 74] width 49 height 8
click at [351, 83] on button "Entrada manual" at bounding box center [412, 74] width 122 height 18
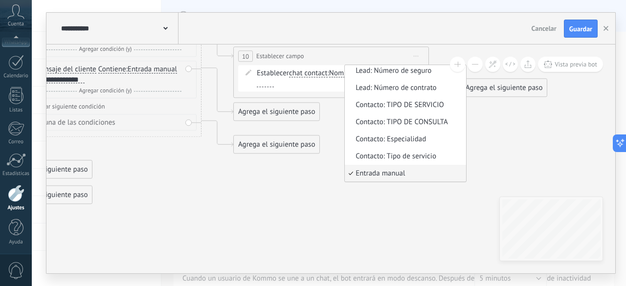
click at [388, 116] on icon at bounding box center [89, 77] width 1340 height 744
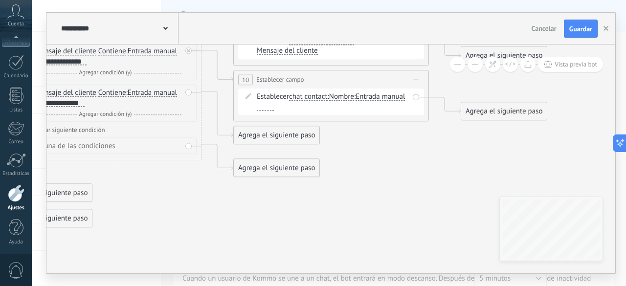
click at [341, 98] on span "Nombre" at bounding box center [341, 97] width 25 height 8
click at [341, 98] on button "Nombre" at bounding box center [385, 98] width 122 height 18
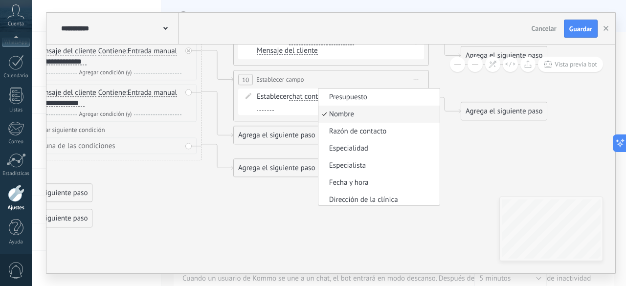
click at [378, 117] on span "Nombre" at bounding box center [378, 115] width 118 height 10
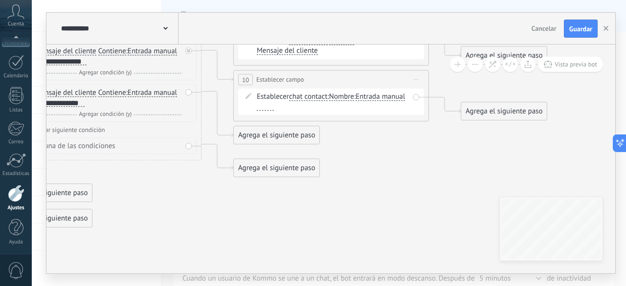
click at [356, 101] on span "Entrada manual" at bounding box center [380, 97] width 49 height 8
click at [351, 106] on button "Entrada manual" at bounding box center [412, 98] width 122 height 18
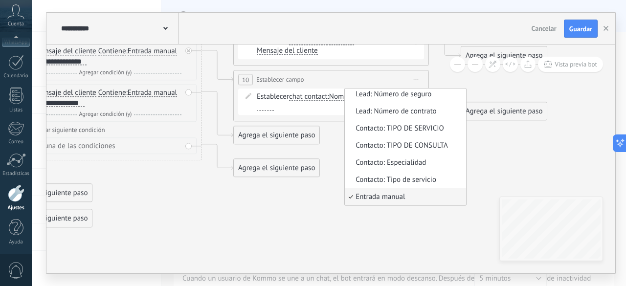
click at [416, 177] on icon at bounding box center [89, 100] width 1340 height 744
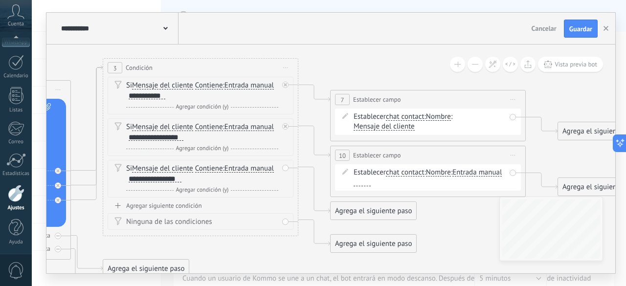
drag, startPoint x: 260, startPoint y: 218, endPoint x: 308, endPoint y: 268, distance: 69.2
click at [308, 268] on icon at bounding box center [186, 176] width 1340 height 744
click at [413, 172] on span "chat contact" at bounding box center [405, 173] width 39 height 8
click at [413, 172] on button "chat contact" at bounding box center [442, 173] width 122 height 18
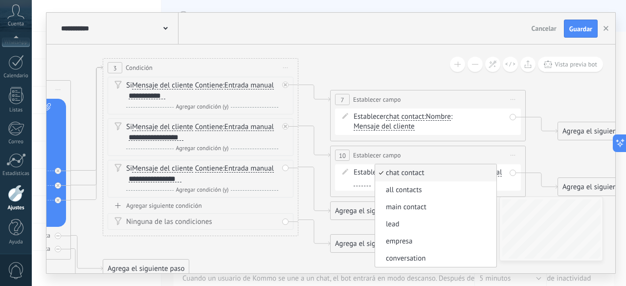
click at [419, 175] on span "chat contact" at bounding box center [434, 173] width 118 height 10
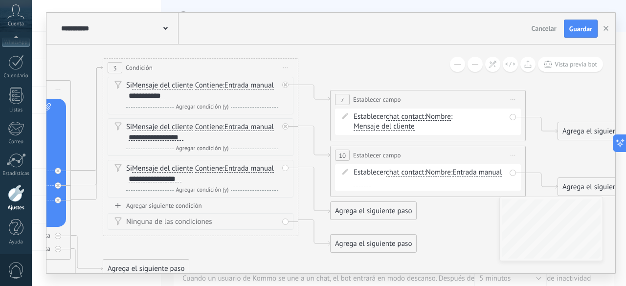
click at [440, 173] on span "Nombre" at bounding box center [438, 173] width 25 height 8
click at [440, 173] on button "Nombre" at bounding box center [482, 173] width 122 height 18
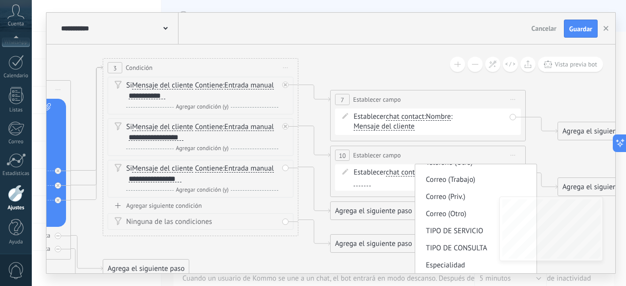
scroll to position [140, 0]
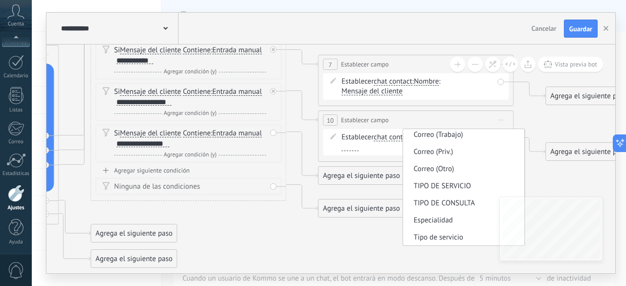
drag, startPoint x: 385, startPoint y: 264, endPoint x: 373, endPoint y: 229, distance: 37.3
click at [373, 229] on icon at bounding box center [173, 141] width 1340 height 744
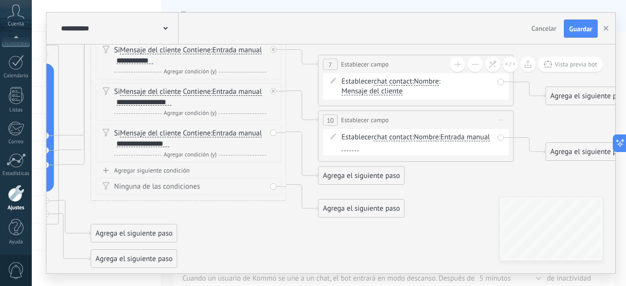
click at [432, 138] on span "Nombre" at bounding box center [426, 138] width 25 height 8
click at [432, 138] on button "Nombre" at bounding box center [470, 138] width 122 height 18
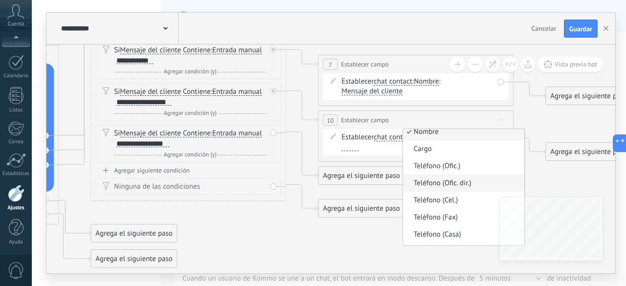
scroll to position [0, 0]
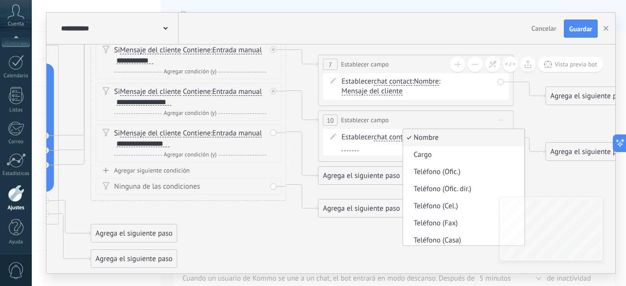
click at [431, 84] on span "Nombre" at bounding box center [426, 82] width 25 height 8
click at [431, 84] on button "Nombre" at bounding box center [470, 82] width 122 height 18
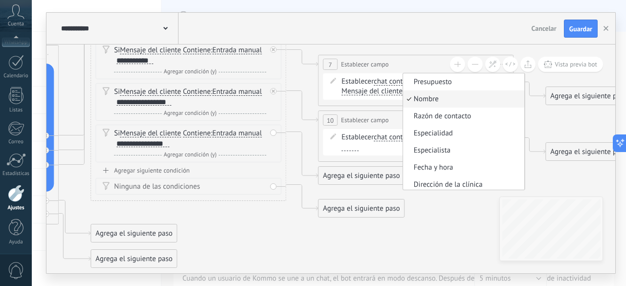
click at [298, 121] on icon at bounding box center [173, 141] width 1340 height 744
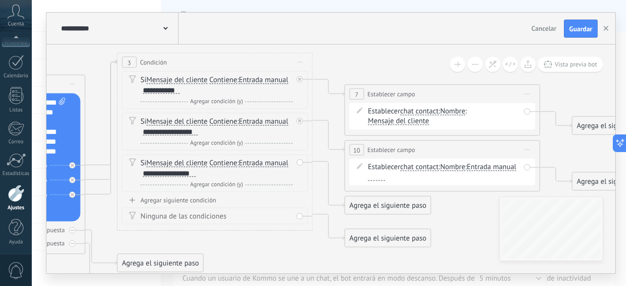
drag, startPoint x: 291, startPoint y: 114, endPoint x: 317, endPoint y: 144, distance: 39.9
click at [317, 144] on icon at bounding box center [200, 170] width 1340 height 744
click at [453, 168] on span "Nombre" at bounding box center [452, 167] width 25 height 8
click at [453, 168] on button "Nombre" at bounding box center [497, 168] width 122 height 18
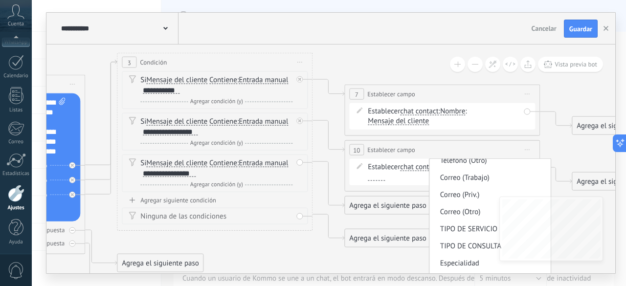
scroll to position [140, 0]
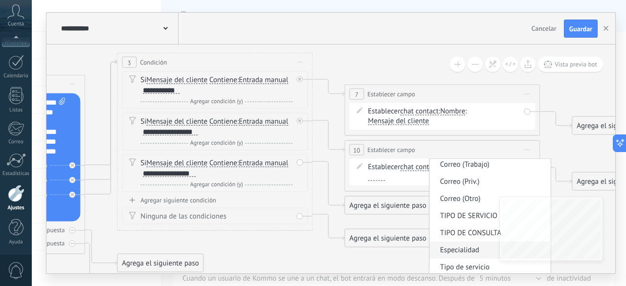
click at [476, 255] on li "Especialidad" at bounding box center [490, 250] width 121 height 17
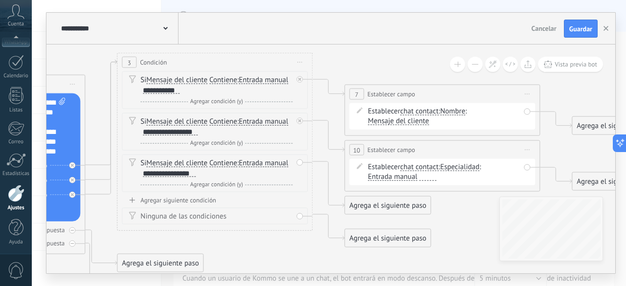
click at [380, 174] on span "Entrada manual" at bounding box center [392, 177] width 49 height 8
click at [380, 174] on button "Entrada manual" at bounding box center [424, 177] width 122 height 18
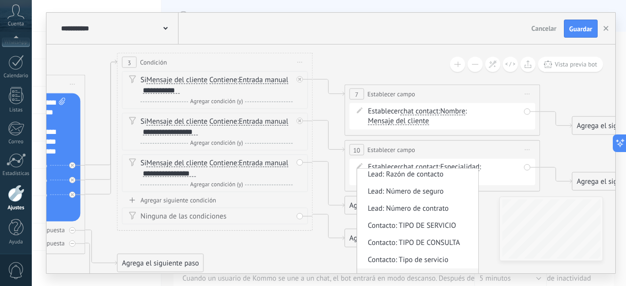
click at [307, 255] on icon at bounding box center [200, 170] width 1340 height 744
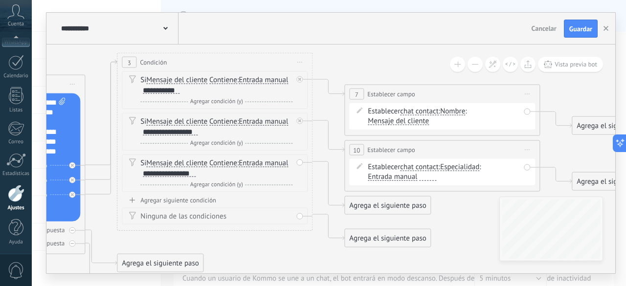
click at [412, 169] on span "chat contact" at bounding box center [419, 167] width 39 height 8
click at [412, 169] on button "chat contact" at bounding box center [456, 168] width 122 height 18
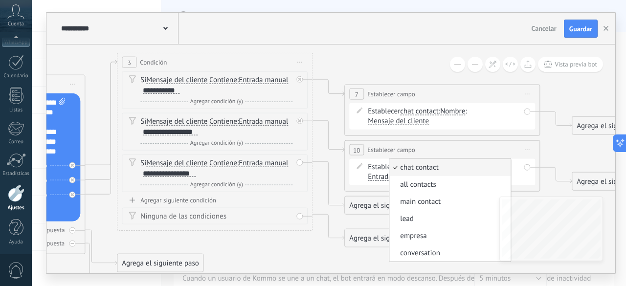
click at [425, 163] on span "chat contact" at bounding box center [449, 168] width 118 height 10
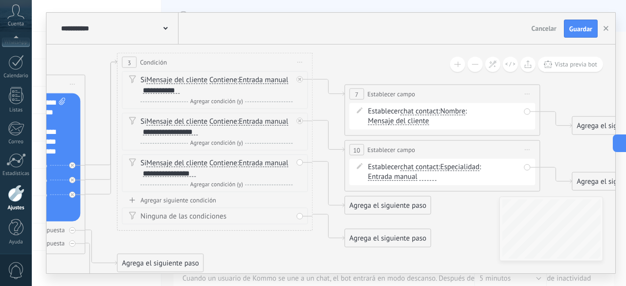
click at [435, 113] on span "chat contact" at bounding box center [419, 112] width 39 height 8
click at [435, 113] on button "chat contact" at bounding box center [456, 112] width 122 height 18
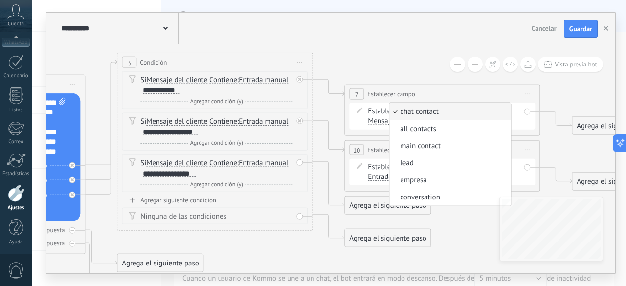
click at [425, 111] on span "chat contact" at bounding box center [449, 112] width 118 height 10
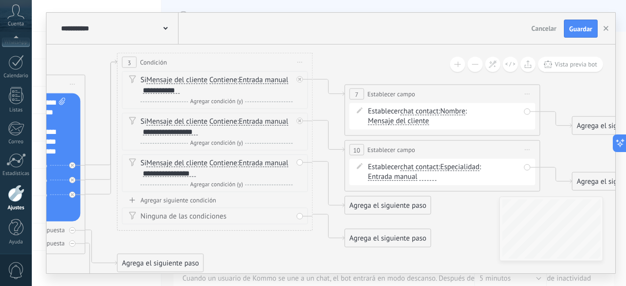
click at [456, 114] on span "Nombre" at bounding box center [452, 112] width 25 height 8
click at [456, 114] on button "Nombre" at bounding box center [497, 112] width 122 height 18
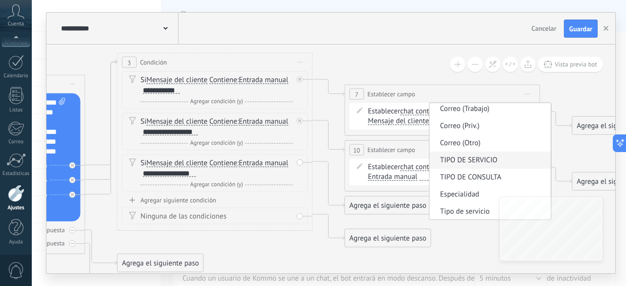
scroll to position [0, 0]
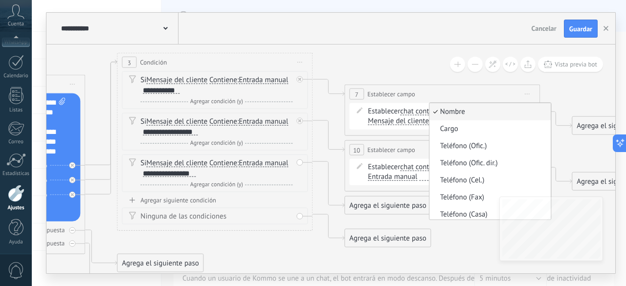
click at [404, 185] on div "**********" at bounding box center [442, 165] width 196 height 51
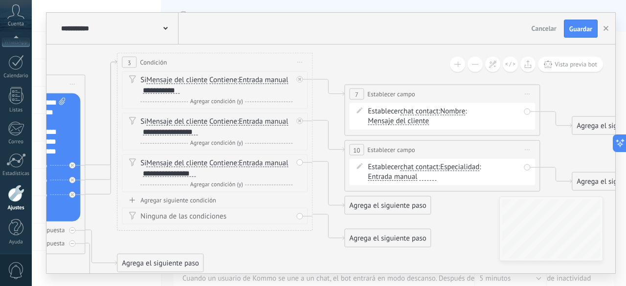
click at [460, 167] on span "Especialidad" at bounding box center [459, 167] width 39 height 8
click at [460, 167] on button "Especialidad" at bounding box center [497, 168] width 122 height 18
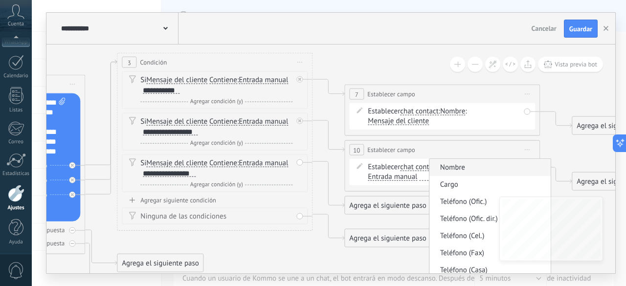
click at [471, 170] on span "Nombre" at bounding box center [489, 168] width 118 height 10
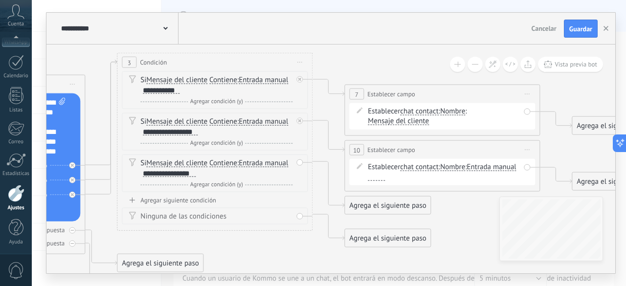
click at [467, 171] on span "Entrada manual" at bounding box center [491, 167] width 49 height 8
click at [462, 176] on button "Entrada manual" at bounding box center [523, 168] width 122 height 18
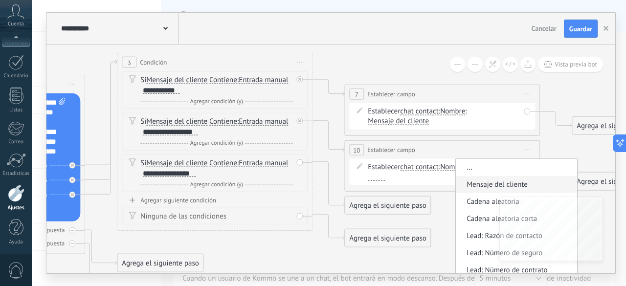
click at [457, 190] on span "Mensaje del cliente" at bounding box center [516, 185] width 118 height 10
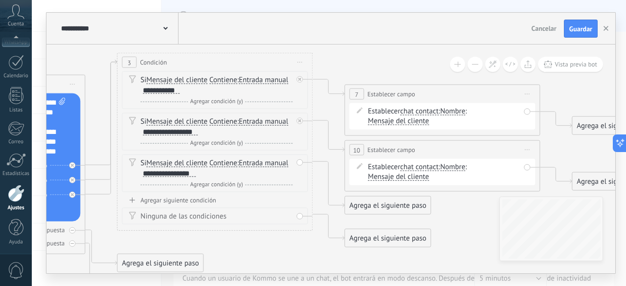
click at [450, 171] on span "Nombre Nombre Cargo Teléfono (Ofic.) Teléfono (Ofic. dir.) Teléfono (Cel.) Telé…" at bounding box center [452, 166] width 25 height 9
click at [458, 164] on span "Nombre" at bounding box center [452, 167] width 25 height 8
click at [458, 164] on button "Nombre" at bounding box center [497, 168] width 122 height 18
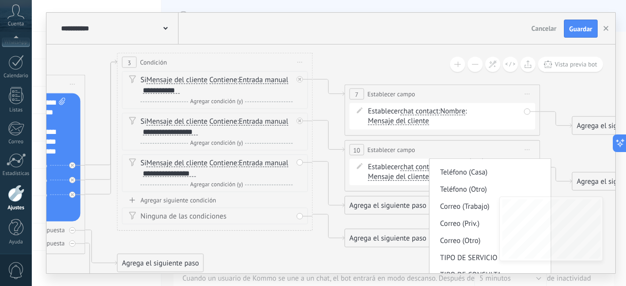
scroll to position [140, 0]
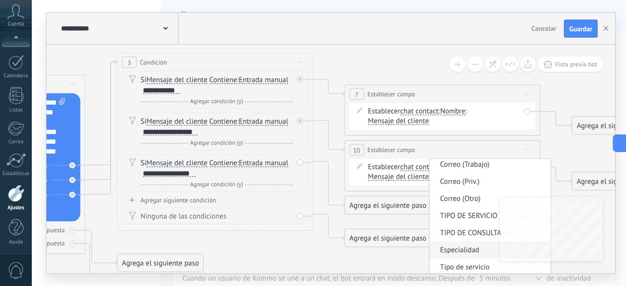
click at [466, 244] on li "Especialidad" at bounding box center [490, 250] width 121 height 17
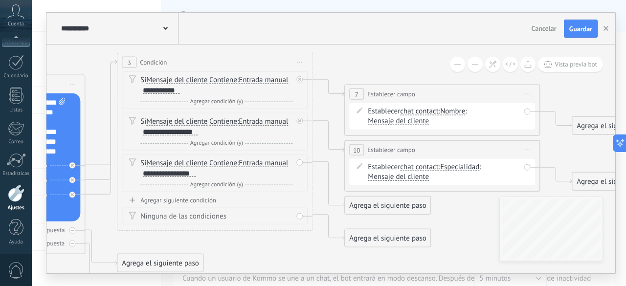
click at [456, 114] on span "Nombre" at bounding box center [452, 112] width 25 height 8
click at [456, 114] on button "Nombre" at bounding box center [497, 112] width 122 height 18
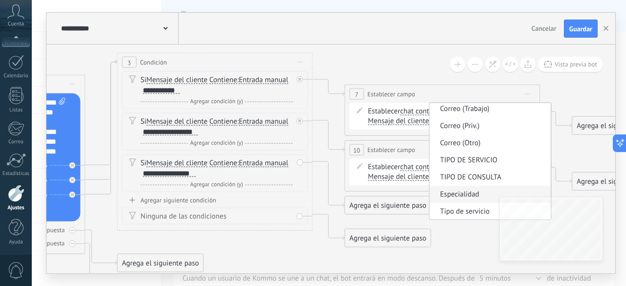
click at [474, 193] on span "Especialidad" at bounding box center [489, 195] width 118 height 10
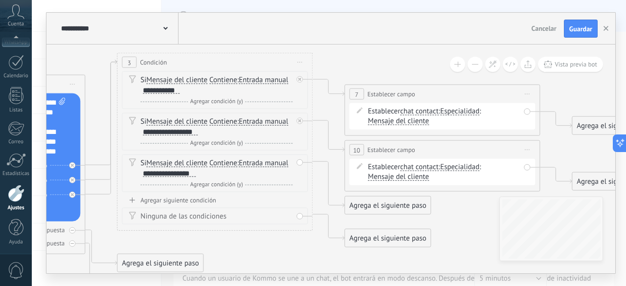
click at [405, 208] on div "Agrega el siguiente paso" at bounding box center [388, 206] width 86 height 16
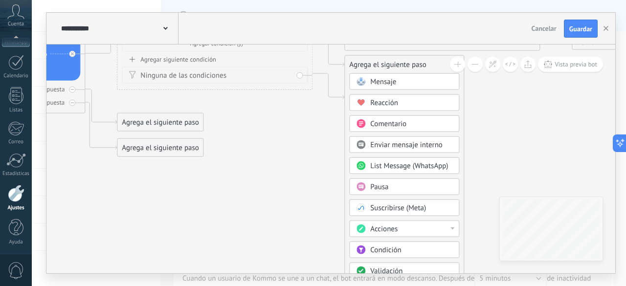
click at [402, 226] on div "Acciones" at bounding box center [411, 230] width 82 height 10
click at [405, 248] on div "Establecer campo" at bounding box center [404, 249] width 109 height 17
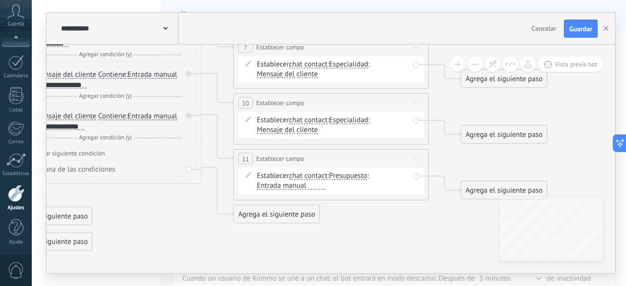
click at [357, 176] on span "Presupuesto" at bounding box center [348, 176] width 38 height 8
click at [357, 176] on button "Presupuesto" at bounding box center [385, 176] width 122 height 18
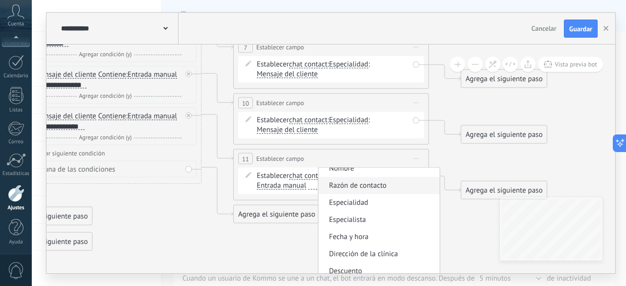
scroll to position [49, 0]
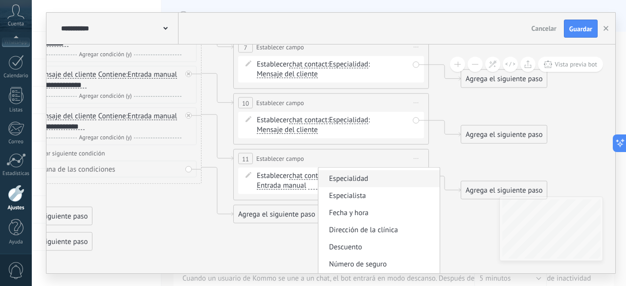
click at [377, 179] on span "Especialidad" at bounding box center [378, 179] width 118 height 10
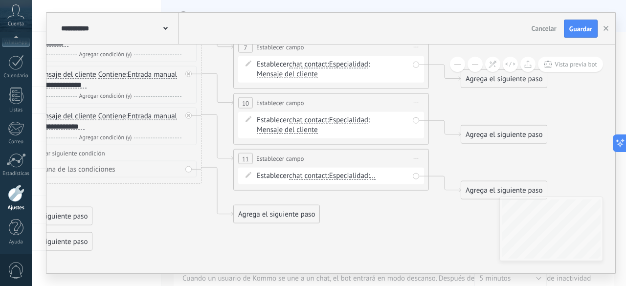
click at [376, 177] on span "..." at bounding box center [373, 176] width 6 height 8
click at [379, 177] on button "..." at bounding box center [426, 176] width 122 height 18
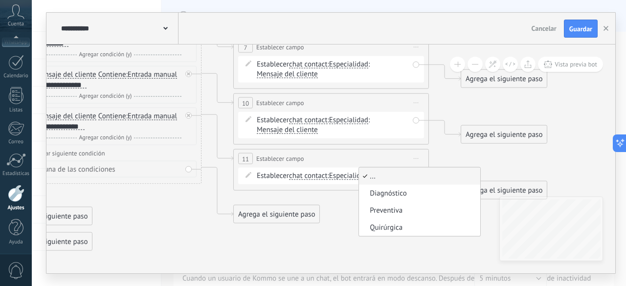
click at [360, 210] on icon at bounding box center [89, 123] width 1340 height 744
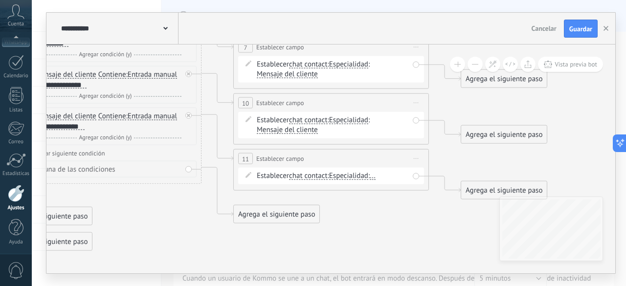
click at [311, 176] on span "chat contact" at bounding box center [308, 176] width 39 height 8
click at [311, 176] on button "chat contact" at bounding box center [345, 176] width 122 height 18
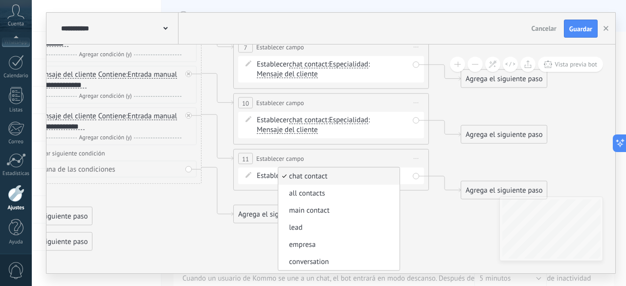
click at [333, 179] on span "chat contact" at bounding box center [337, 177] width 118 height 10
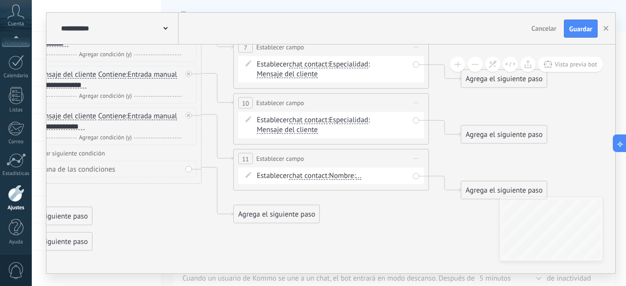
click at [349, 174] on span "Nombre" at bounding box center [341, 176] width 25 height 8
click at [349, 174] on button "Nombre" at bounding box center [385, 176] width 122 height 18
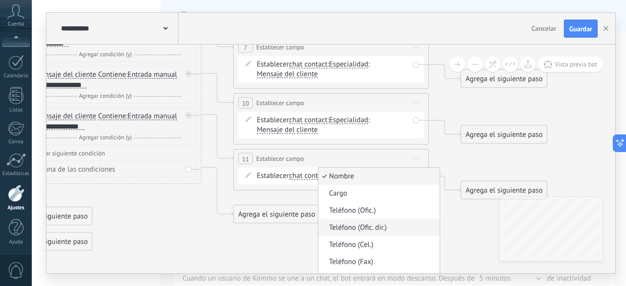
scroll to position [140, 0]
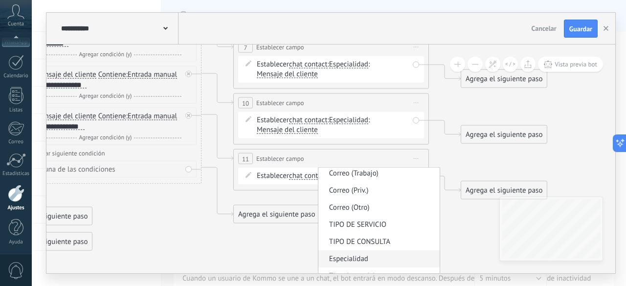
click at [378, 257] on span "Especialidad" at bounding box center [378, 259] width 118 height 10
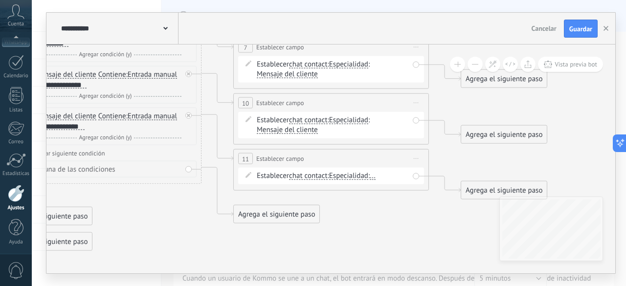
click at [376, 180] on span "..." at bounding box center [373, 176] width 6 height 8
click at [379, 180] on button "..." at bounding box center [426, 176] width 122 height 18
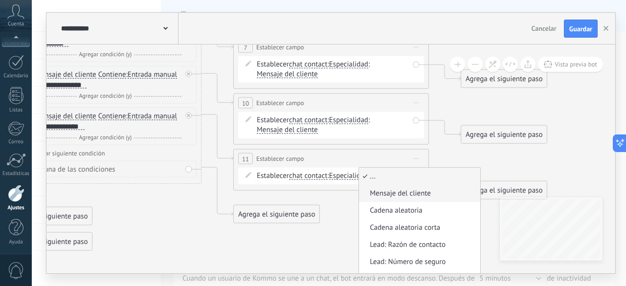
click at [436, 197] on span "Mensaje del cliente" at bounding box center [418, 194] width 118 height 10
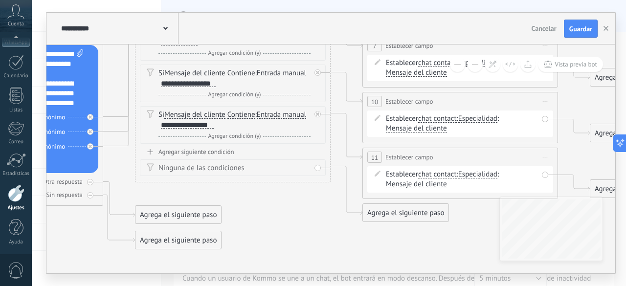
drag, startPoint x: 175, startPoint y: 208, endPoint x: 304, endPoint y: 207, distance: 129.2
click at [304, 207] on icon at bounding box center [218, 122] width 1340 height 744
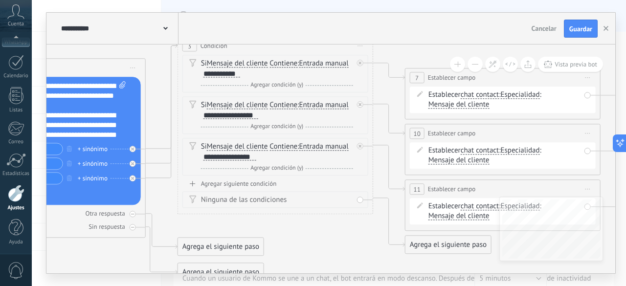
drag, startPoint x: 265, startPoint y: 201, endPoint x: 308, endPoint y: 232, distance: 53.1
click at [308, 232] on icon at bounding box center [260, 154] width 1340 height 744
click at [248, 199] on div "Ninguna de las condiciones" at bounding box center [277, 201] width 152 height 10
click at [193, 199] on icon at bounding box center [192, 199] width 7 height 8
click at [278, 227] on icon at bounding box center [260, 154] width 1340 height 744
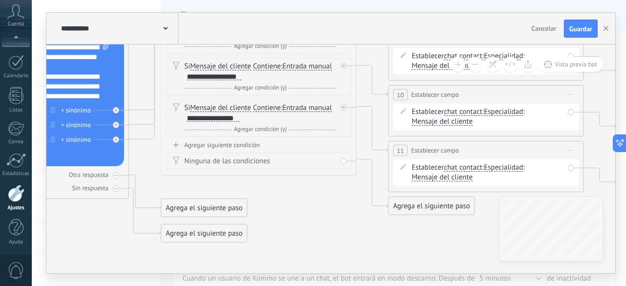
drag, startPoint x: 319, startPoint y: 232, endPoint x: 302, endPoint y: 194, distance: 42.1
click at [302, 194] on icon at bounding box center [244, 115] width 1340 height 744
click at [416, 206] on div "Agrega el siguiente paso" at bounding box center [432, 206] width 86 height 16
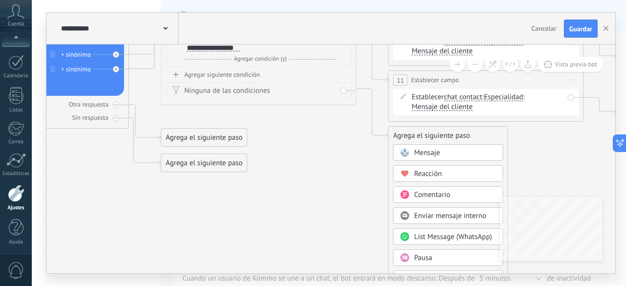
click at [432, 236] on span "List Message (WhatsApp)" at bounding box center [453, 236] width 78 height 9
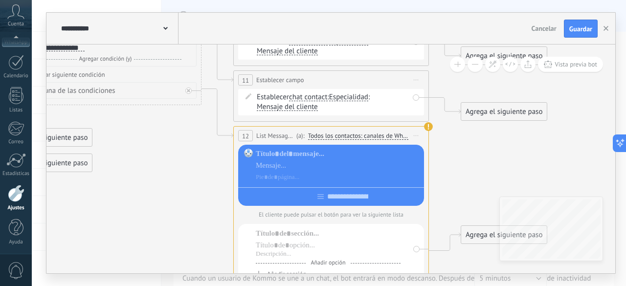
click at [304, 160] on div at bounding box center [338, 165] width 165 height 33
click at [273, 161] on div at bounding box center [338, 166] width 165 height 10
click at [275, 148] on div at bounding box center [331, 175] width 186 height 61
click at [275, 153] on div at bounding box center [338, 154] width 165 height 10
click at [279, 168] on div at bounding box center [338, 166] width 165 height 10
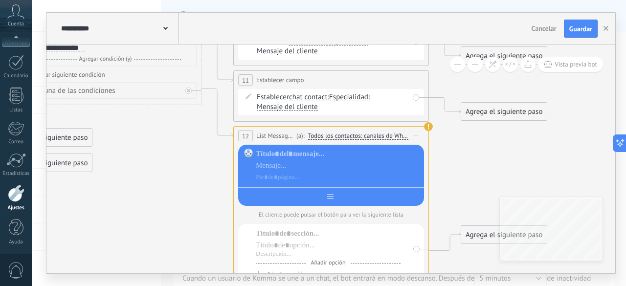
click at [324, 200] on div at bounding box center [331, 194] width 186 height 15
click at [336, 177] on div at bounding box center [338, 178] width 165 height 10
click at [317, 167] on div at bounding box center [338, 166] width 165 height 10
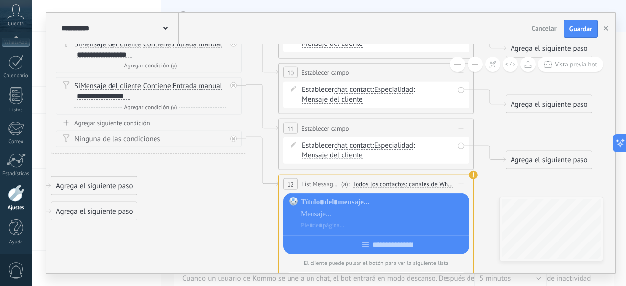
drag, startPoint x: 176, startPoint y: 234, endPoint x: 223, endPoint y: 227, distance: 47.6
click at [223, 234] on icon at bounding box center [134, 166] width 1340 height 890
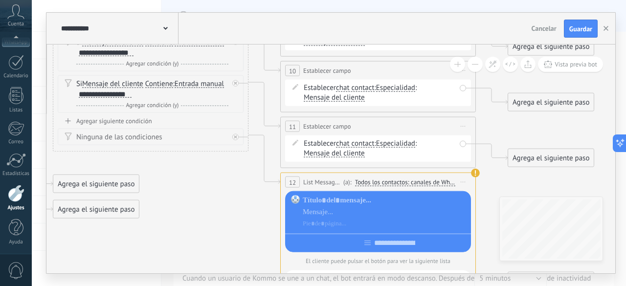
click at [479, 63] on button at bounding box center [475, 64] width 15 height 15
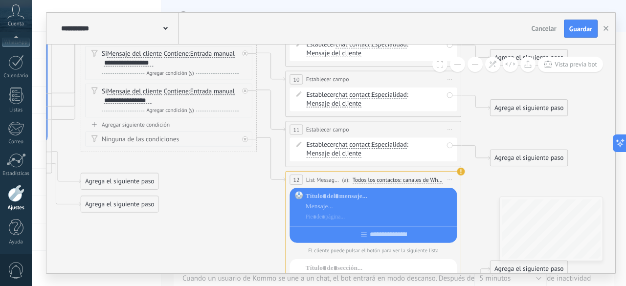
click at [479, 63] on button at bounding box center [475, 64] width 15 height 15
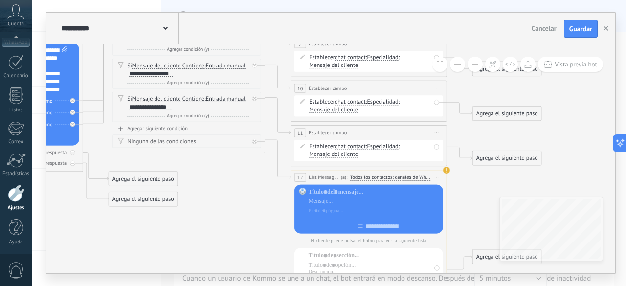
click at [479, 63] on button at bounding box center [475, 64] width 15 height 15
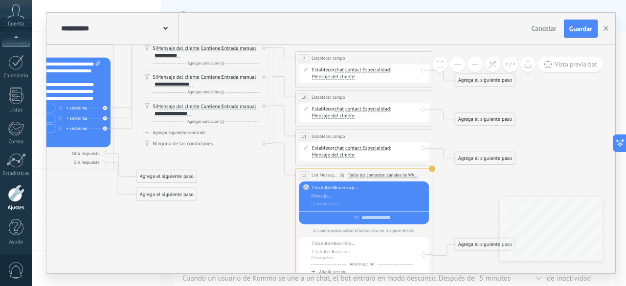
click at [479, 63] on button at bounding box center [475, 64] width 15 height 15
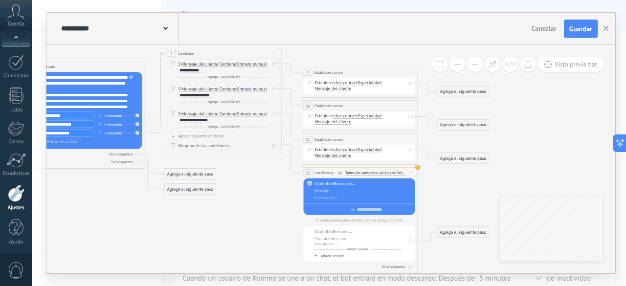
click at [479, 63] on button at bounding box center [475, 64] width 15 height 15
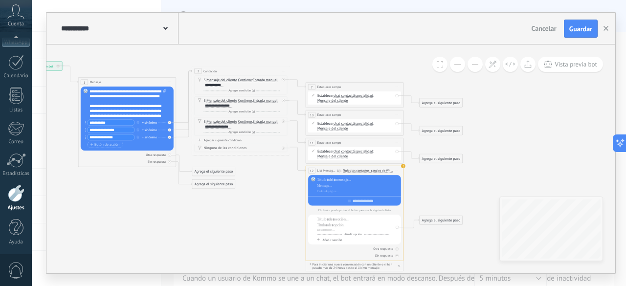
click at [479, 63] on button at bounding box center [475, 64] width 15 height 15
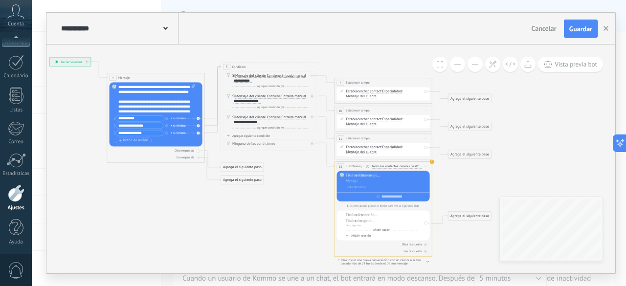
drag, startPoint x: 244, startPoint y: 218, endPoint x: 271, endPoint y: 215, distance: 27.6
click at [271, 215] on icon at bounding box center [262, 157] width 670 height 445
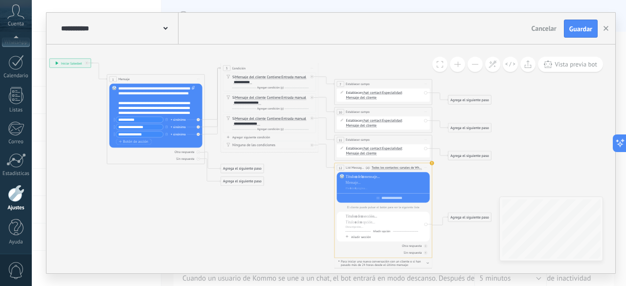
click at [460, 66] on button at bounding box center [457, 64] width 15 height 15
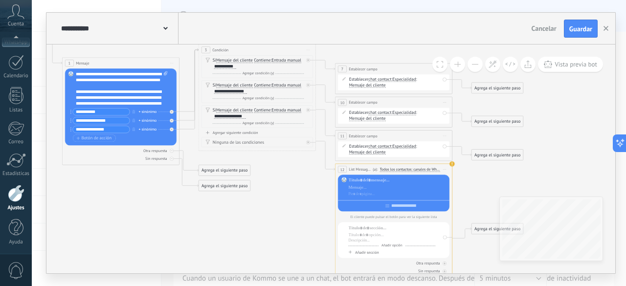
click at [460, 66] on button at bounding box center [457, 64] width 15 height 15
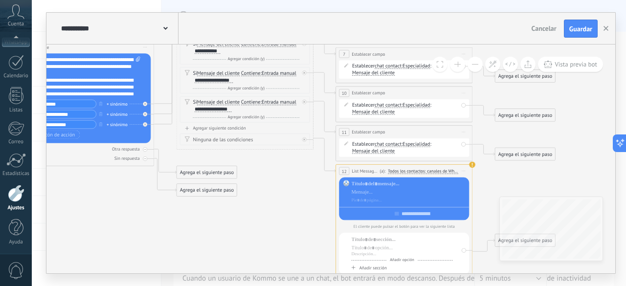
click at [460, 66] on button at bounding box center [457, 64] width 15 height 15
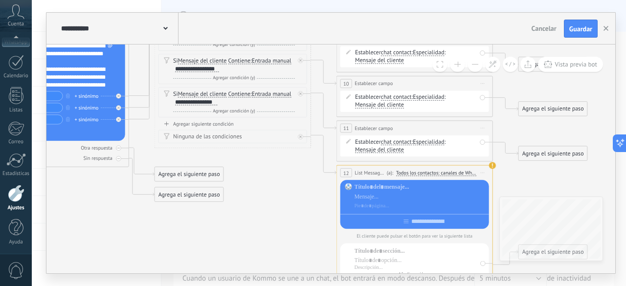
click at [460, 66] on button at bounding box center [457, 64] width 15 height 15
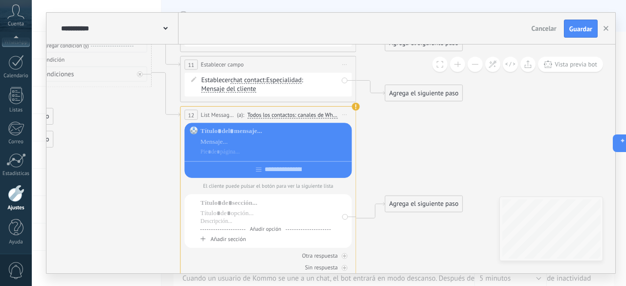
drag, startPoint x: 283, startPoint y: 254, endPoint x: 126, endPoint y: 194, distance: 168.0
click at [126, 194] on icon at bounding box center [50, 98] width 1206 height 801
